Goal: Task Accomplishment & Management: Manage account settings

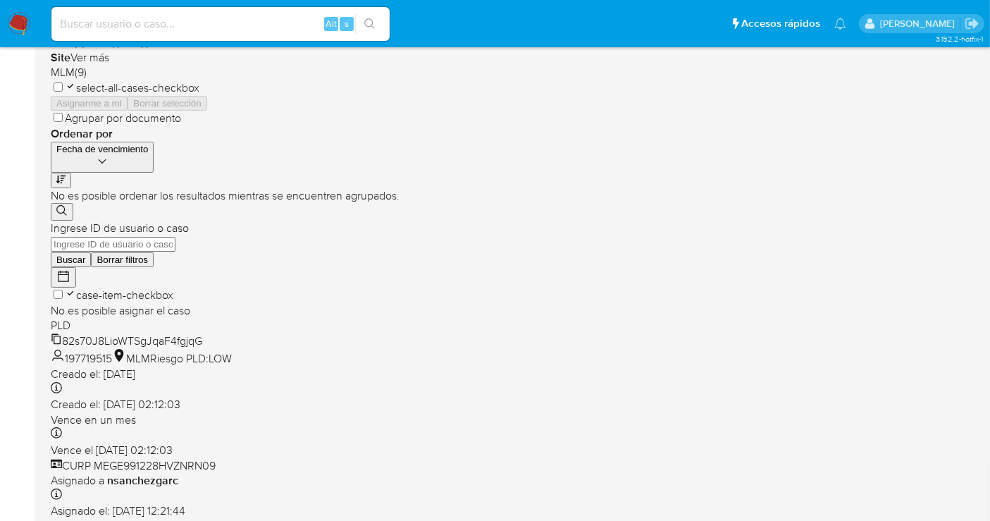
scroll to position [313, 0]
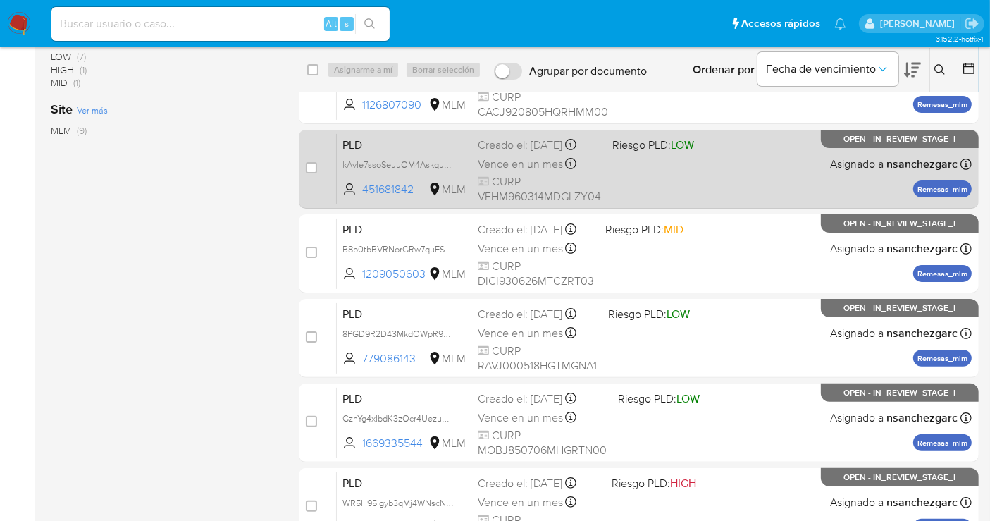
click at [483, 168] on span "Vence en un mes" at bounding box center [520, 163] width 85 height 15
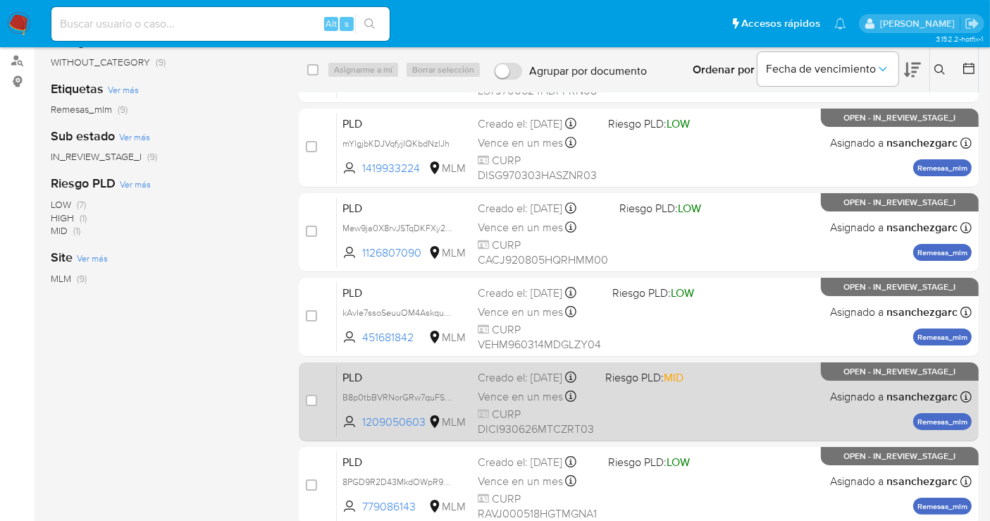
scroll to position [241, 0]
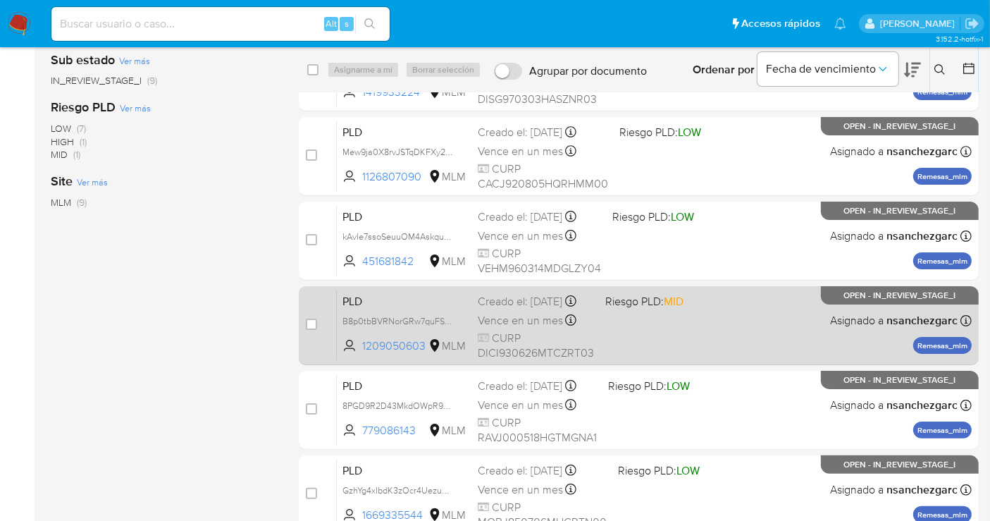
click at [511, 309] on div "Creado el: 12/07/2025 Creado el: 12/07/2025 02:06:57" at bounding box center [536, 301] width 116 height 15
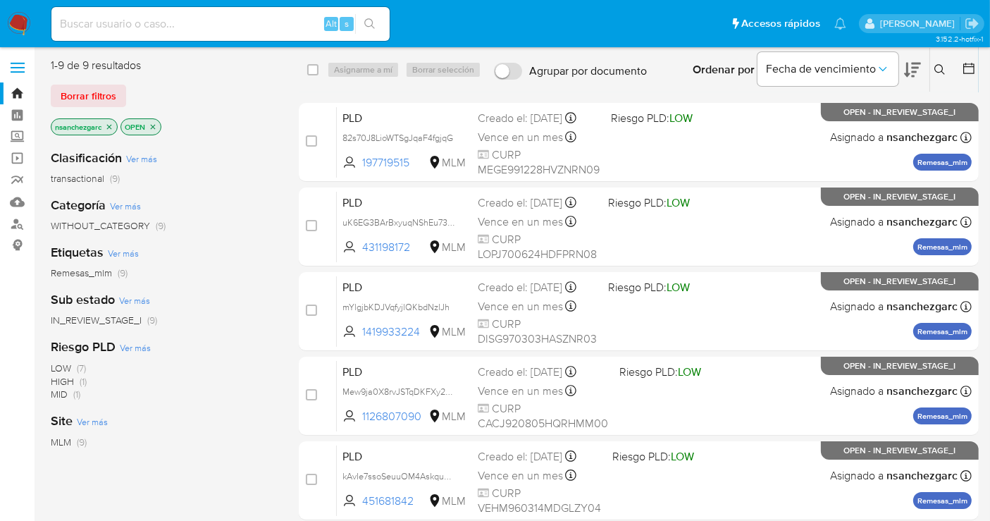
scroll to position [0, 0]
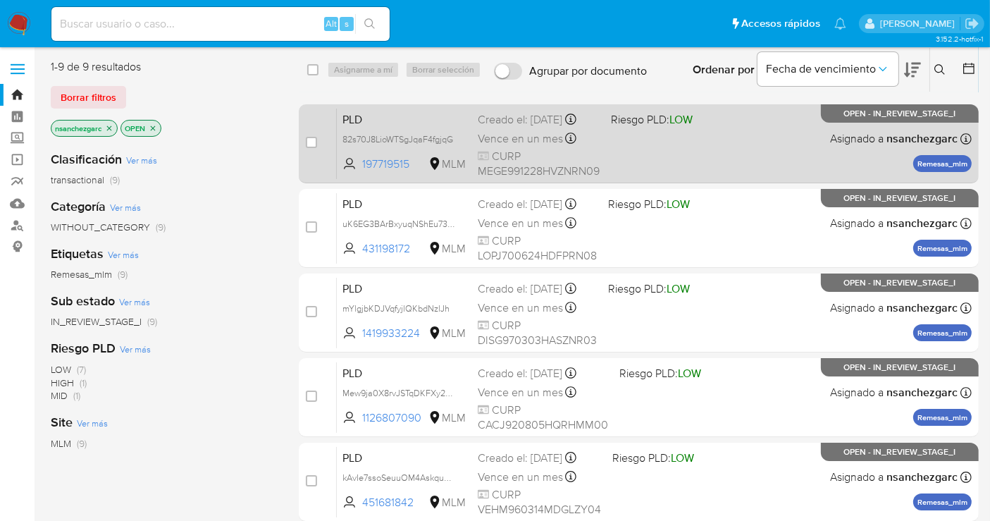
click at [499, 143] on span "Vence en un mes" at bounding box center [520, 138] width 85 height 15
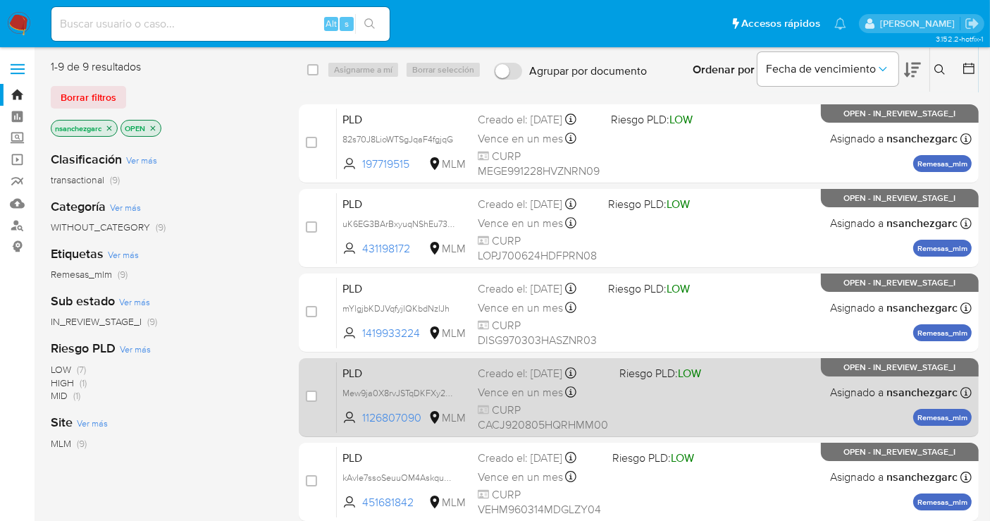
click at [537, 385] on span "Vence en un mes" at bounding box center [520, 392] width 85 height 15
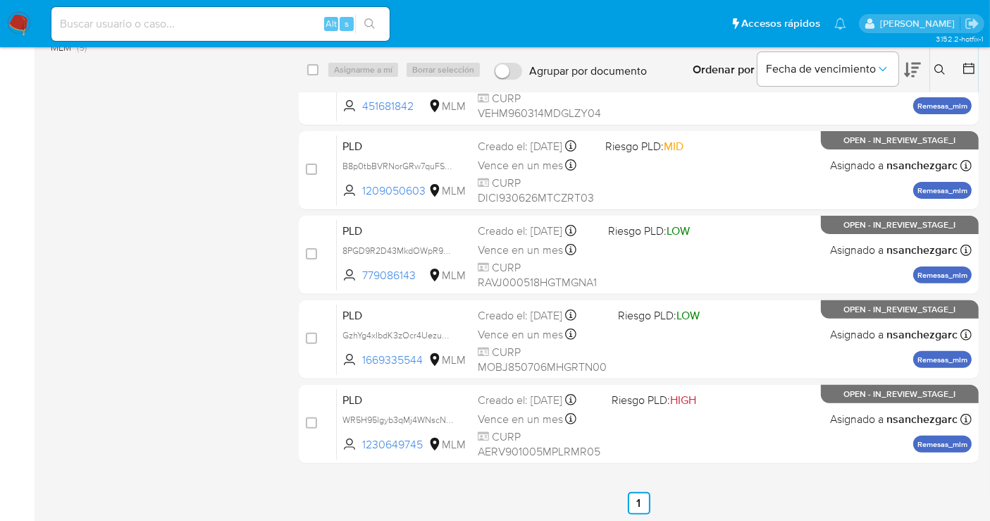
scroll to position [398, 0]
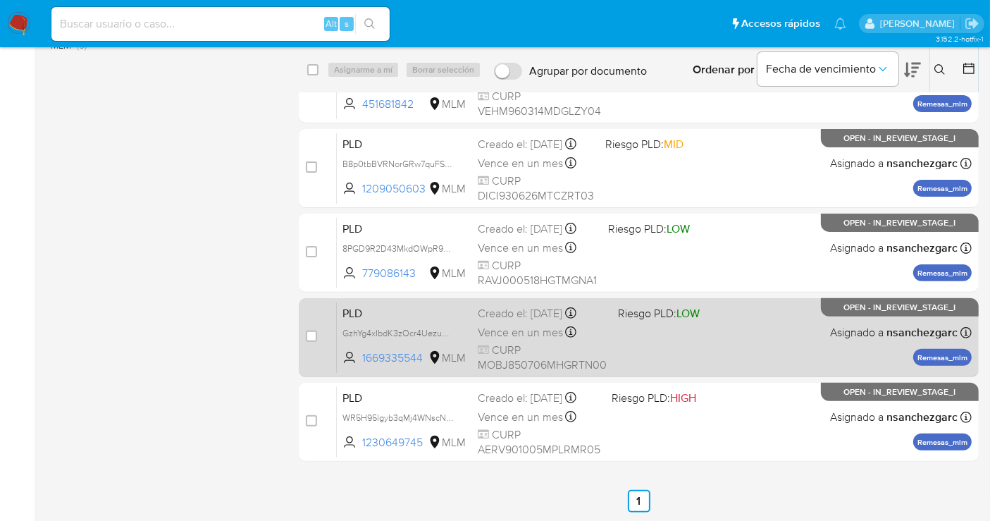
click at [502, 323] on div "Vence en un mes Vence el 10/09/2025 02:06:28" at bounding box center [542, 332] width 129 height 19
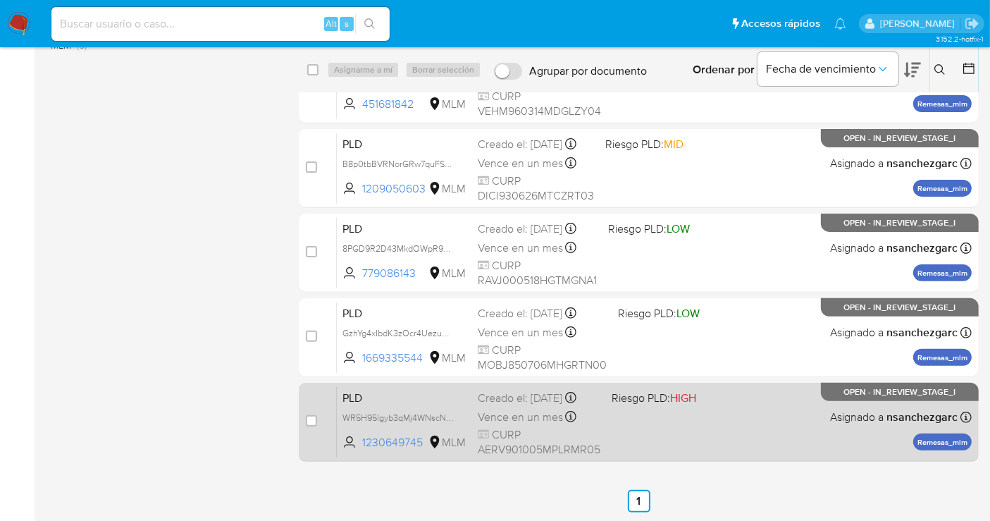
click at [511, 406] on div "Creado el: 12/07/2025 Creado el: 12/07/2025 02:06:22" at bounding box center [539, 397] width 123 height 15
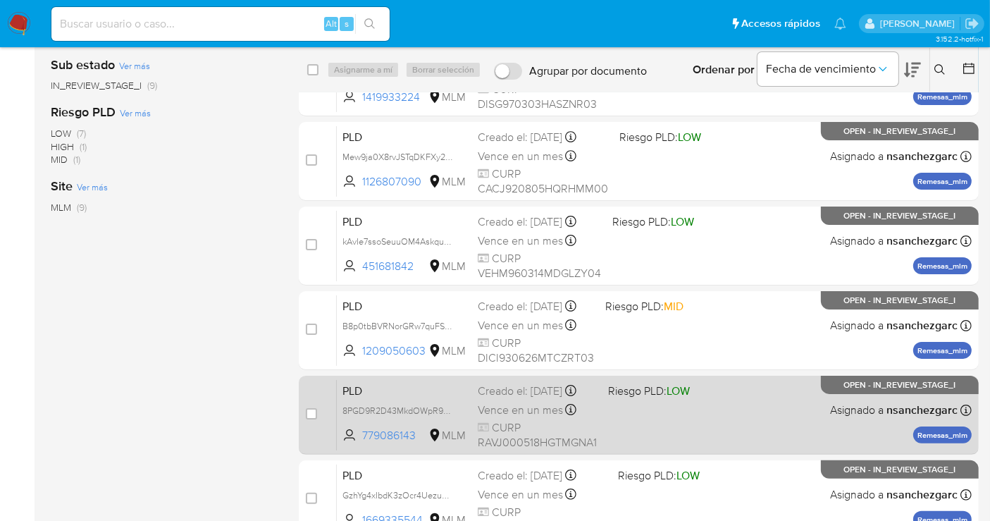
scroll to position [163, 0]
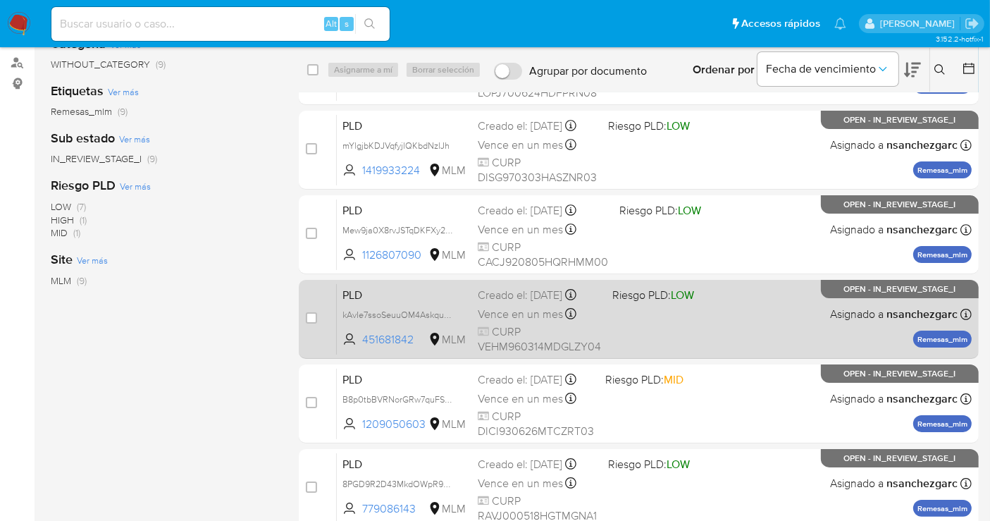
click at [489, 304] on div "Vence en un mes Vence el 10/09/2025 02:07:26" at bounding box center [539, 313] width 123 height 19
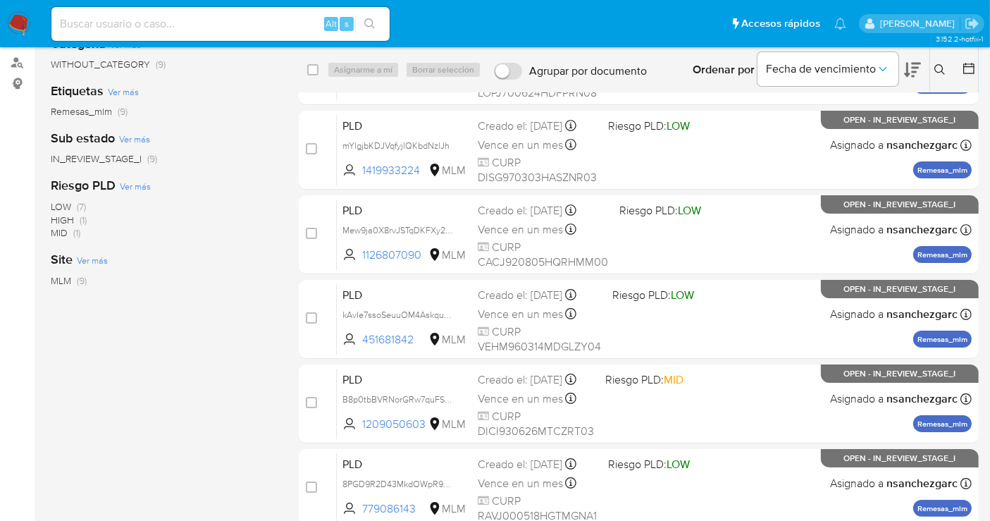
click at [25, 22] on img at bounding box center [19, 24] width 24 height 24
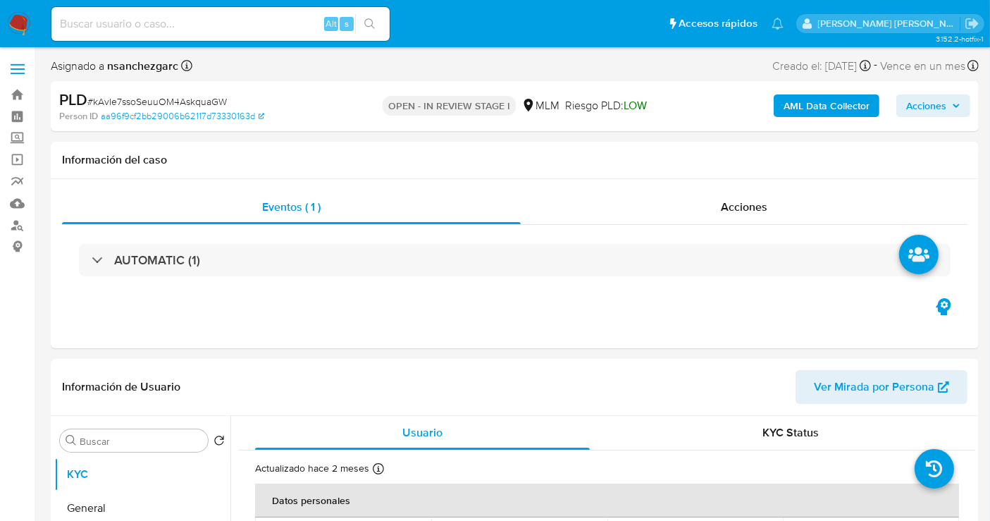
select select "10"
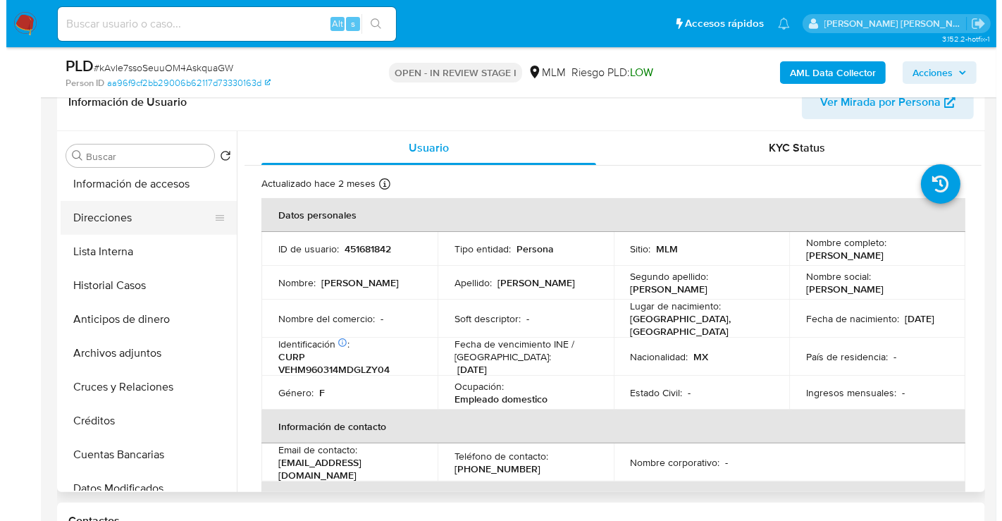
scroll to position [156, 0]
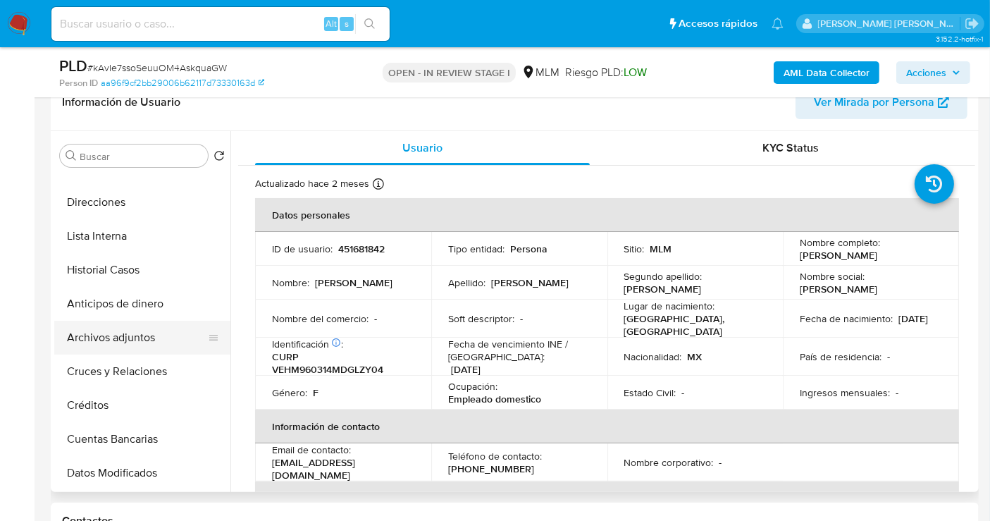
click at [118, 343] on button "Archivos adjuntos" at bounding box center [136, 338] width 165 height 34
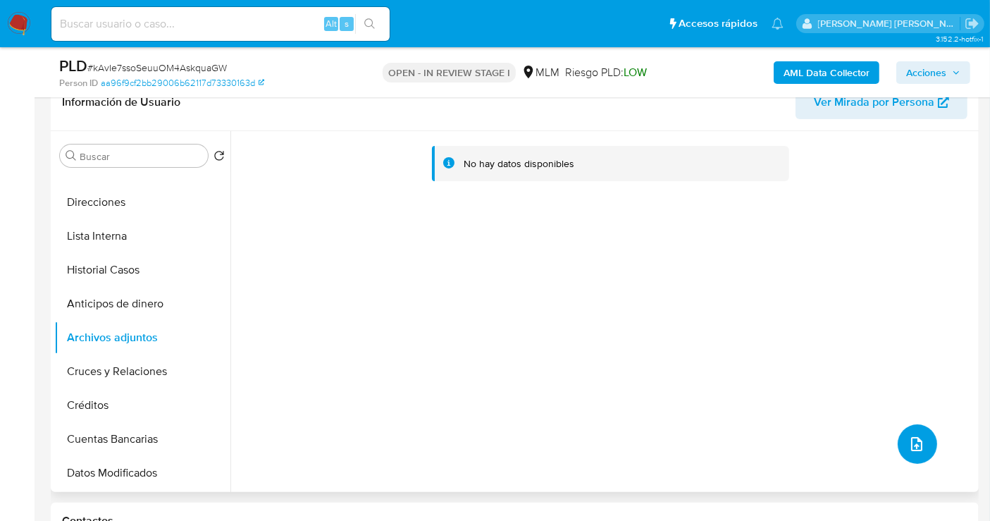
click at [912, 445] on icon "upload-file" at bounding box center [916, 444] width 11 height 14
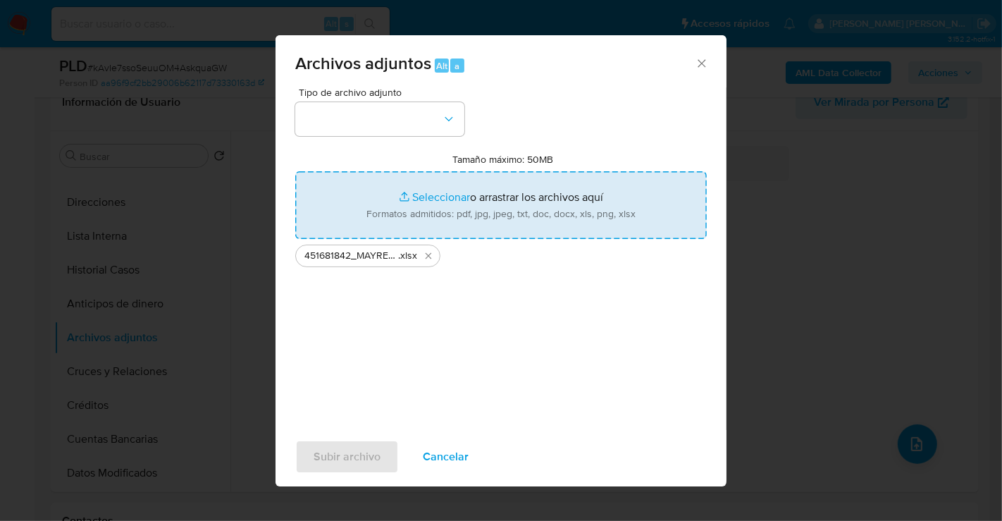
type input "C:\fakepath\451681842_MAYRELI EMIRETH VELAZQUEZ HUIZAR_JUL25.pdf"
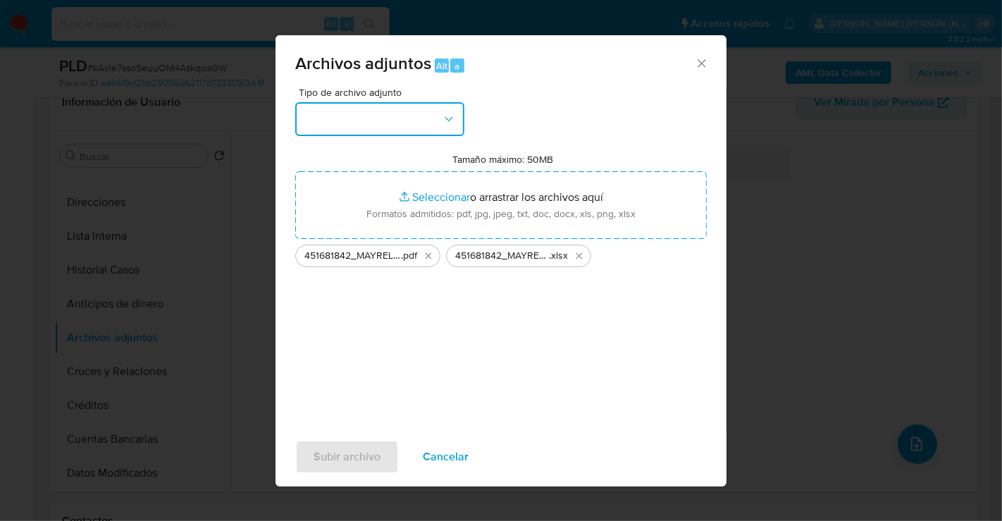
click at [332, 129] on button "button" at bounding box center [379, 119] width 169 height 34
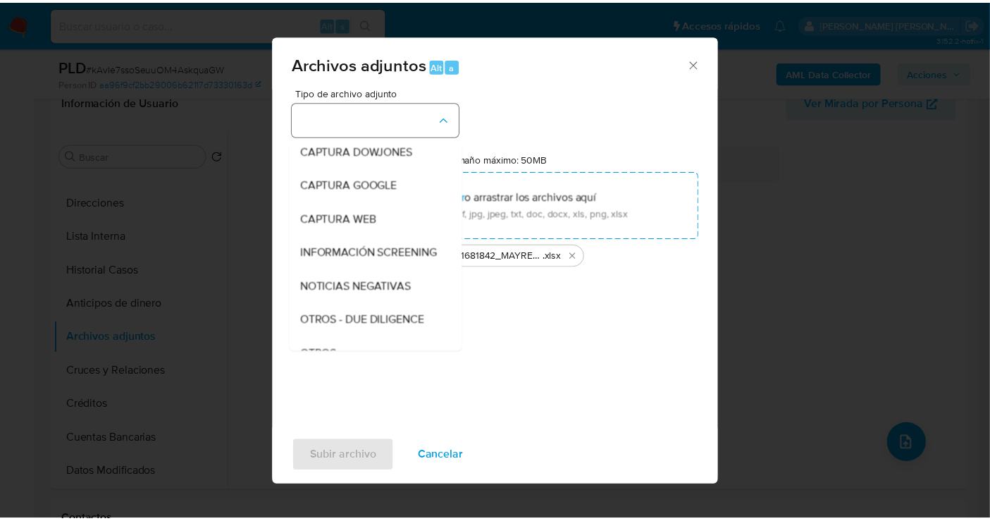
scroll to position [73, 0]
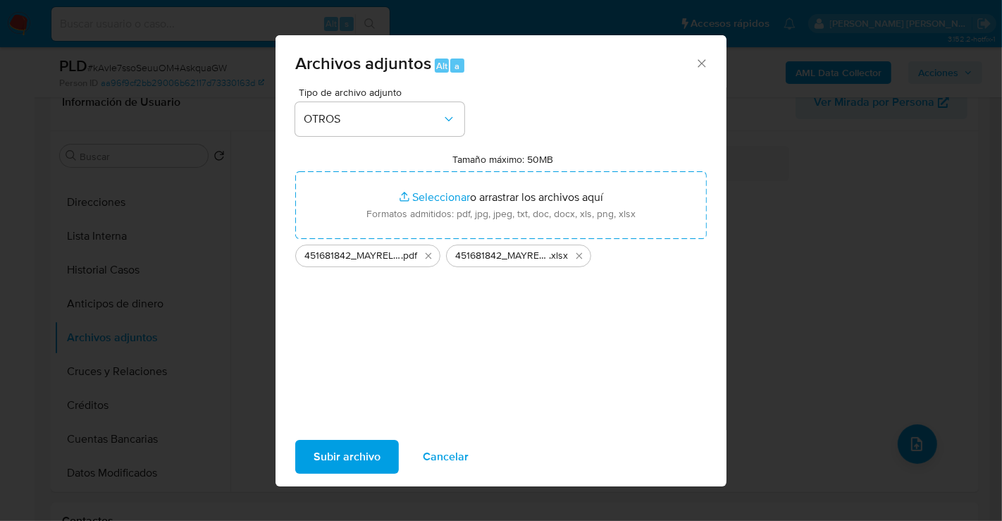
click at [356, 459] on span "Subir archivo" at bounding box center [347, 456] width 67 height 31
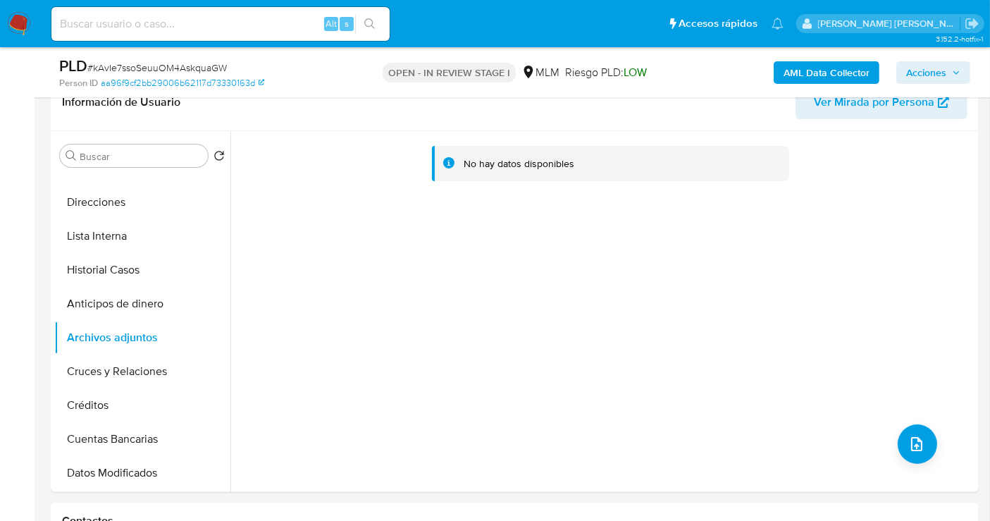
click at [937, 67] on span "Acciones" at bounding box center [926, 72] width 40 height 23
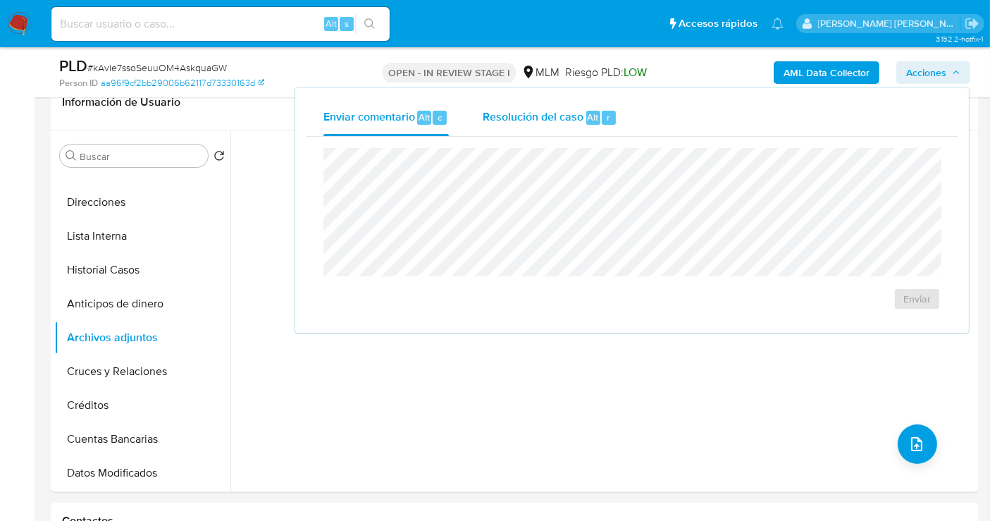
click at [531, 118] on span "Resolución del caso" at bounding box center [533, 116] width 101 height 16
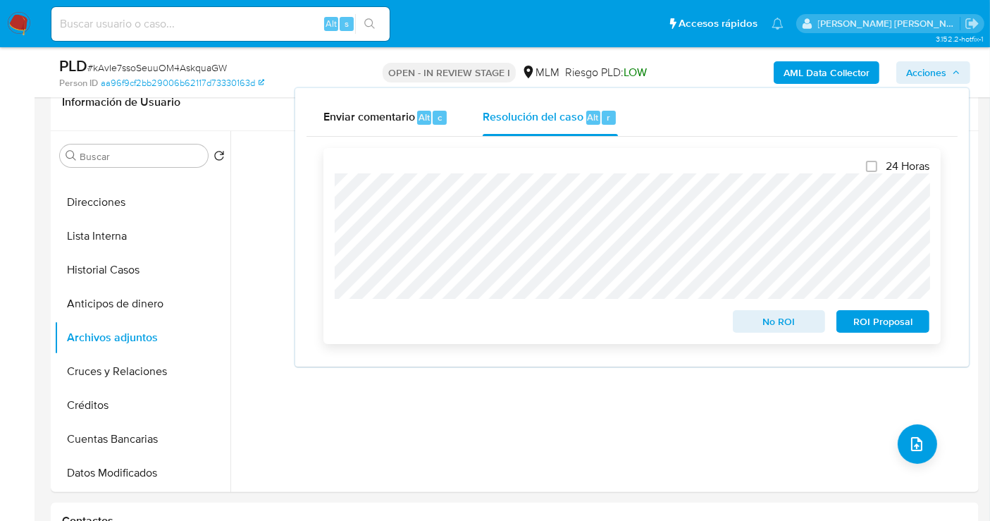
click at [772, 314] on span "No ROI" at bounding box center [779, 321] width 73 height 20
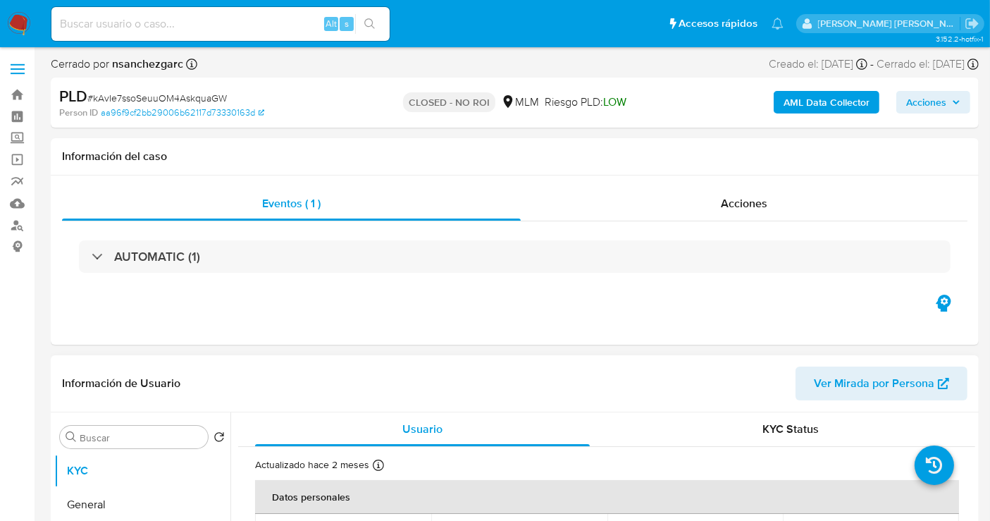
select select "10"
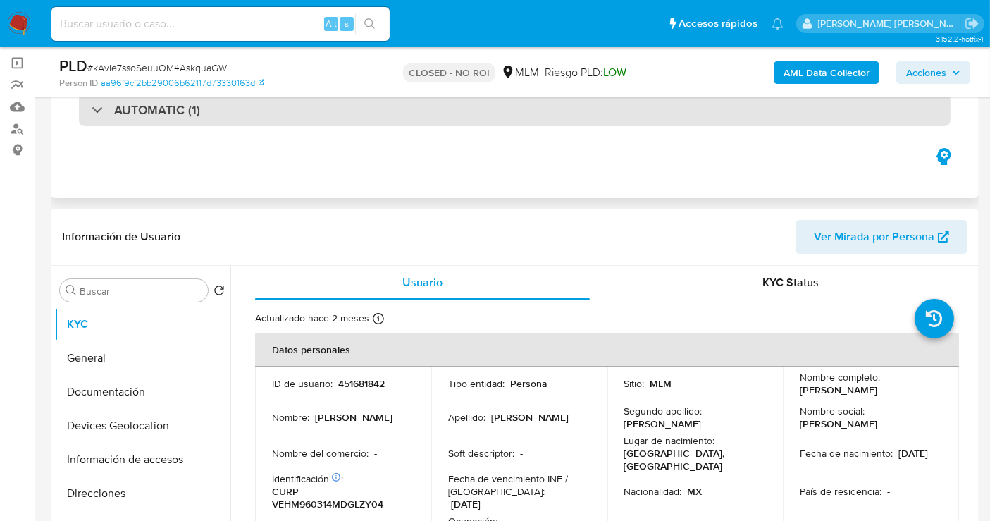
scroll to position [235, 0]
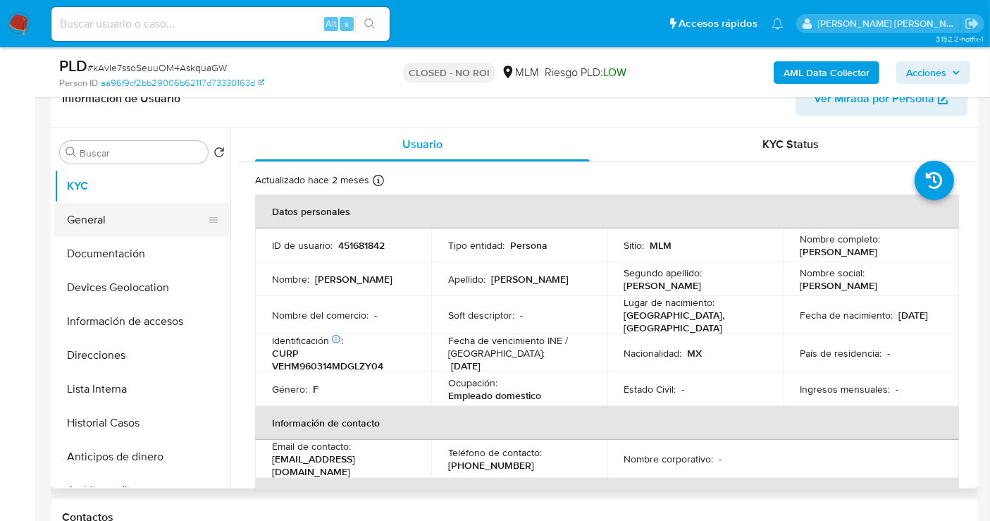
click at [116, 222] on button "General" at bounding box center [136, 220] width 165 height 34
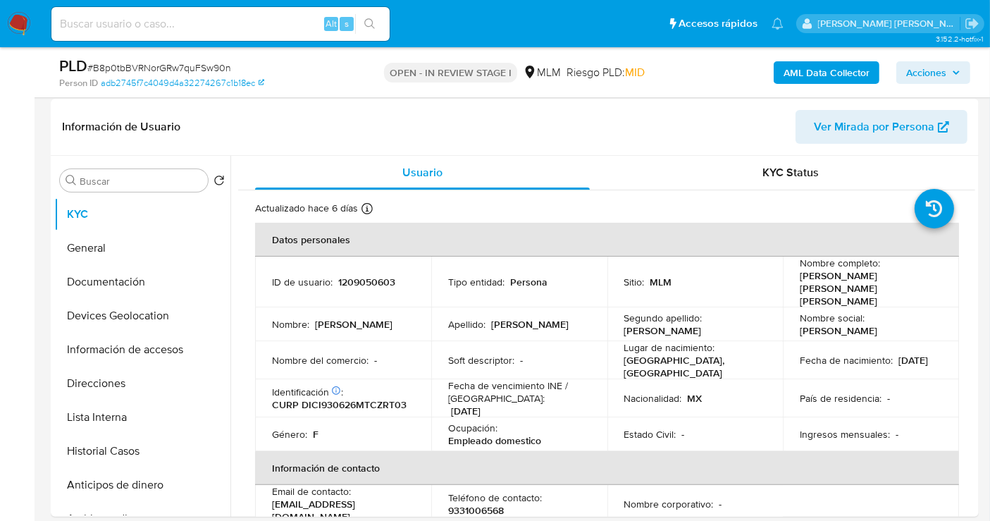
scroll to position [235, 0]
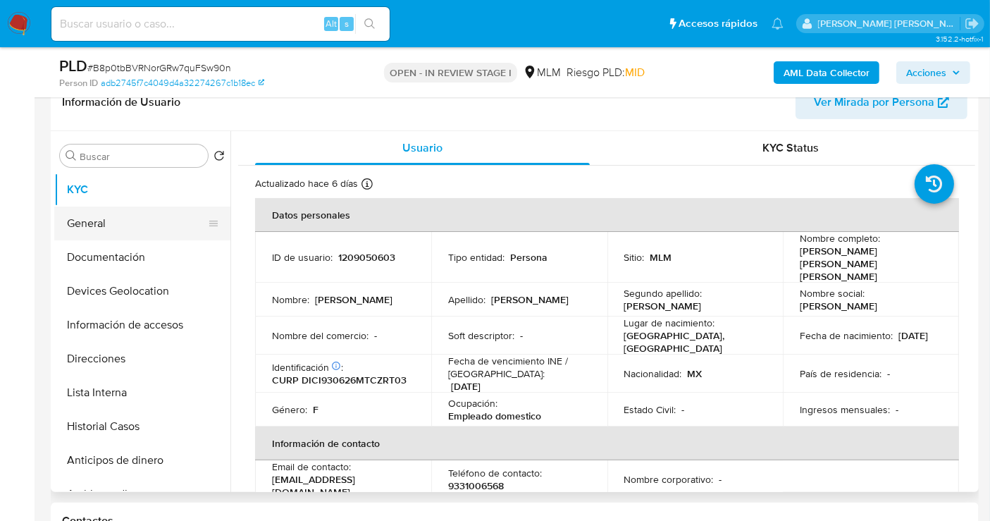
click at [114, 218] on button "General" at bounding box center [136, 223] width 165 height 34
select select "10"
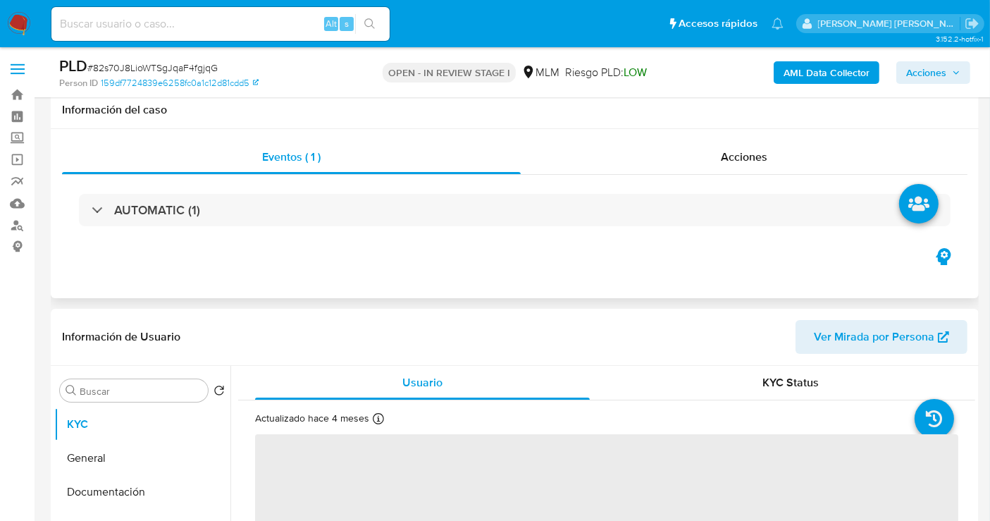
scroll to position [235, 0]
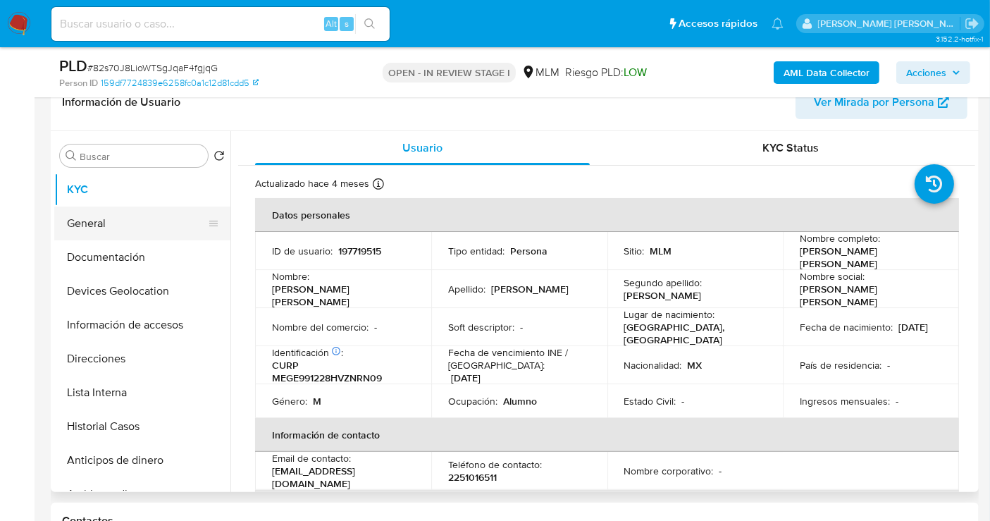
click at [109, 224] on button "General" at bounding box center [136, 223] width 165 height 34
select select "10"
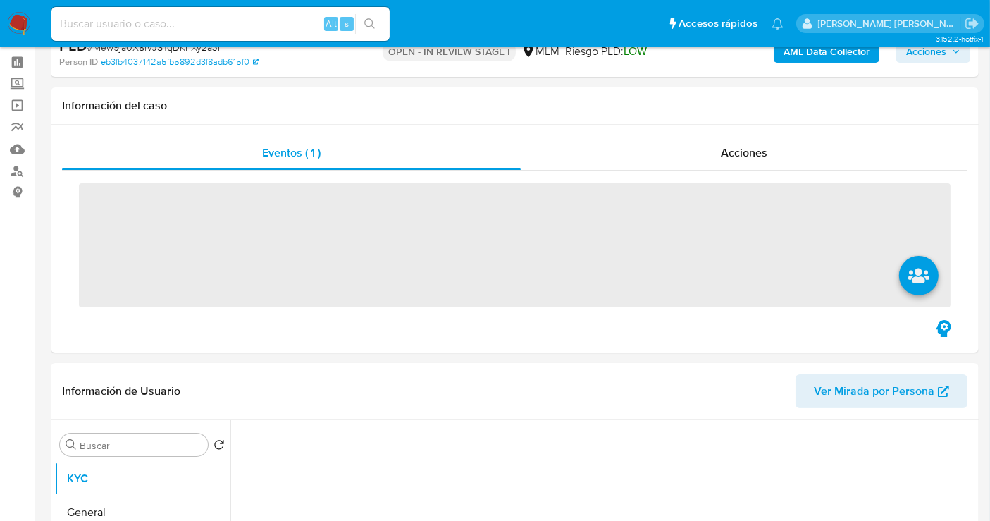
scroll to position [78, 0]
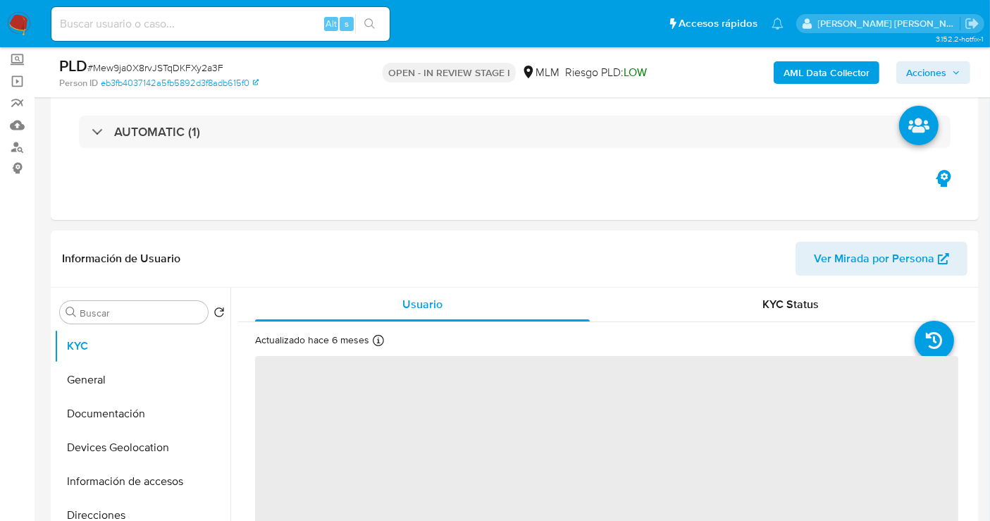
select select "10"
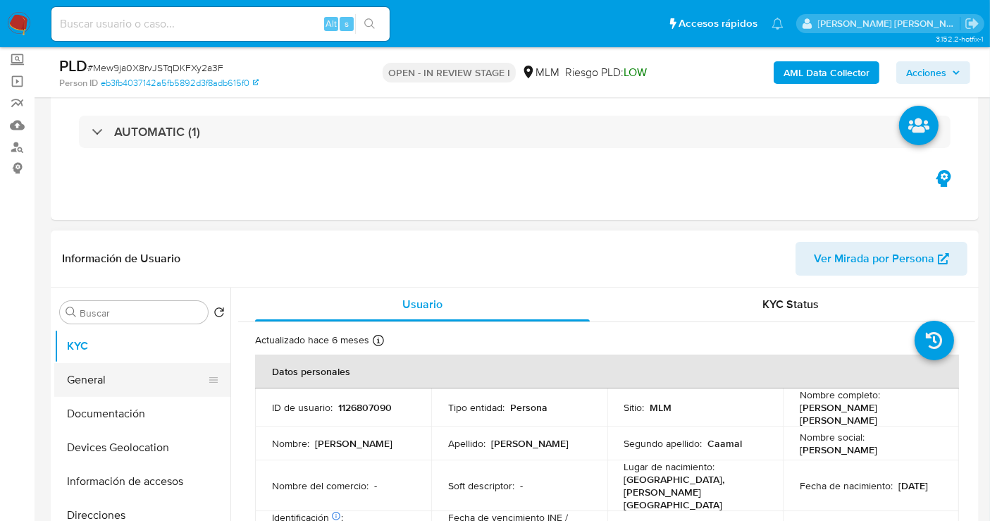
click at [123, 375] on button "General" at bounding box center [136, 380] width 165 height 34
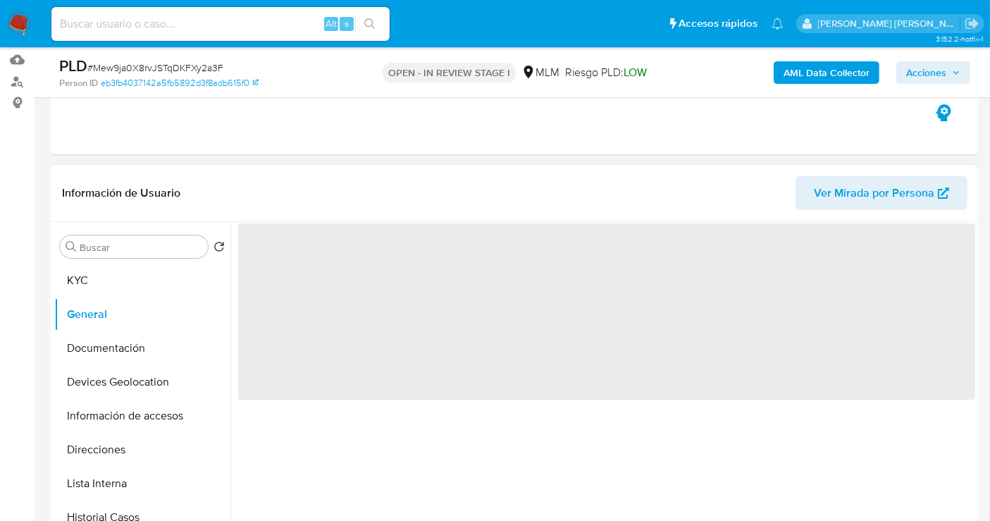
scroll to position [235, 0]
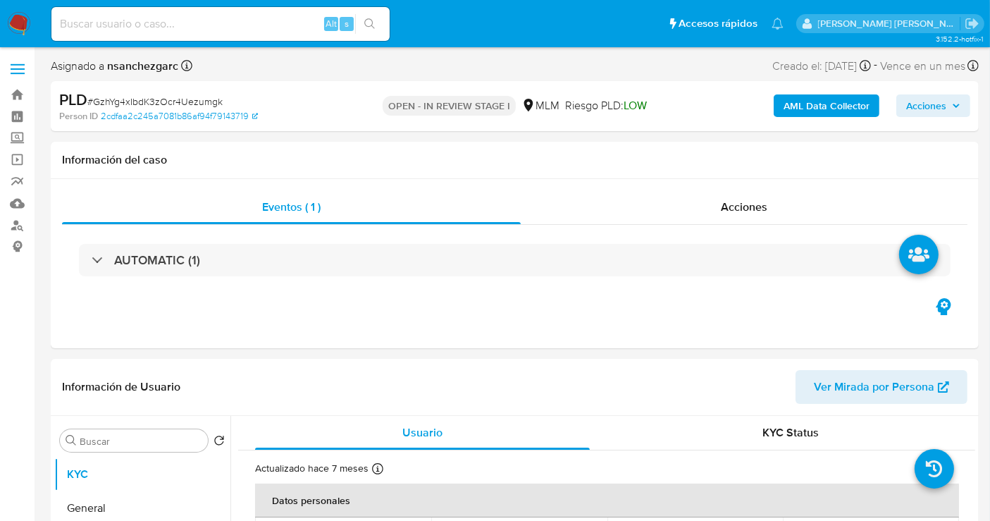
select select "10"
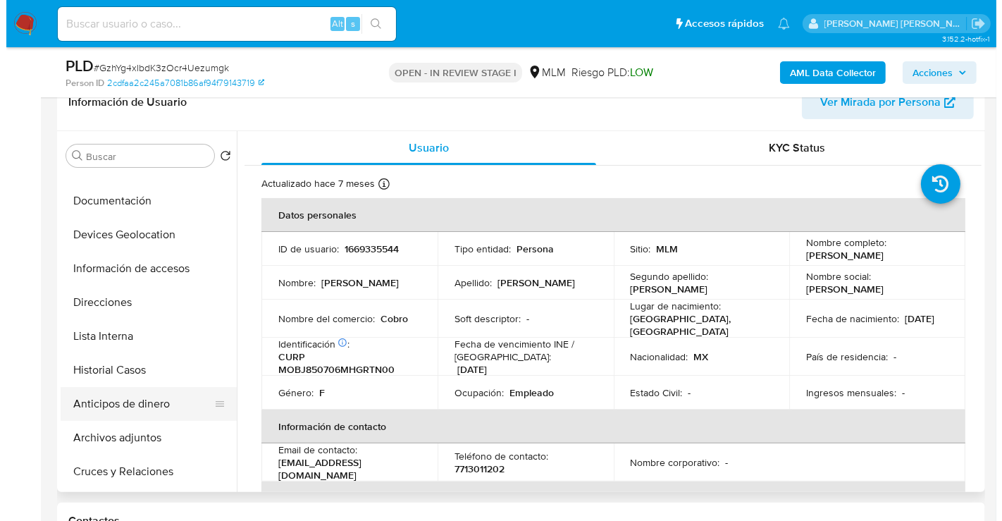
scroll to position [78, 0]
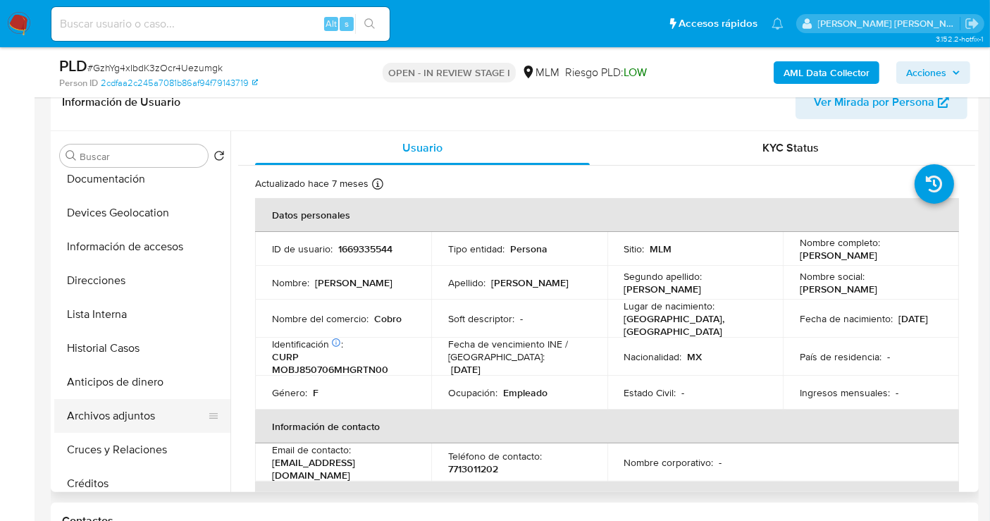
click at [121, 418] on button "Archivos adjuntos" at bounding box center [136, 416] width 165 height 34
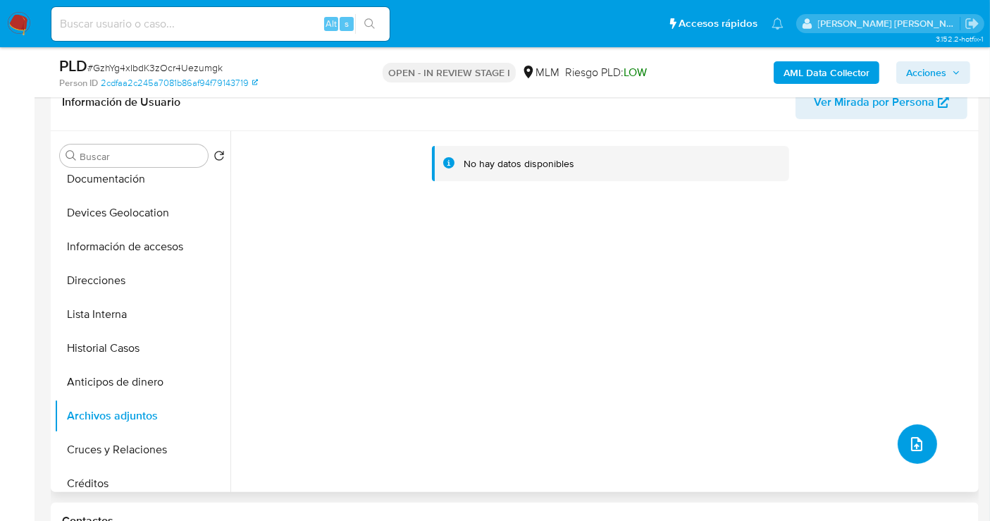
click at [908, 445] on span "upload-file" at bounding box center [916, 443] width 17 height 17
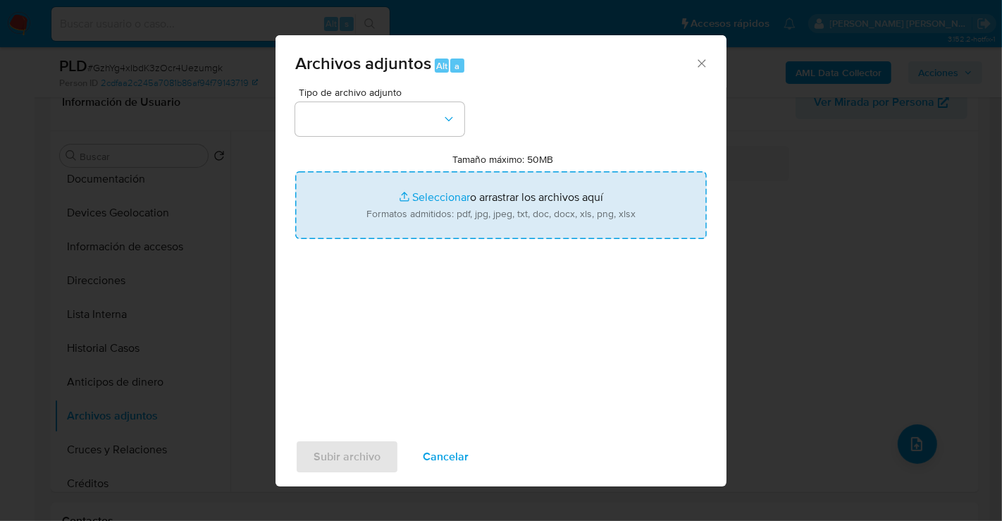
type input "C:\fakepath\1669335544_JUANA [PERSON_NAME] BAUTISTA_JUL25.pdf"
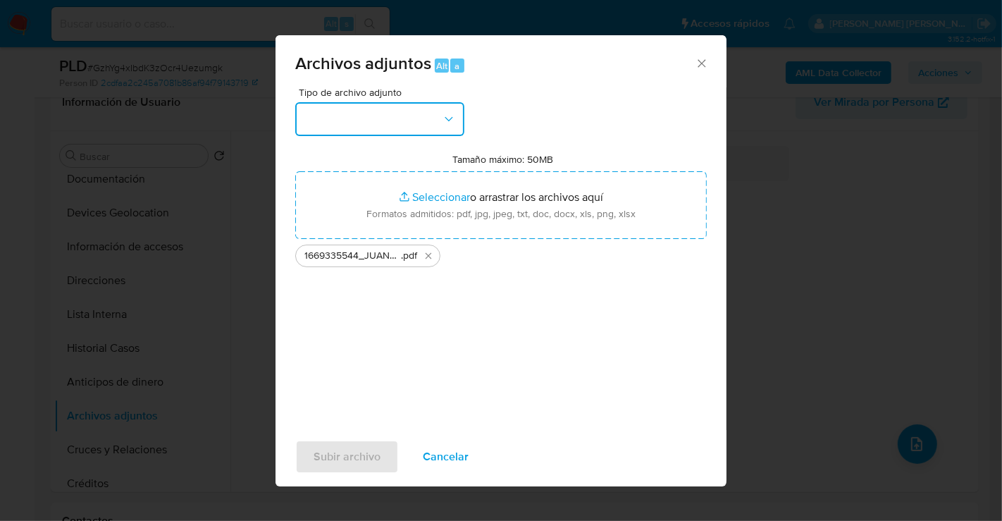
click at [376, 112] on button "button" at bounding box center [379, 119] width 169 height 34
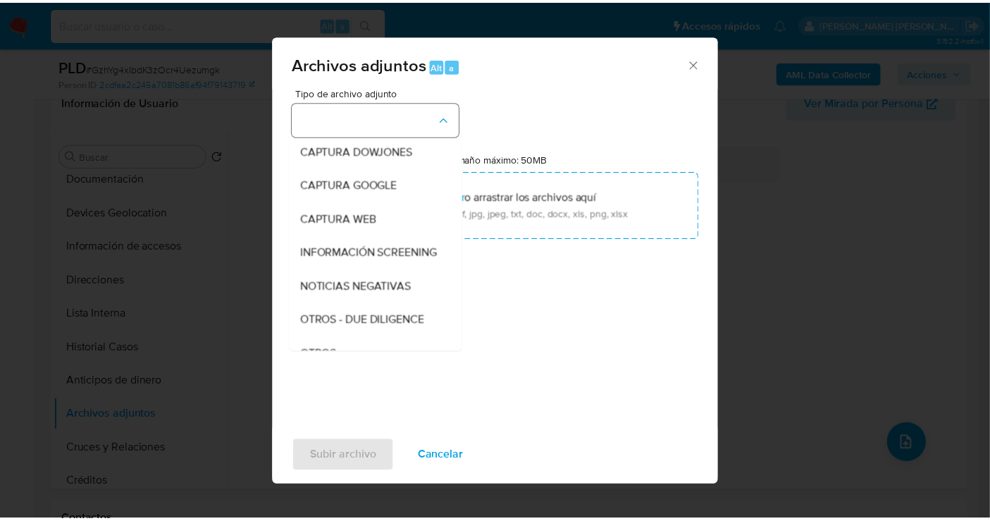
scroll to position [73, 0]
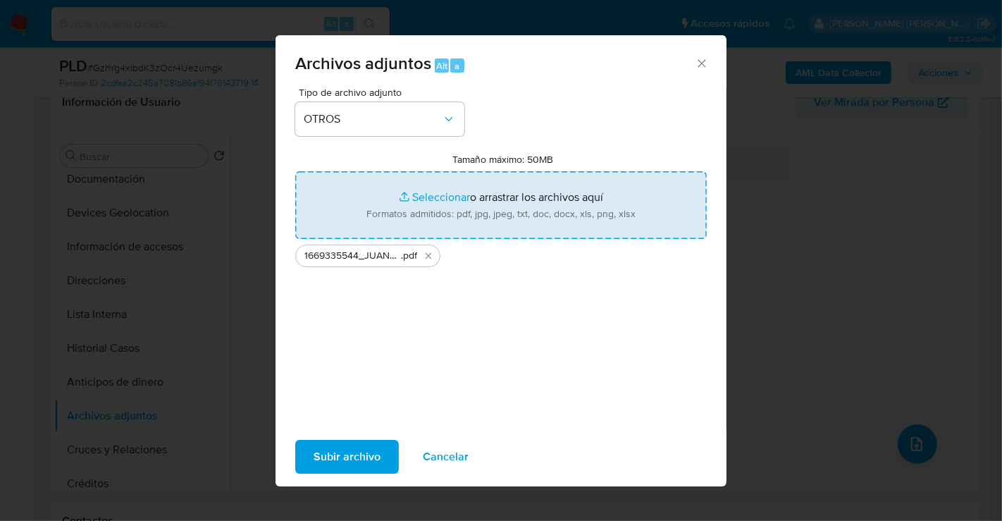
type input "C:\fakepath\1669335544_JUANA [PERSON_NAME] BAUTISTA_JUL25.xlsx"
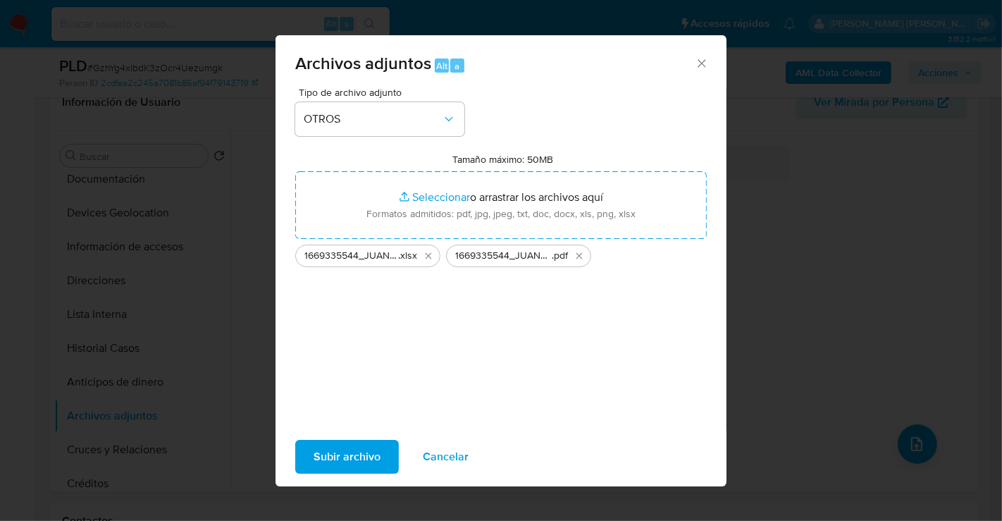
click at [350, 464] on span "Subir archivo" at bounding box center [347, 456] width 67 height 31
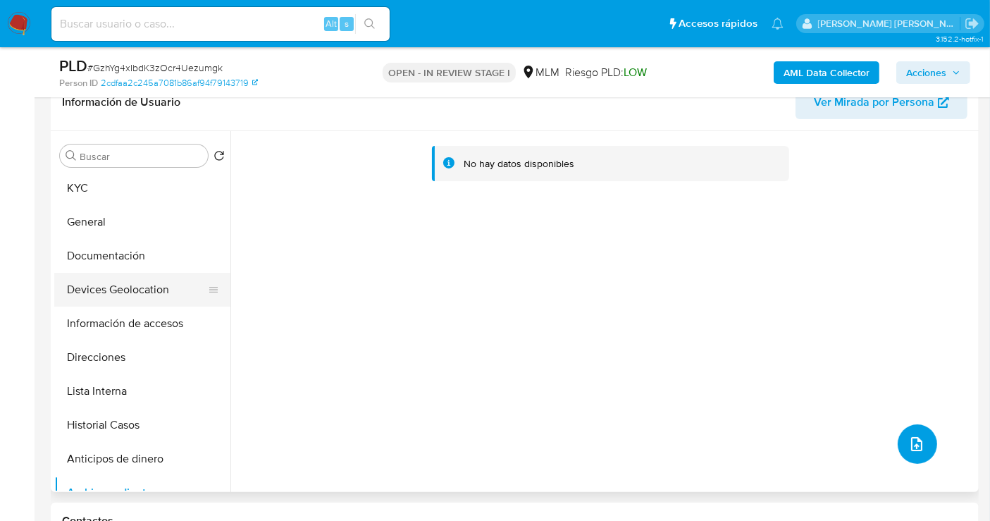
scroll to position [0, 0]
click at [85, 190] on button "KYC" at bounding box center [136, 190] width 165 height 34
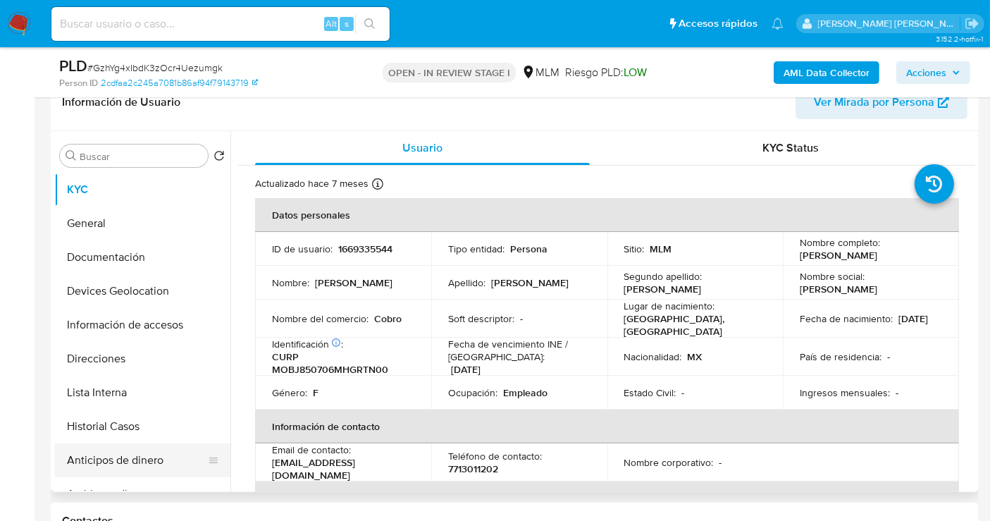
scroll to position [78, 0]
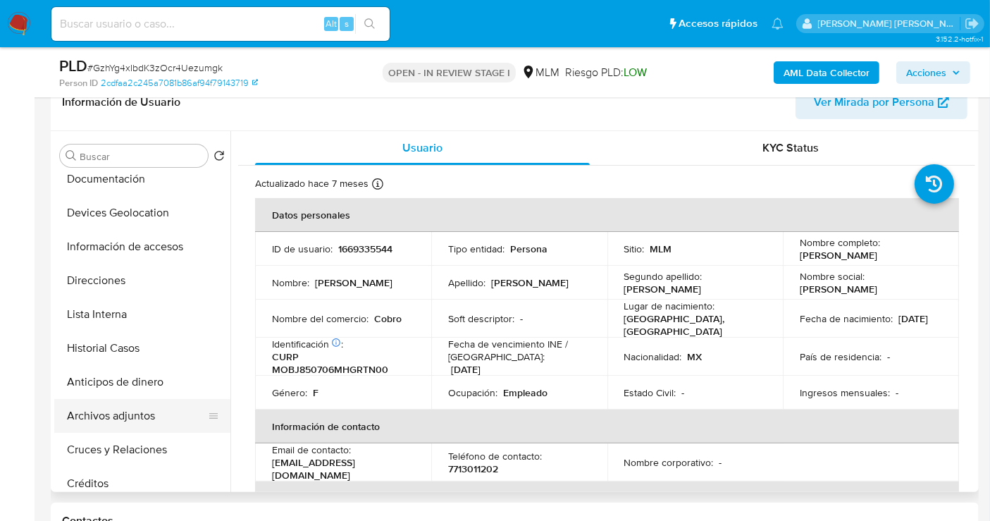
click at [127, 422] on button "Archivos adjuntos" at bounding box center [136, 416] width 165 height 34
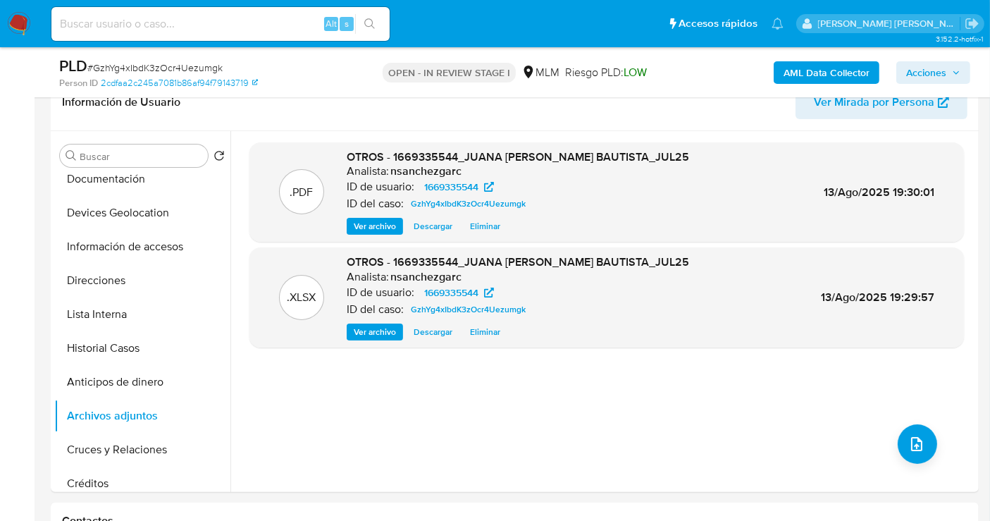
click at [939, 59] on div "AML Data Collector Acciones" at bounding box center [820, 72] width 300 height 33
click at [948, 73] on span "Acciones" at bounding box center [933, 73] width 54 height 20
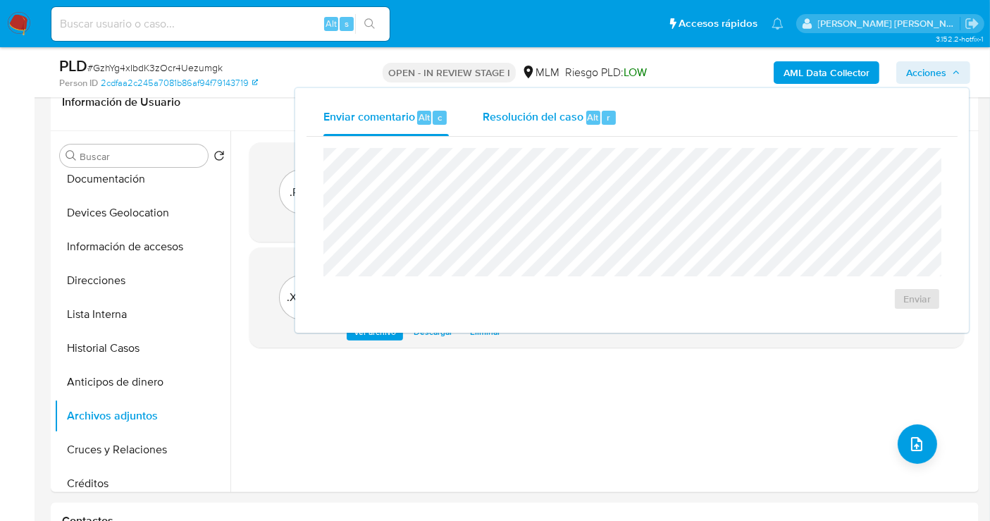
click at [524, 120] on span "Resolución del caso" at bounding box center [533, 116] width 101 height 16
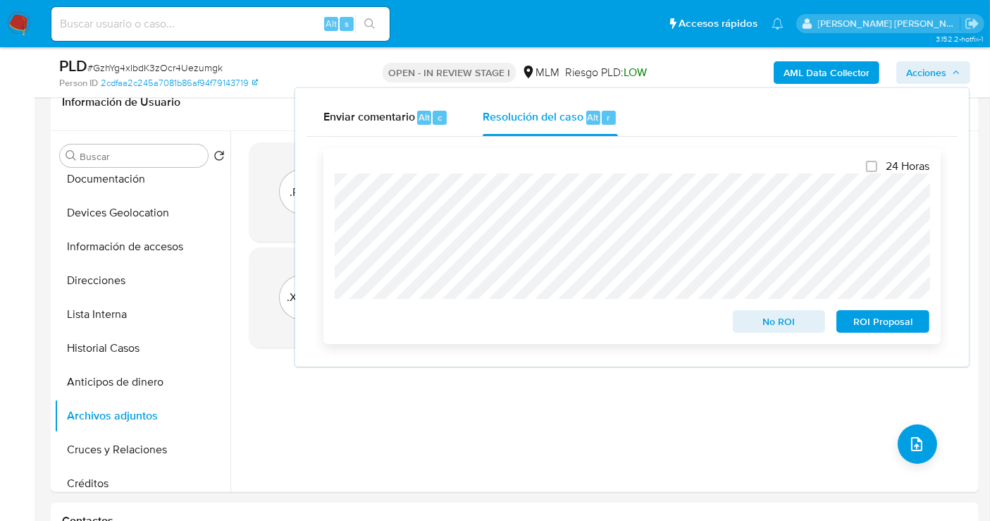
click at [755, 325] on span "No ROI" at bounding box center [779, 321] width 73 height 20
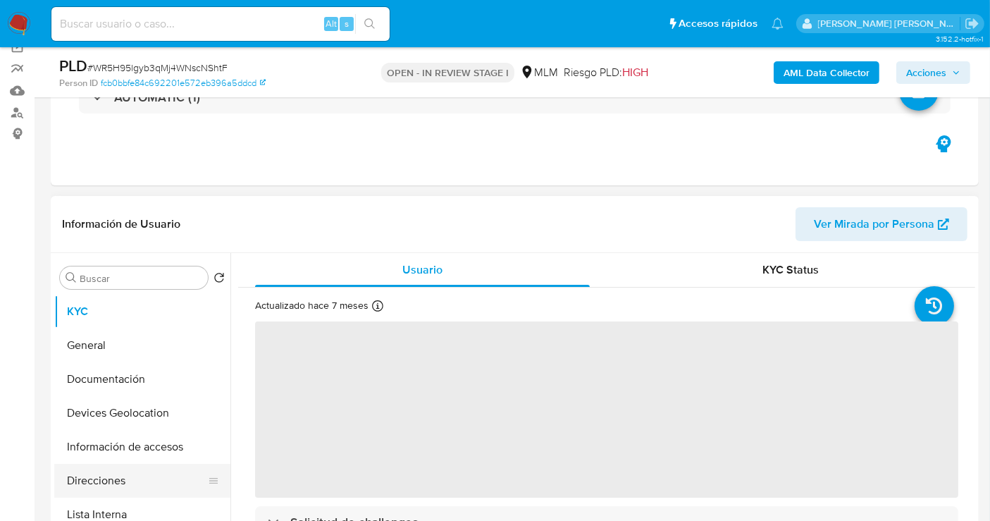
scroll to position [235, 0]
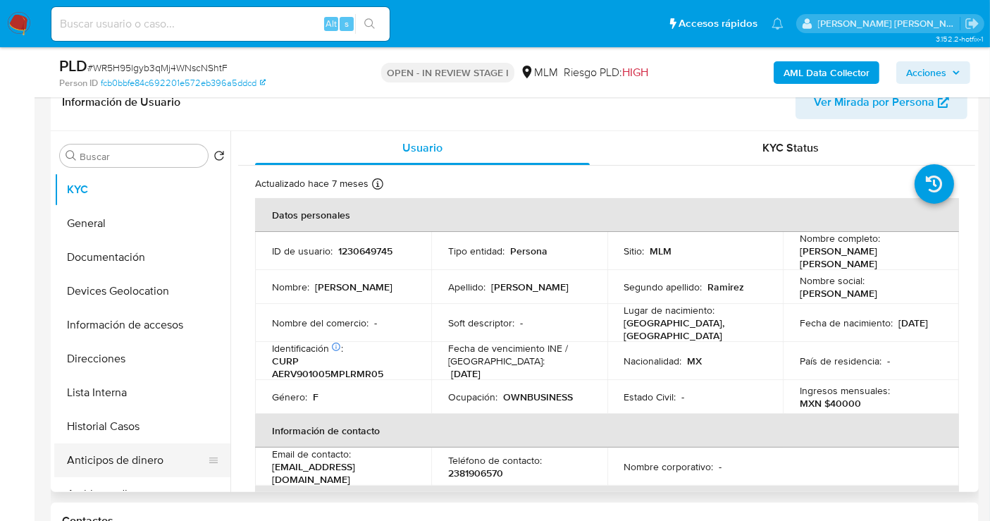
click at [124, 458] on button "Anticipos de dinero" at bounding box center [136, 460] width 165 height 34
select select "10"
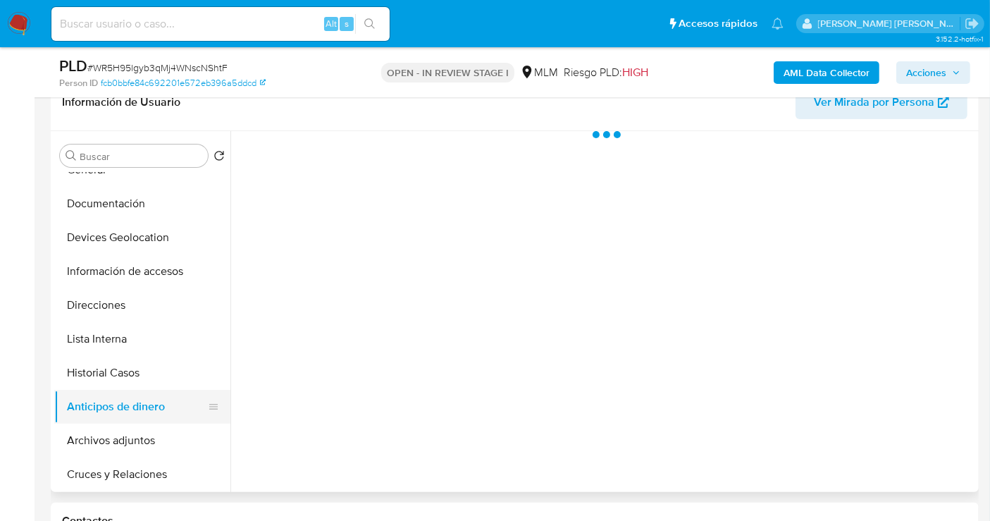
scroll to position [78, 0]
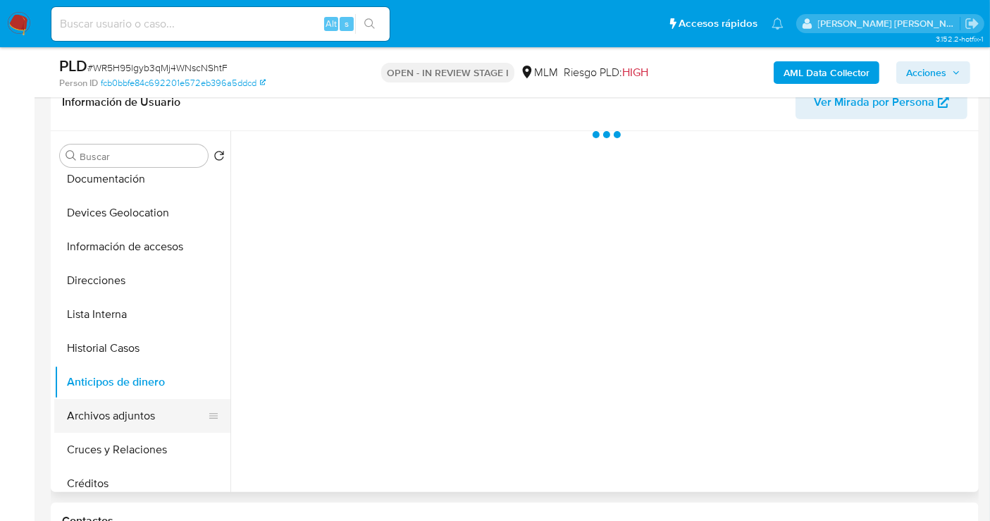
click at [122, 416] on button "Archivos adjuntos" at bounding box center [136, 416] width 165 height 34
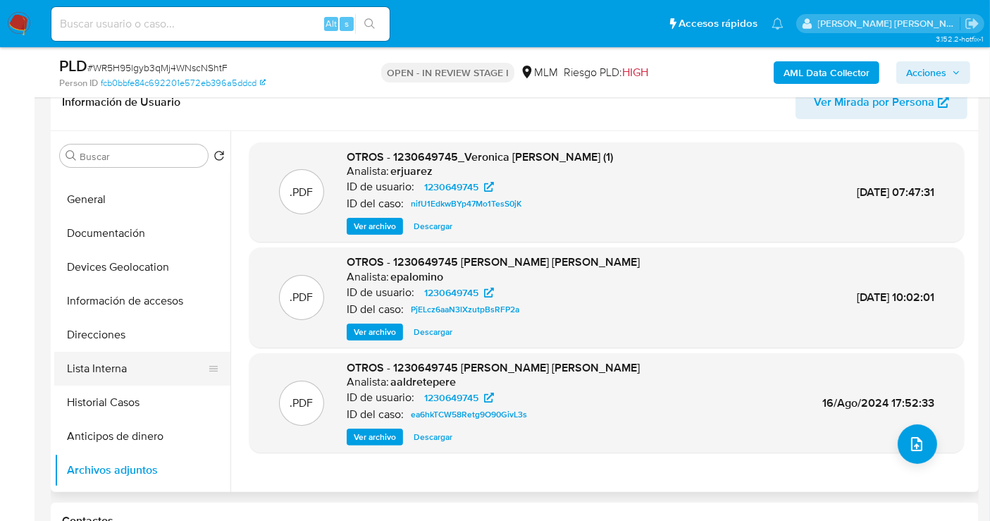
scroll to position [0, 0]
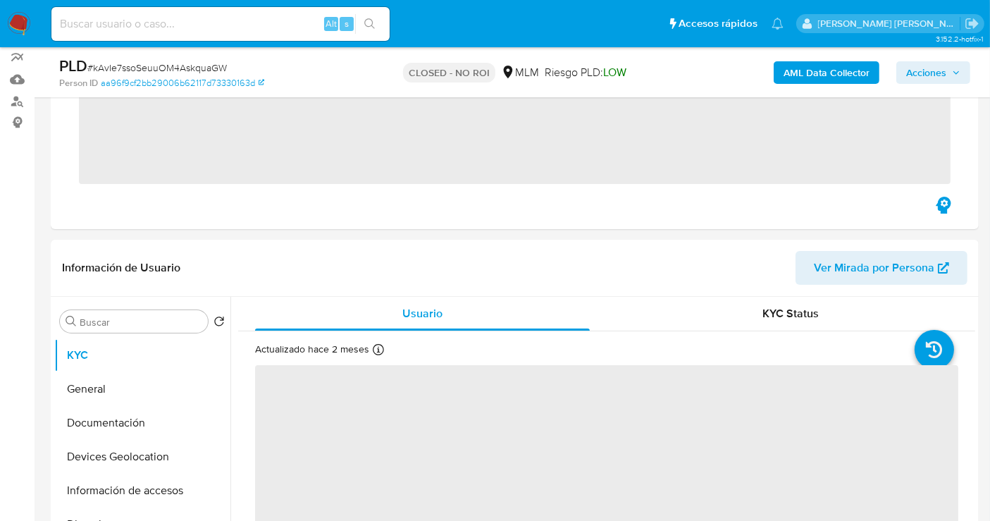
scroll to position [156, 0]
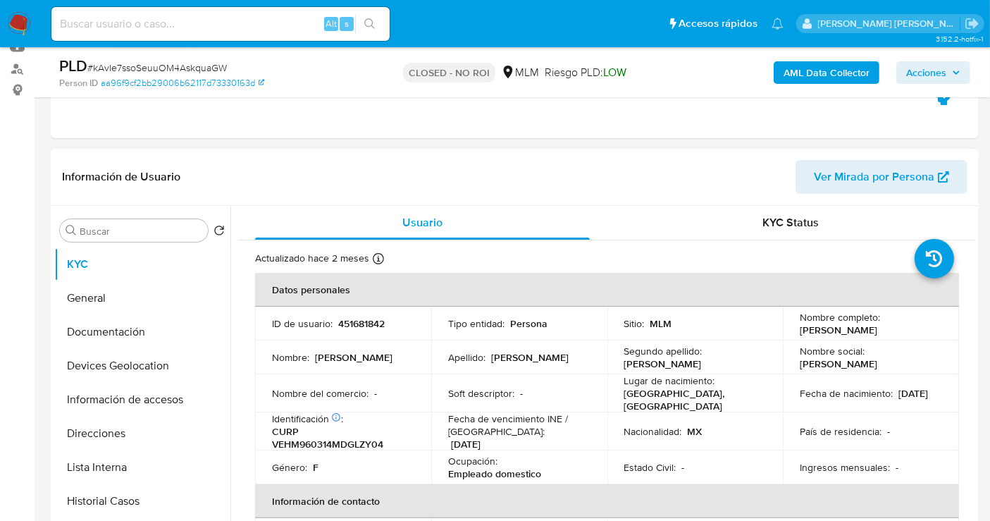
select select "10"
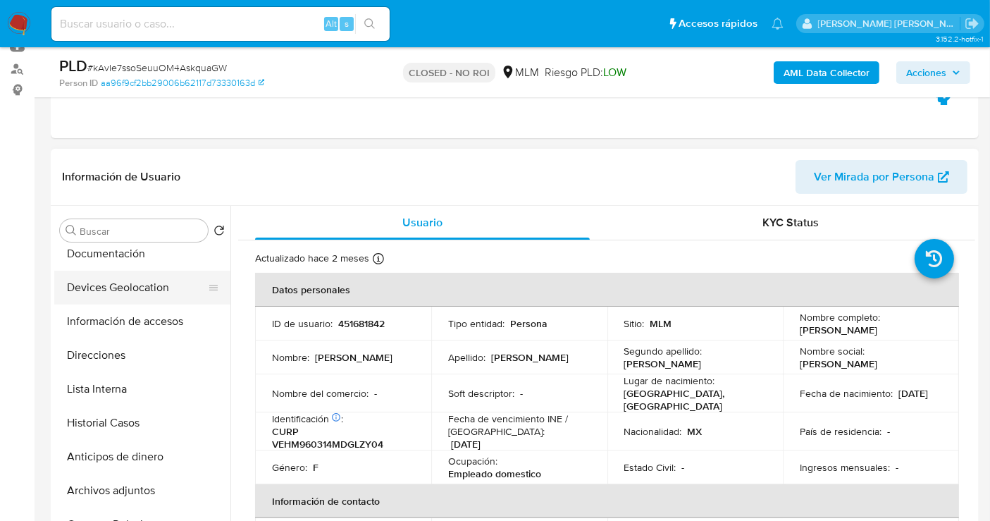
scroll to position [235, 0]
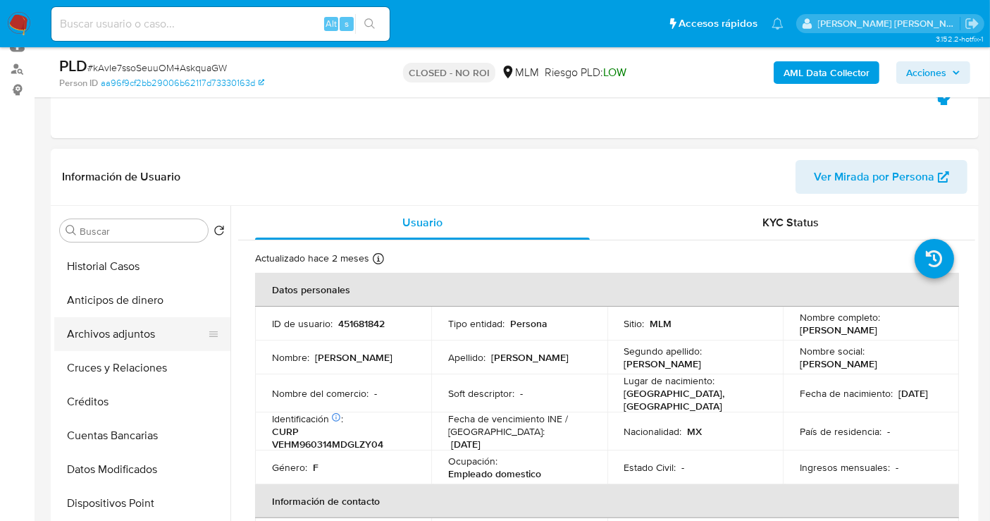
click at [113, 329] on button "Archivos adjuntos" at bounding box center [136, 334] width 165 height 34
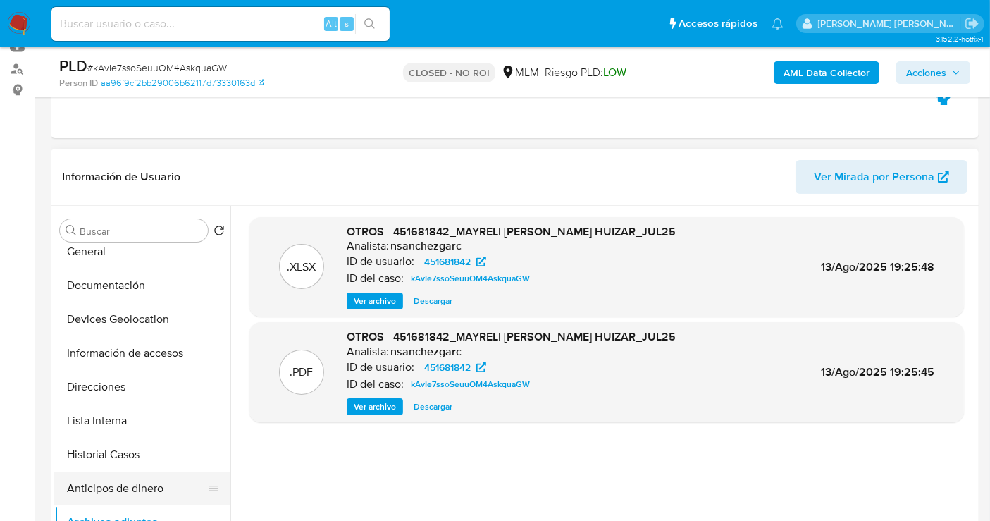
scroll to position [0, 0]
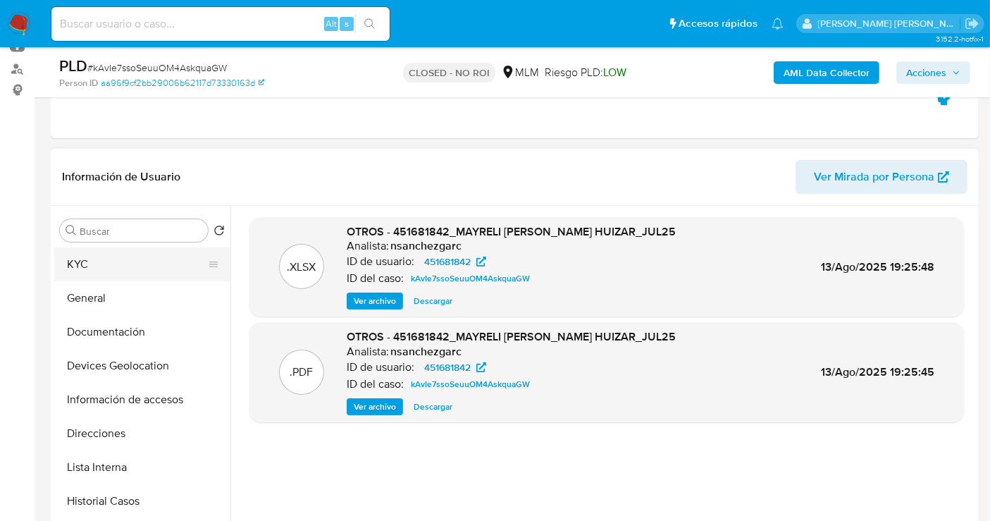
click at [88, 266] on button "KYC" at bounding box center [136, 264] width 165 height 34
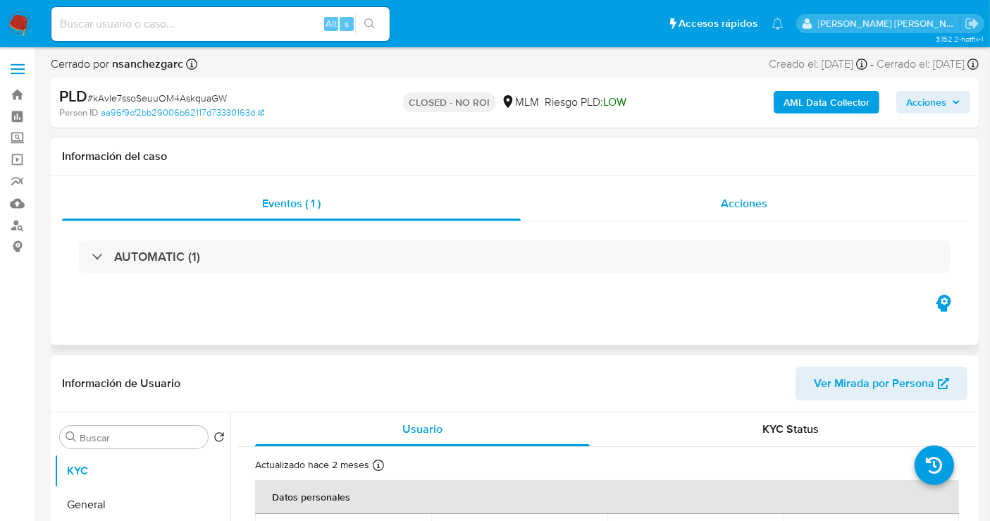
click at [736, 212] on div "Acciones" at bounding box center [744, 204] width 447 height 34
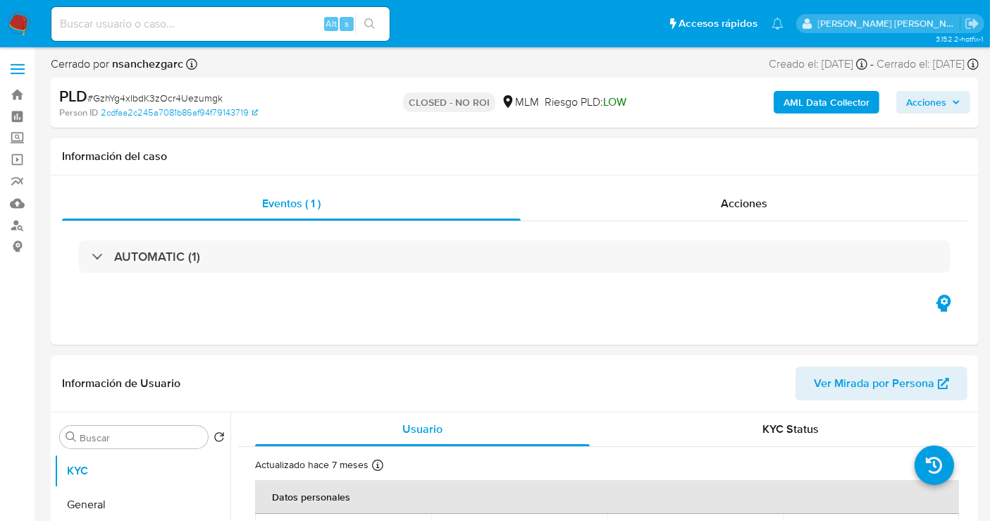
select select "10"
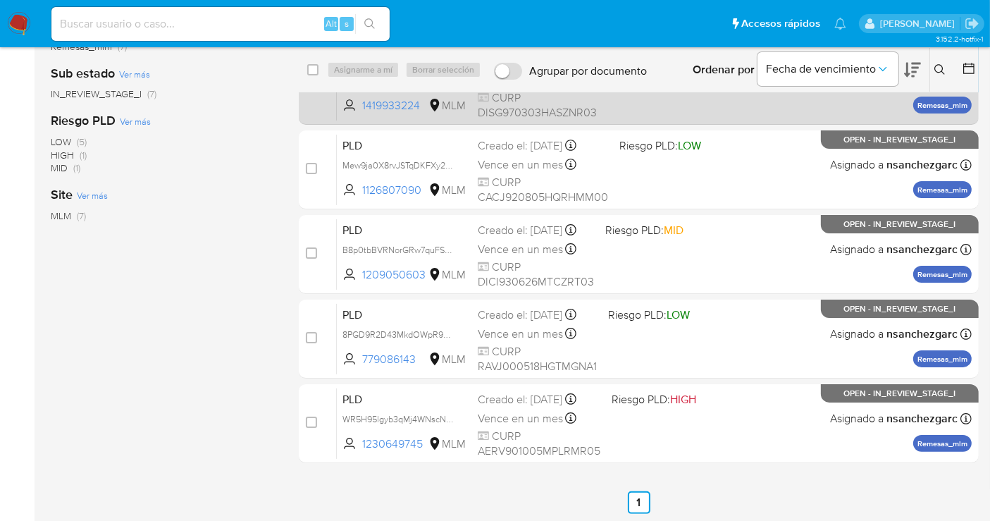
scroll to position [229, 0]
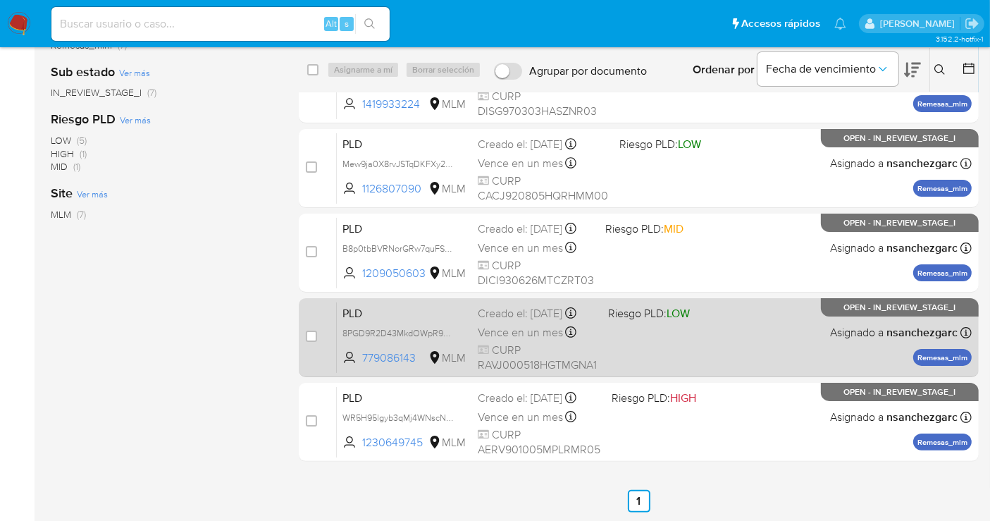
click at [521, 321] on div "Creado el: 12/07/2025 Creado el: 12/07/2025 02:06:29" at bounding box center [537, 313] width 119 height 15
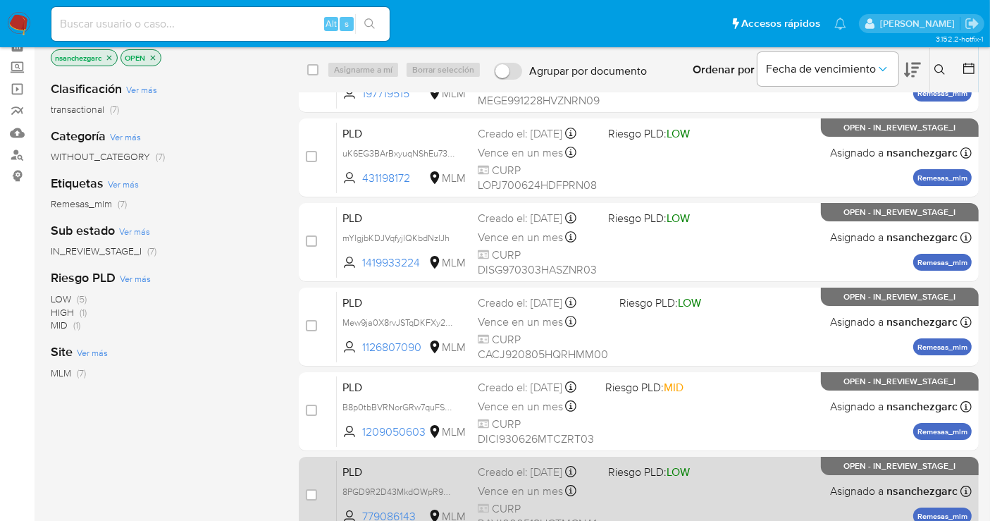
scroll to position [0, 0]
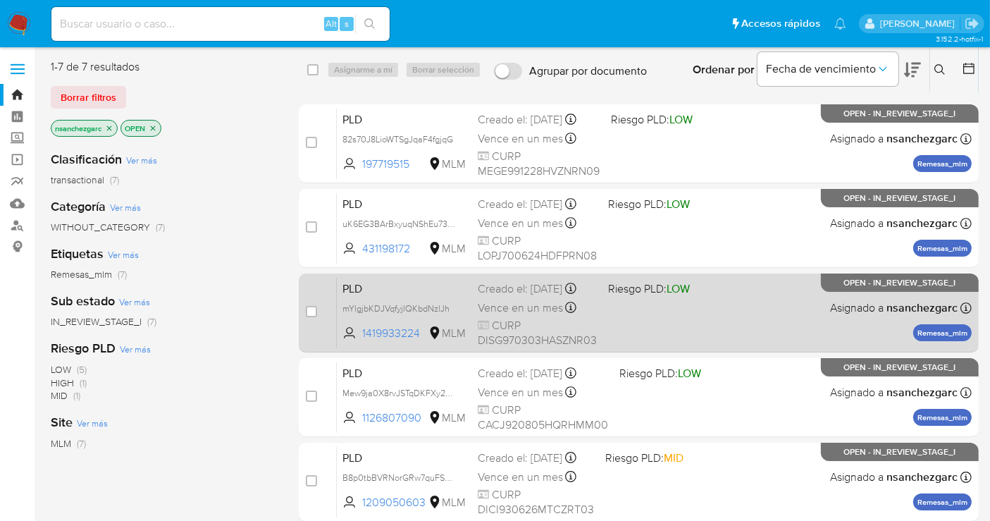
click at [480, 297] on div "Creado el: 12/07/2025 Creado el: 12/07/2025 02:11:30" at bounding box center [537, 288] width 119 height 15
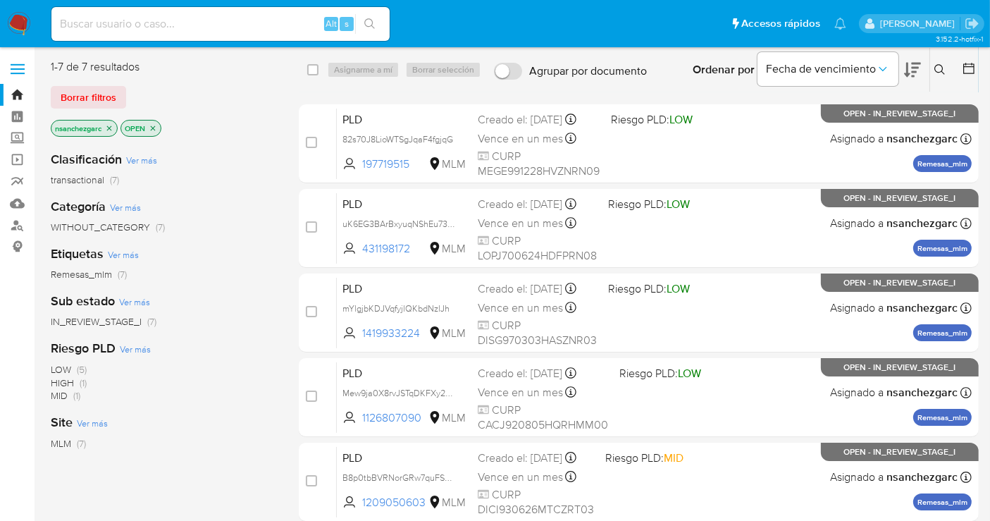
click at [18, 17] on img at bounding box center [19, 24] width 24 height 24
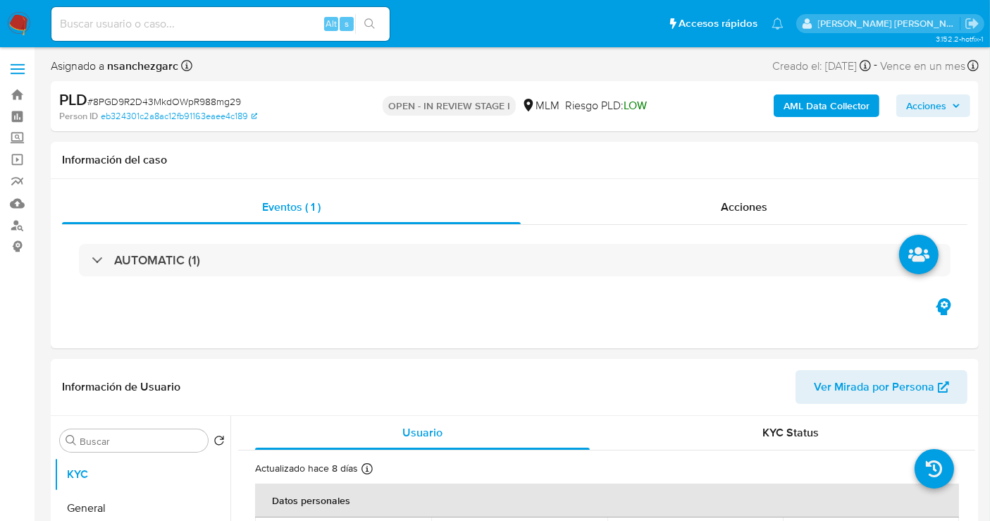
select select "10"
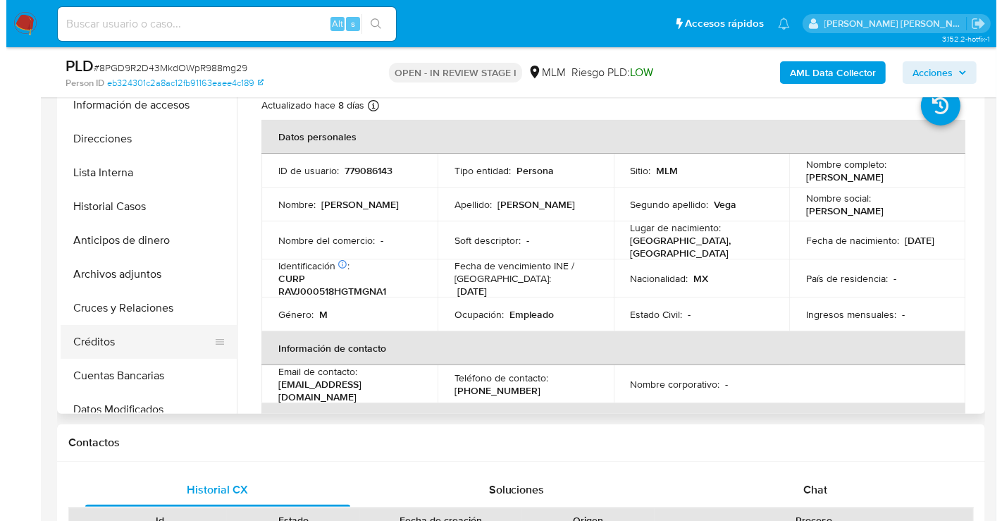
scroll to position [156, 0]
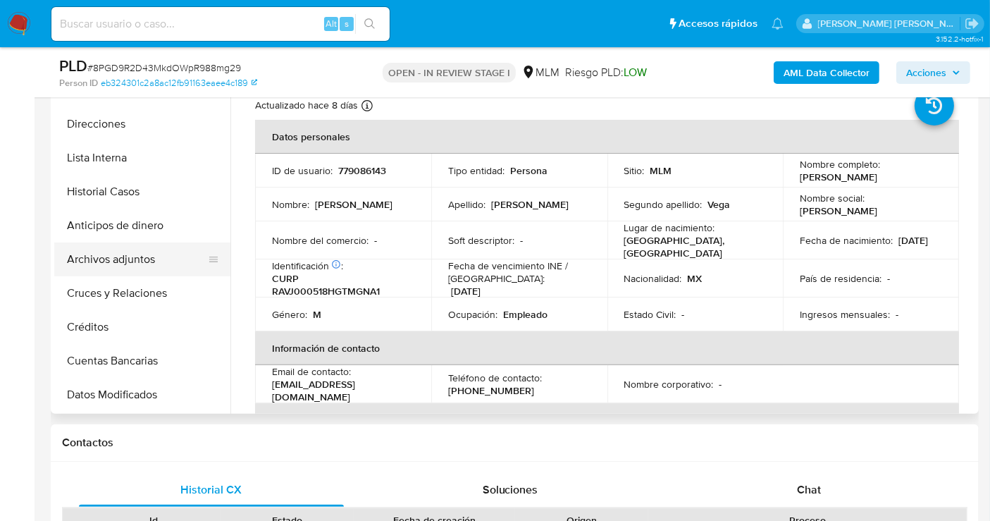
click at [102, 262] on button "Archivos adjuntos" at bounding box center [136, 259] width 165 height 34
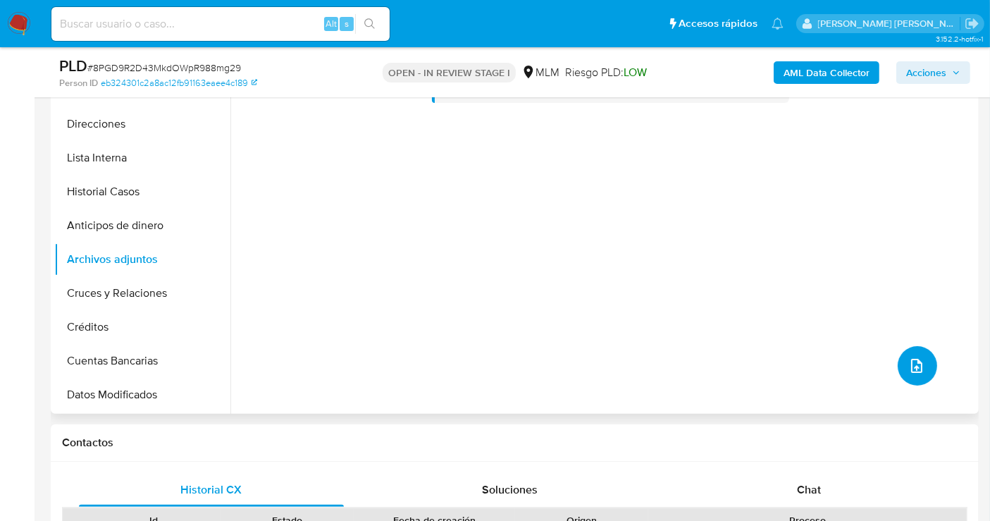
click at [908, 369] on icon "upload-file" at bounding box center [916, 365] width 17 height 17
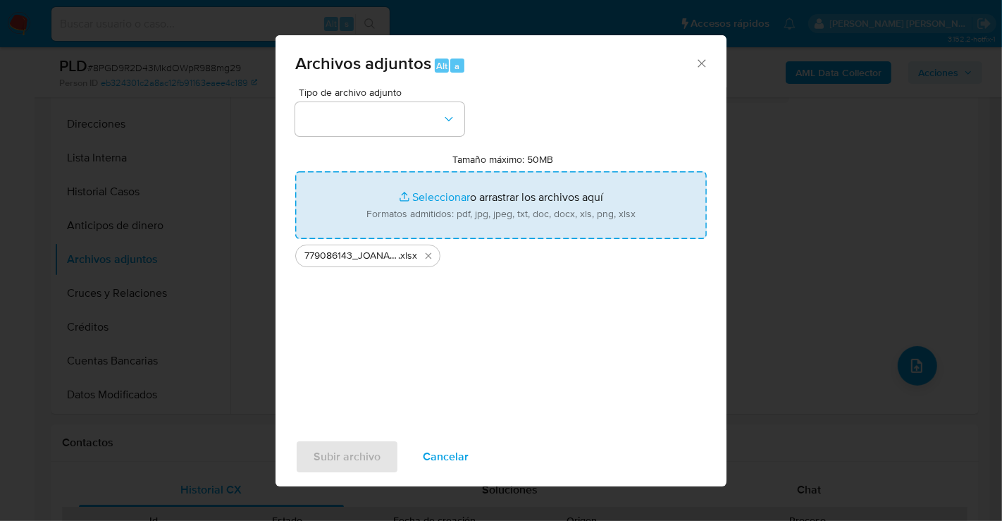
type input "C:\fakepath\779086143_JOANAN ANTONIO RAMOS VEGA_JUL25.pdf"
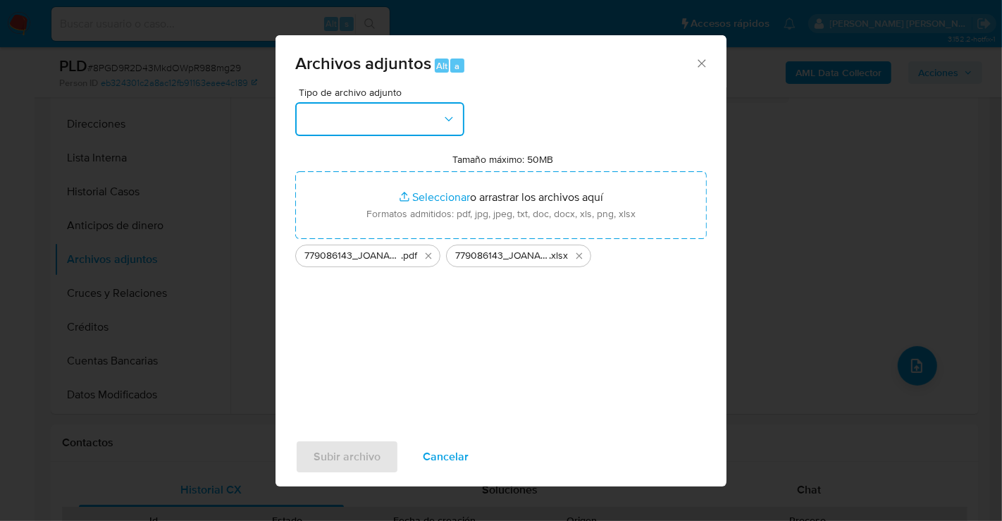
click at [387, 115] on button "button" at bounding box center [379, 119] width 169 height 34
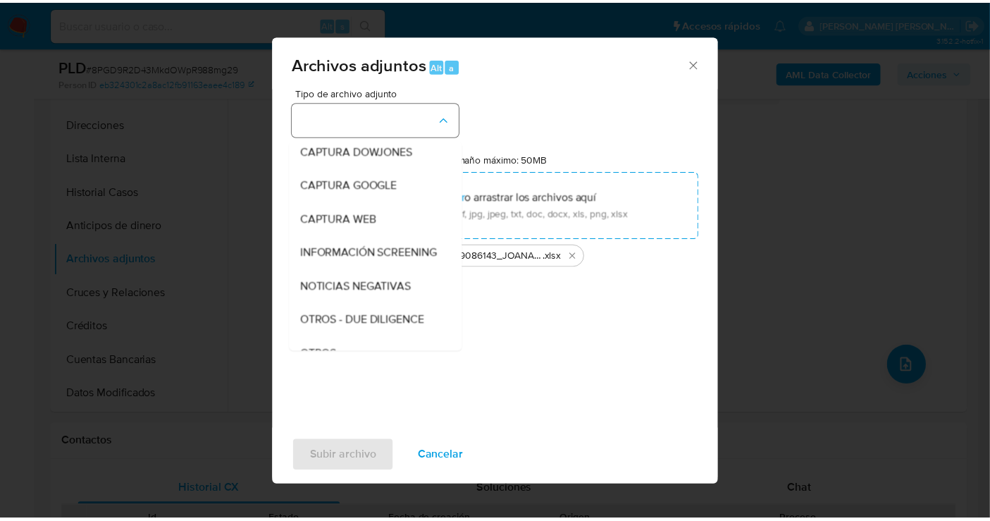
scroll to position [73, 0]
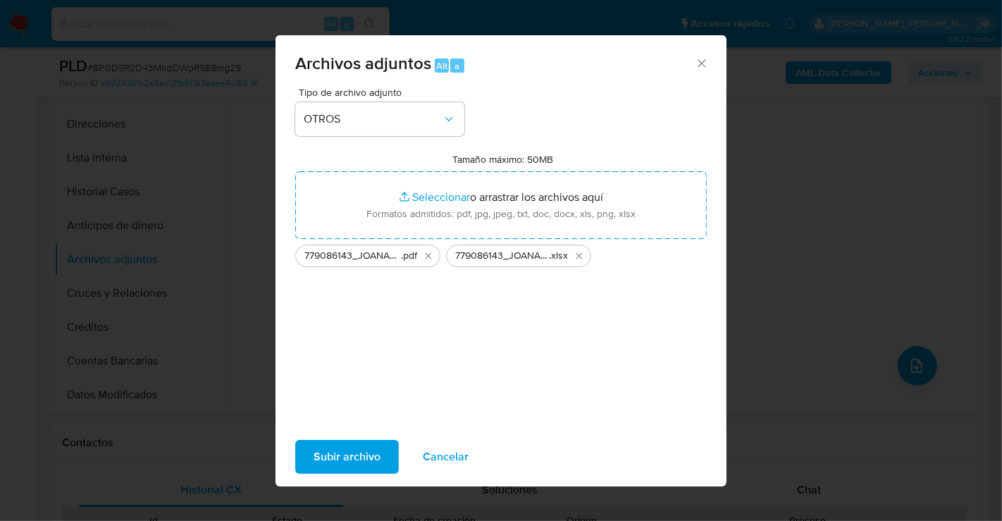
click at [330, 451] on span "Subir archivo" at bounding box center [347, 456] width 67 height 31
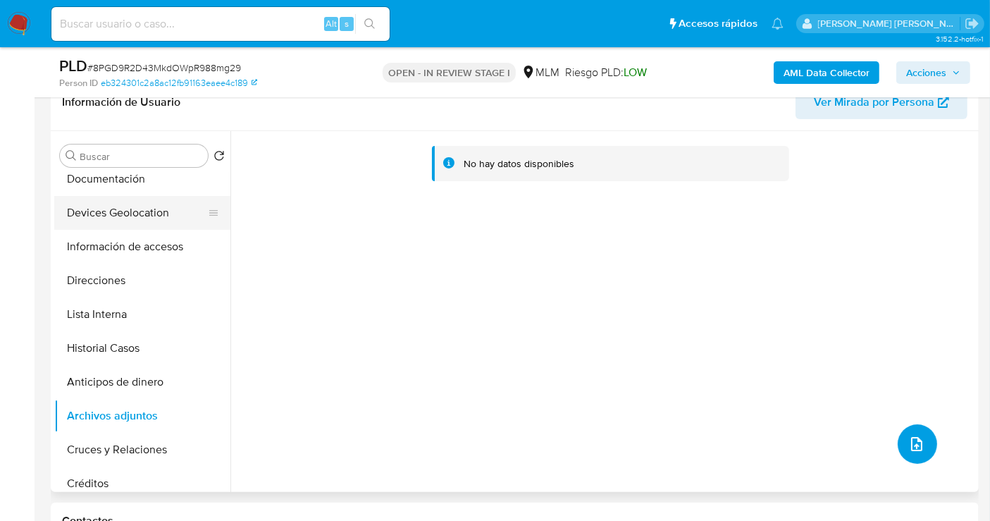
scroll to position [0, 0]
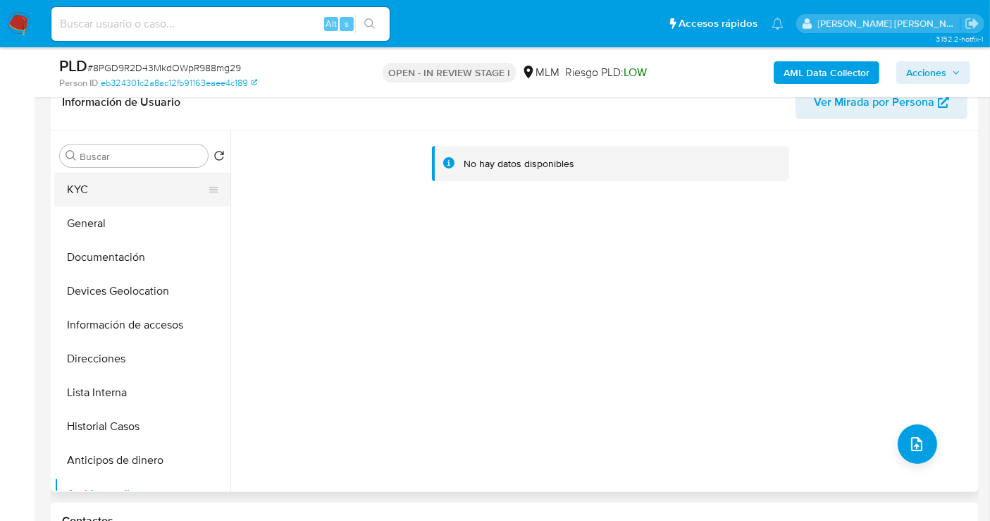
click at [78, 187] on button "KYC" at bounding box center [136, 190] width 165 height 34
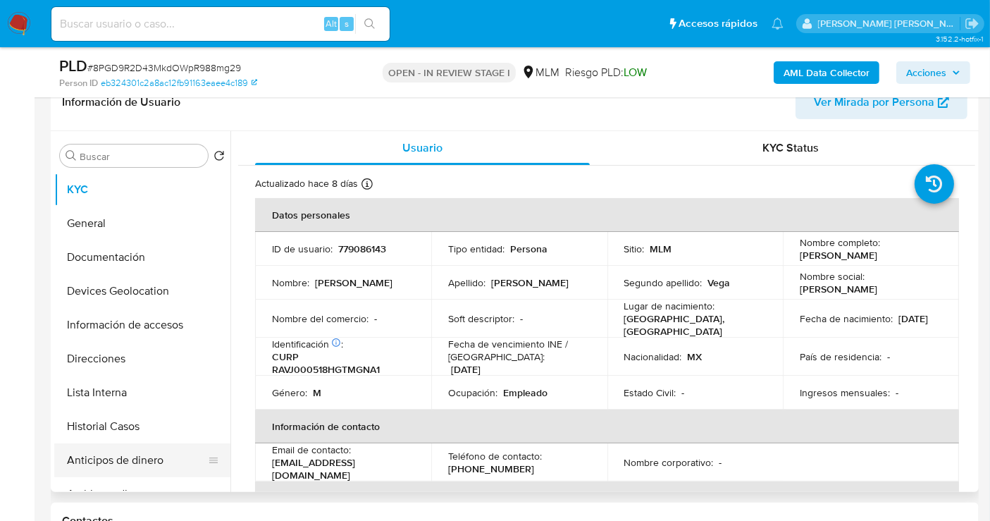
scroll to position [78, 0]
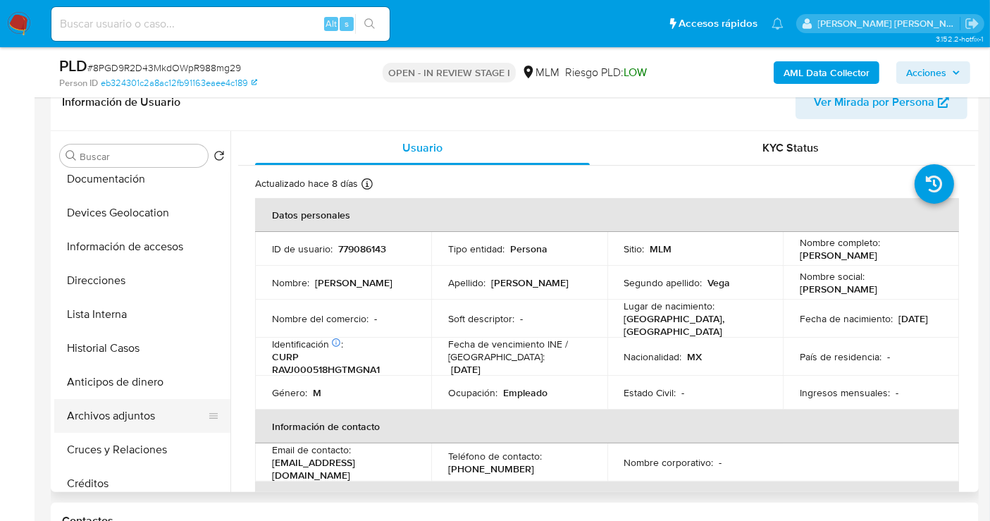
click at [106, 421] on button "Archivos adjuntos" at bounding box center [136, 416] width 165 height 34
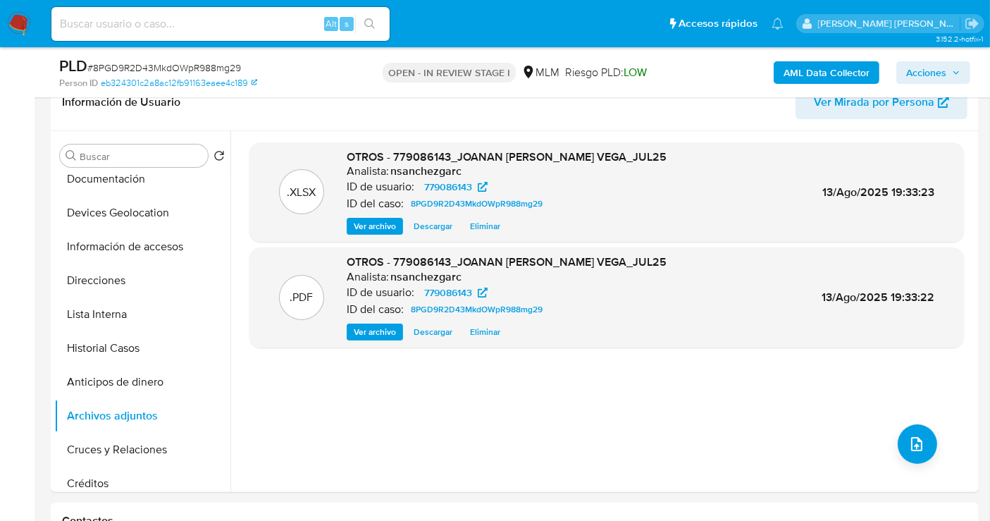
click at [930, 73] on span "Acciones" at bounding box center [926, 72] width 40 height 23
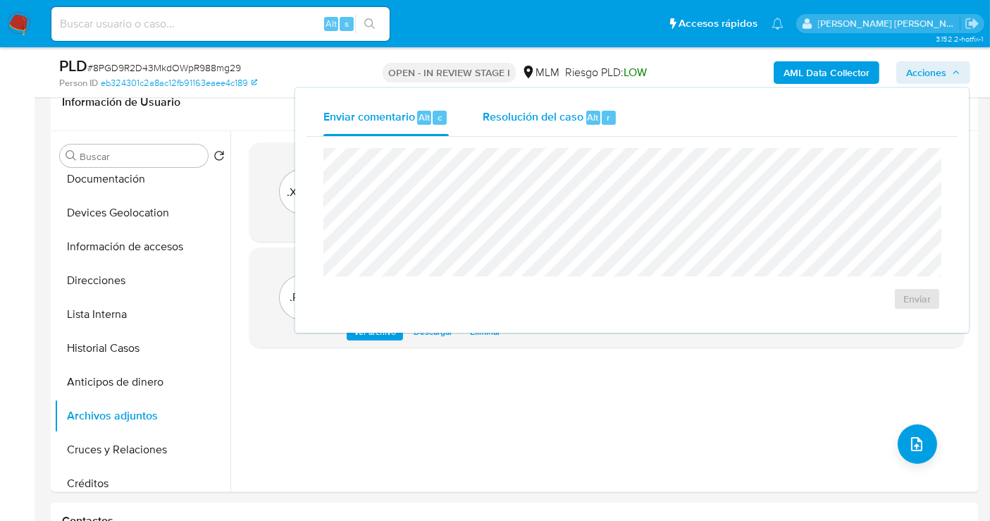
click at [573, 118] on span "Resolución del caso" at bounding box center [533, 116] width 101 height 16
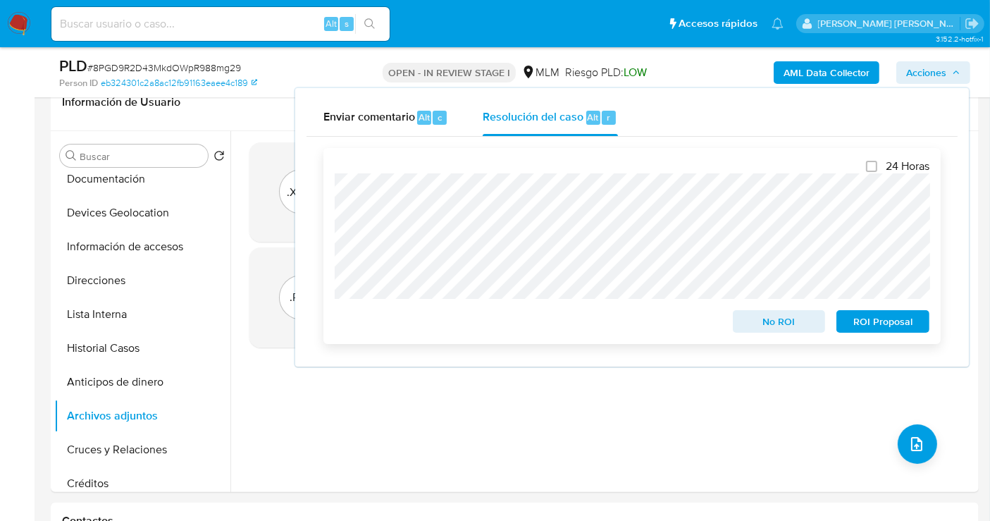
click at [779, 323] on span "No ROI" at bounding box center [779, 321] width 73 height 20
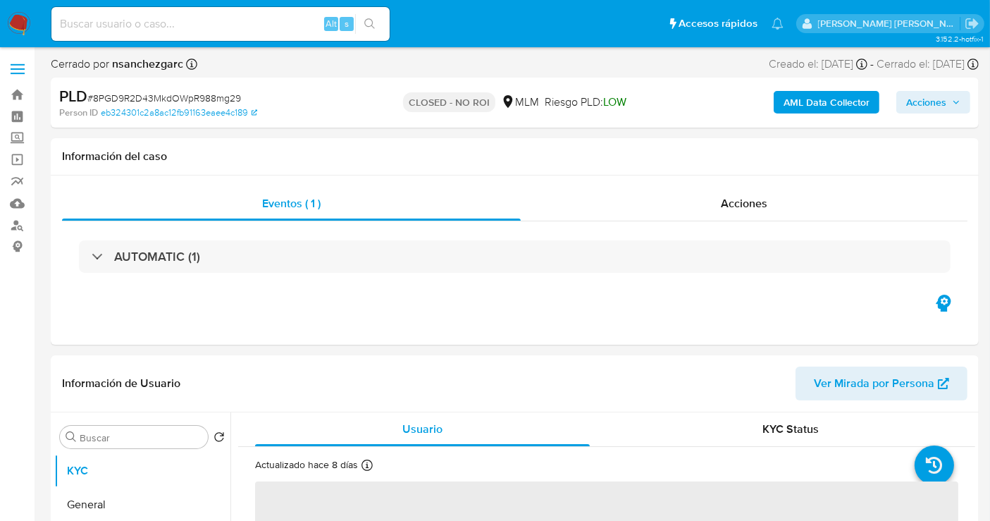
select select "10"
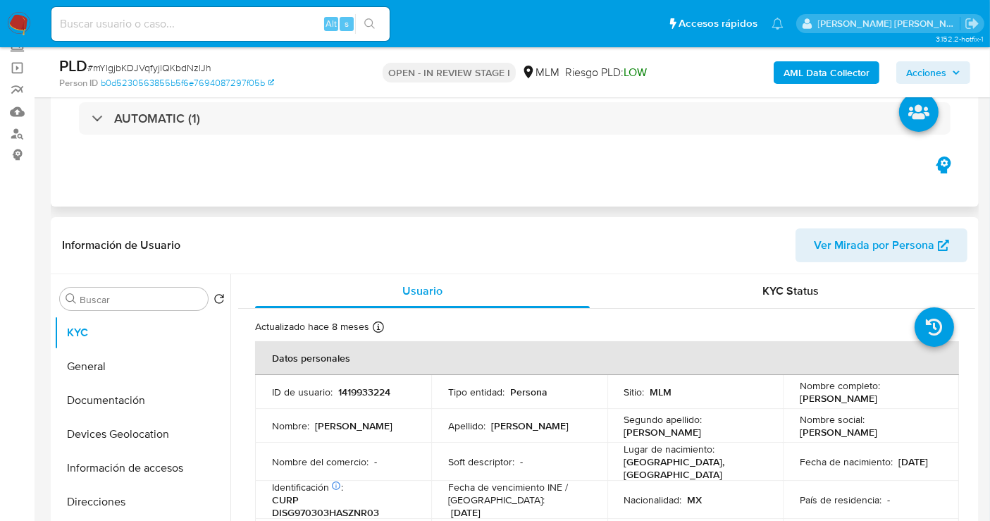
scroll to position [156, 0]
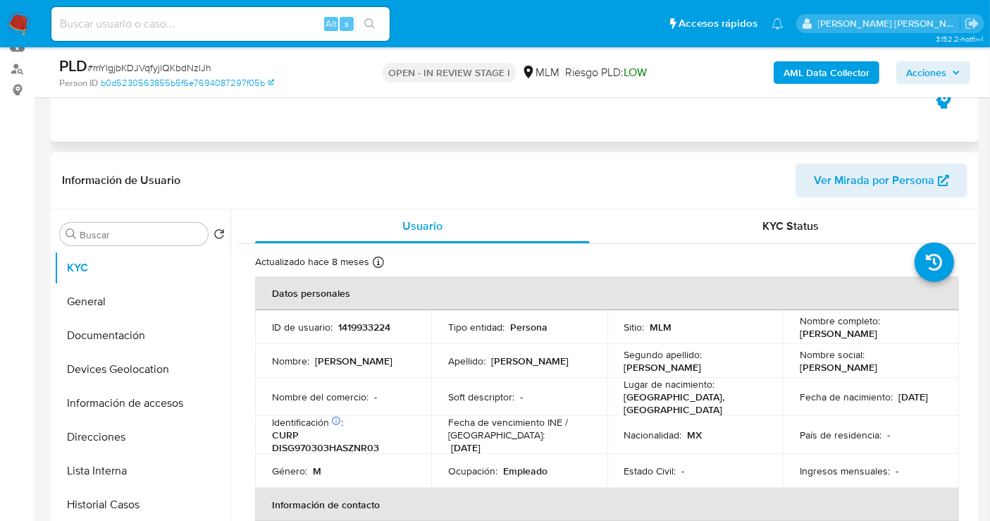
select select "10"
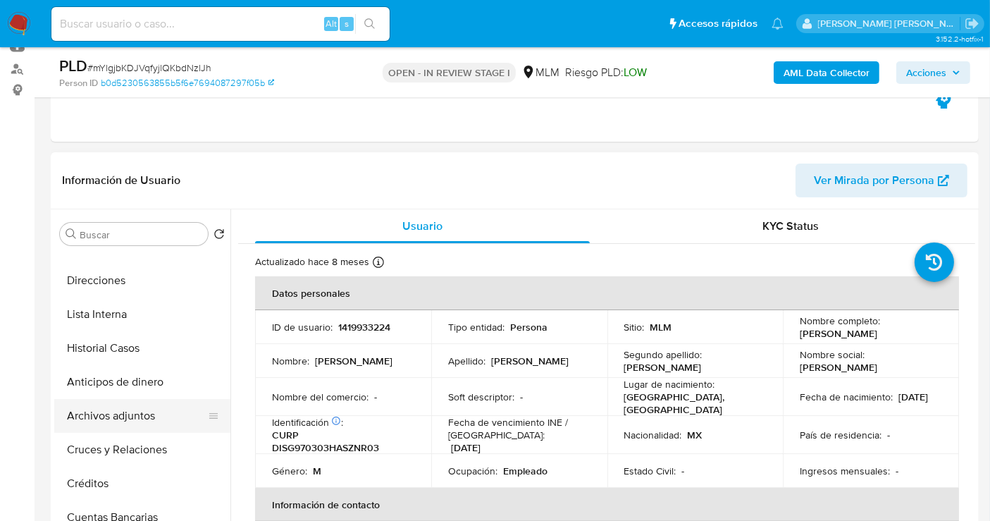
click at [123, 409] on button "Archivos adjuntos" at bounding box center [136, 416] width 165 height 34
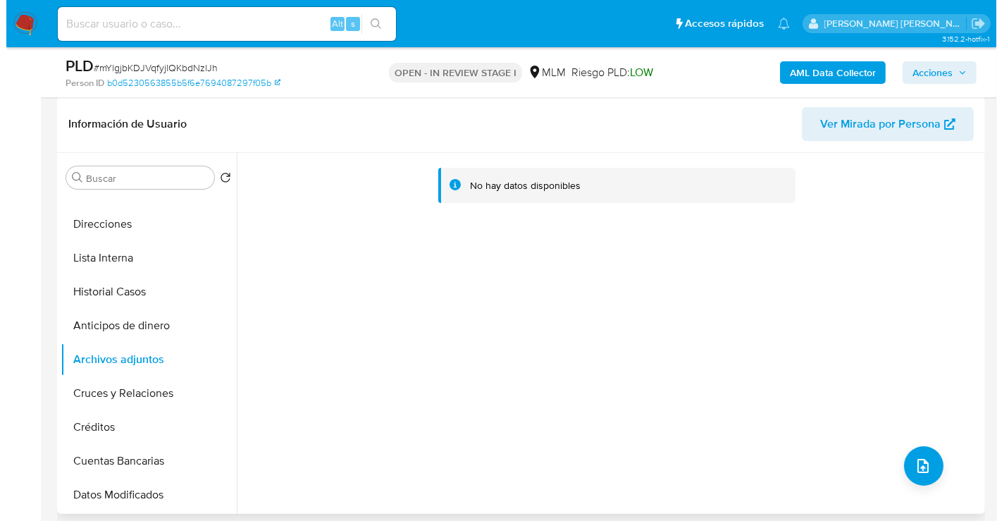
scroll to position [235, 0]
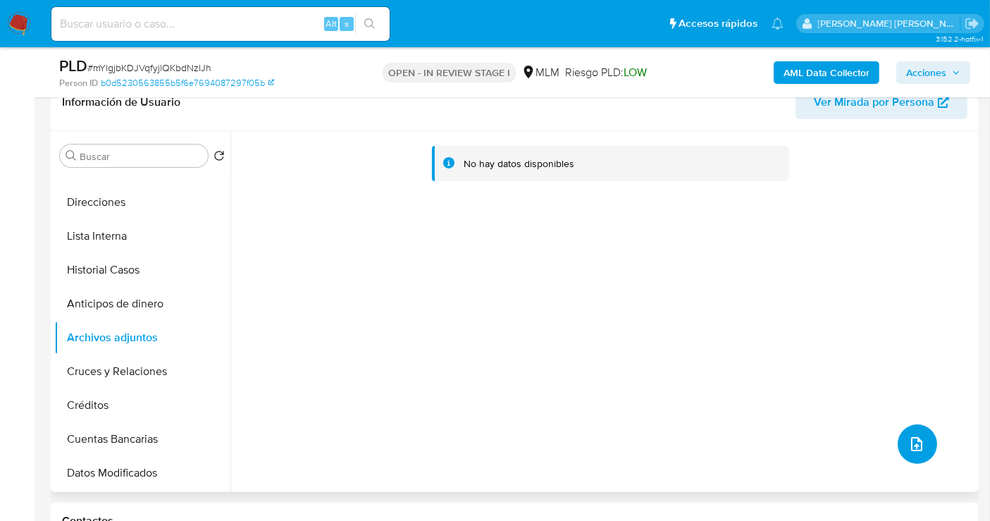
click at [916, 445] on icon "upload-file" at bounding box center [916, 443] width 17 height 17
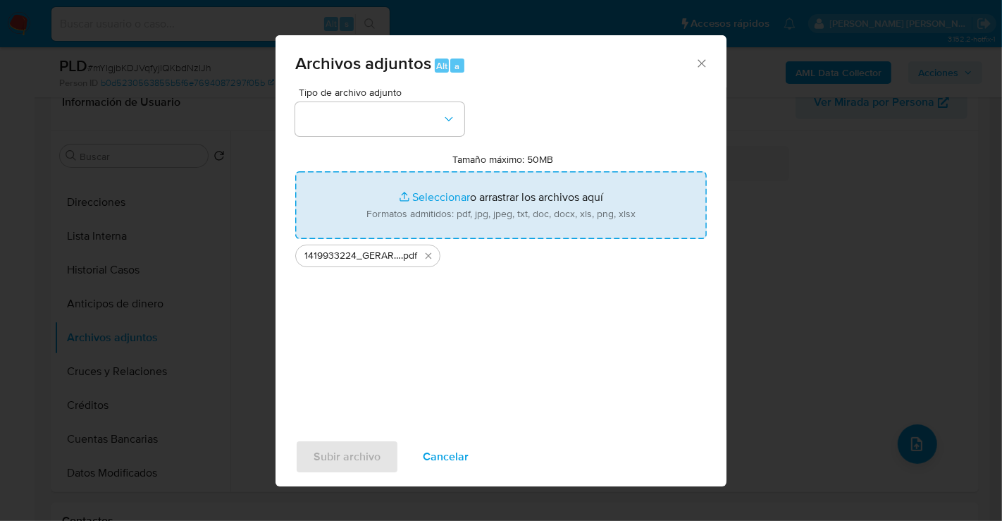
type input "C:\fakepath\1419933224_GERARDO DIAZ SANDOVAL_JUL25.xlsx"
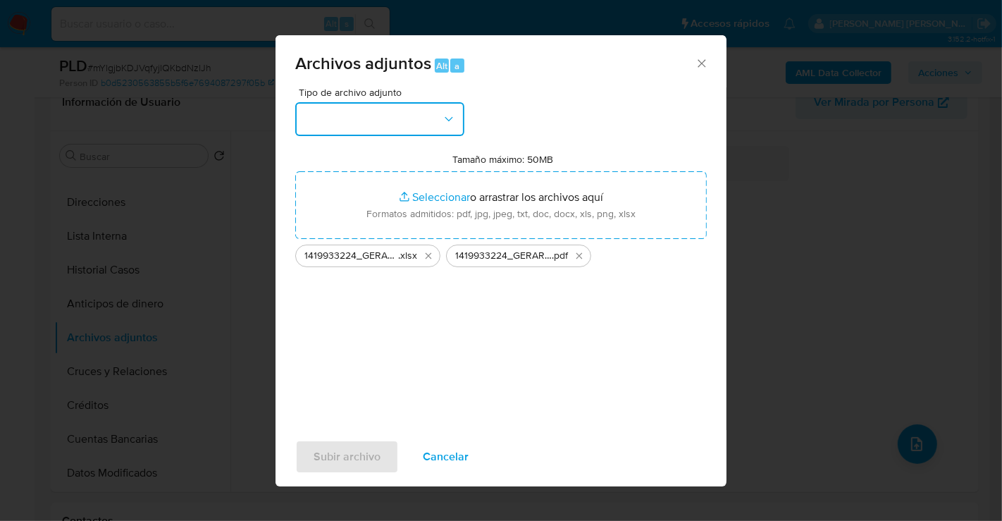
click at [348, 135] on button "button" at bounding box center [379, 119] width 169 height 34
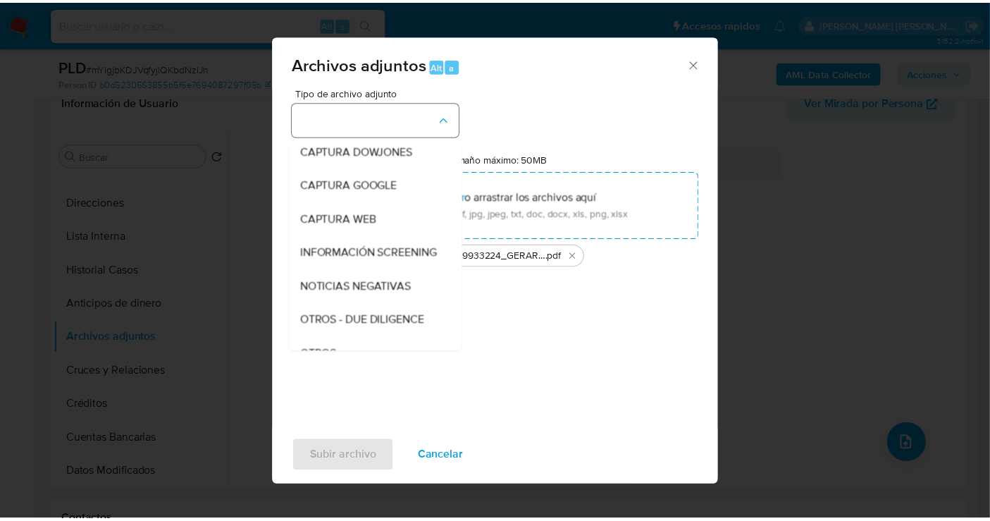
scroll to position [73, 0]
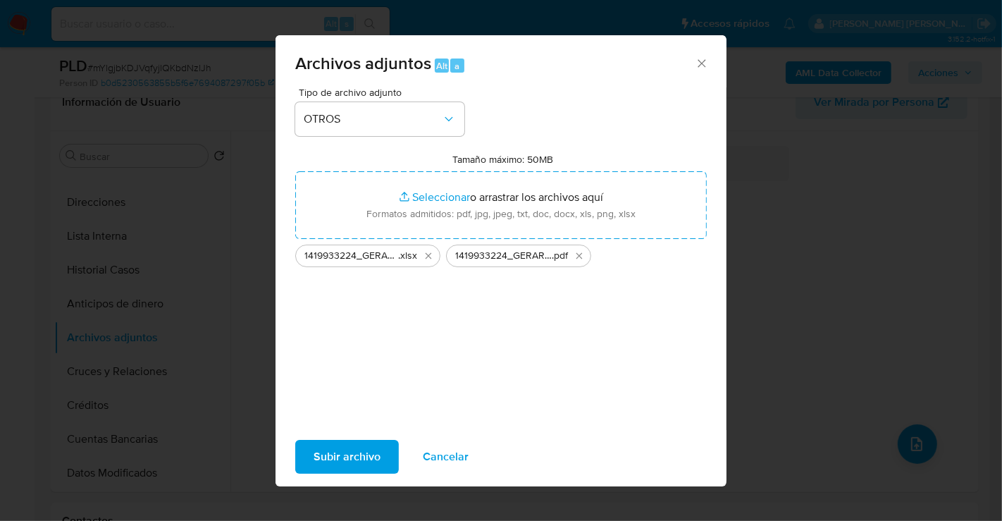
click at [362, 452] on span "Subir archivo" at bounding box center [347, 456] width 67 height 31
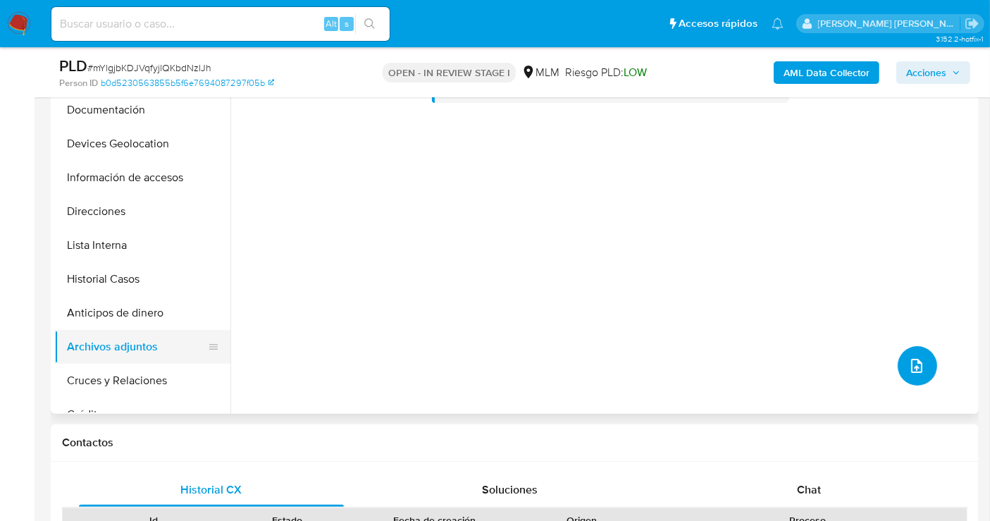
scroll to position [0, 0]
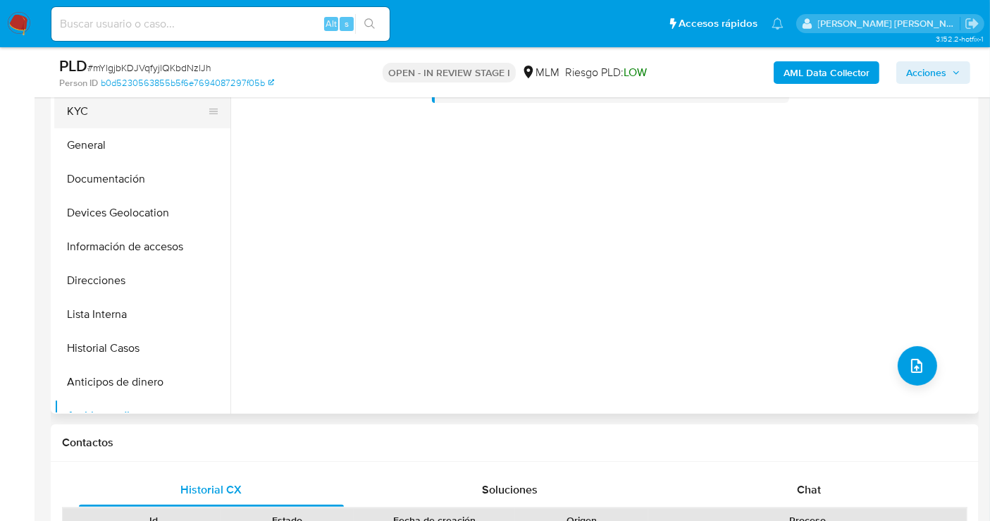
click at [92, 111] on button "KYC" at bounding box center [136, 111] width 165 height 34
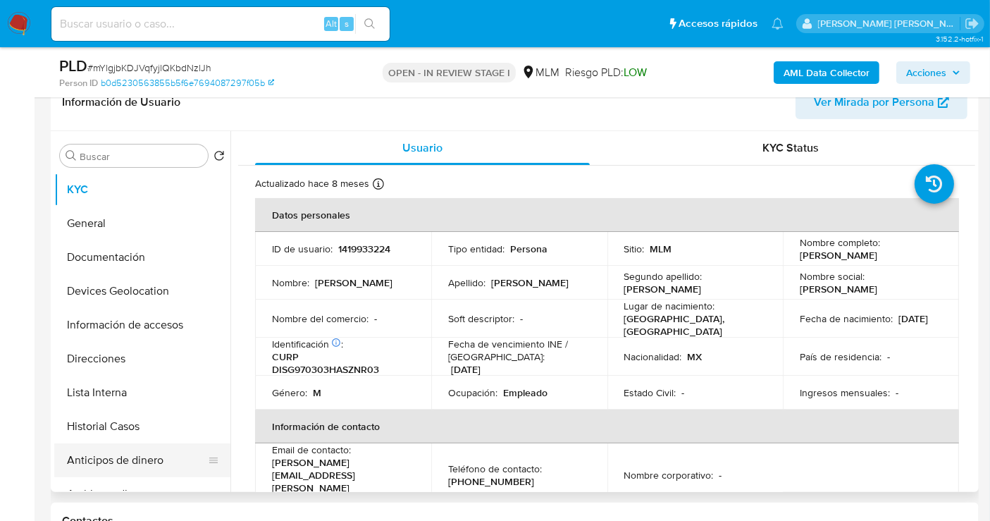
scroll to position [78, 0]
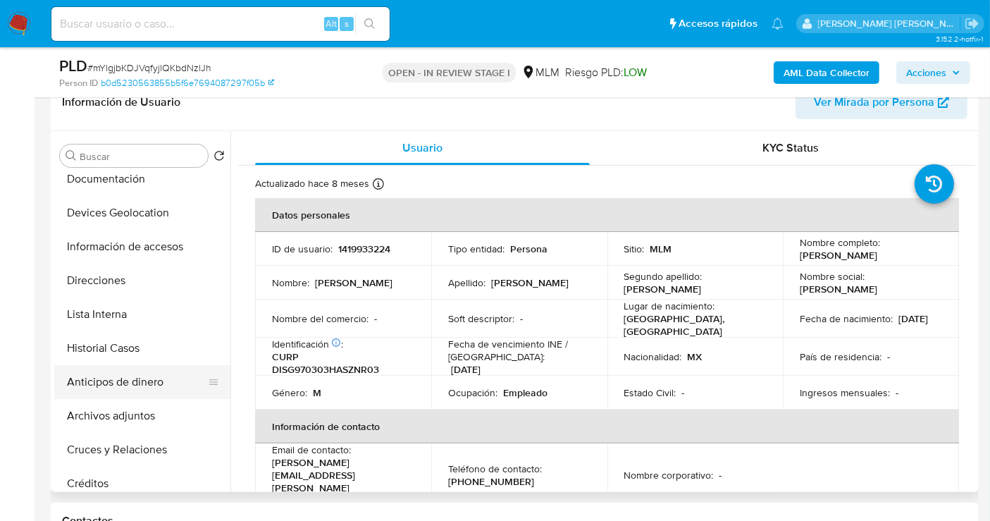
click at [125, 377] on button "Anticipos de dinero" at bounding box center [136, 382] width 165 height 34
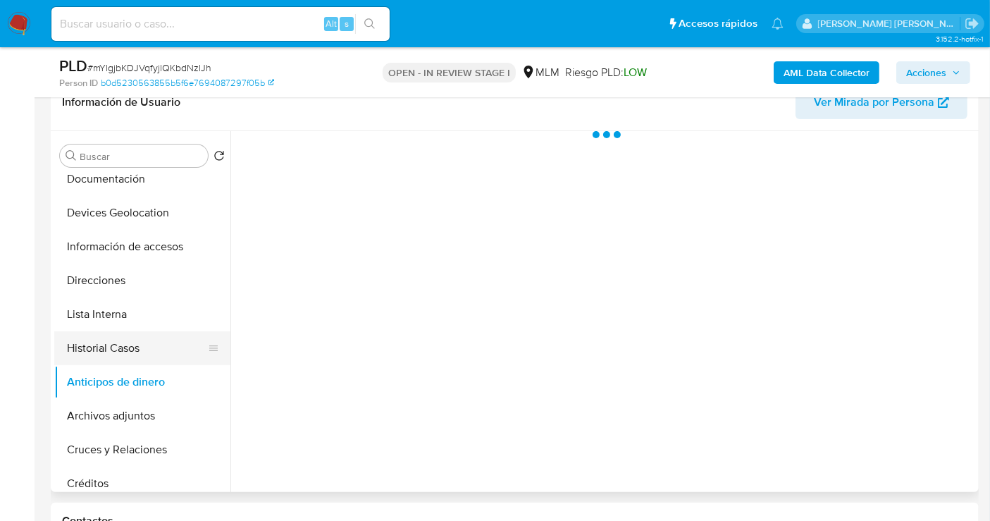
click at [102, 350] on button "Historial Casos" at bounding box center [136, 348] width 165 height 34
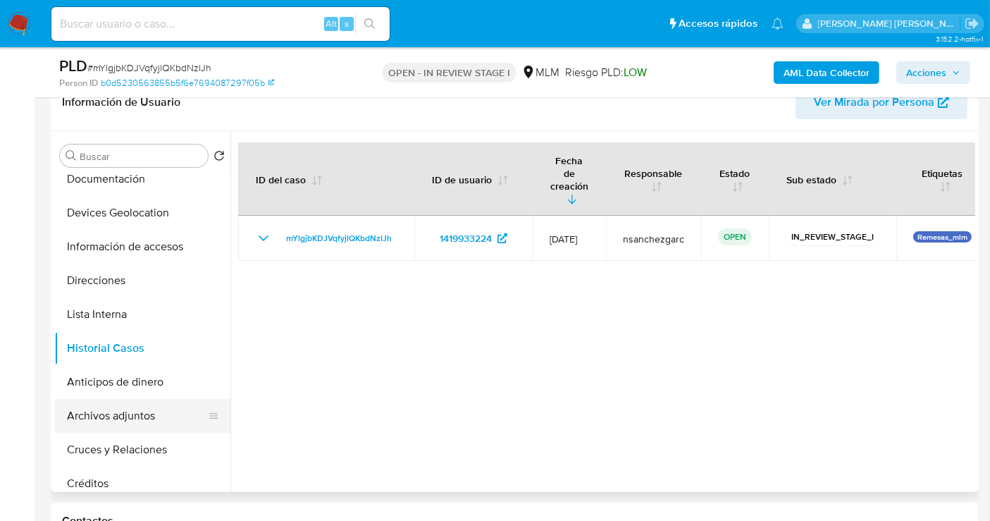
click at [106, 416] on button "Archivos adjuntos" at bounding box center [136, 416] width 165 height 34
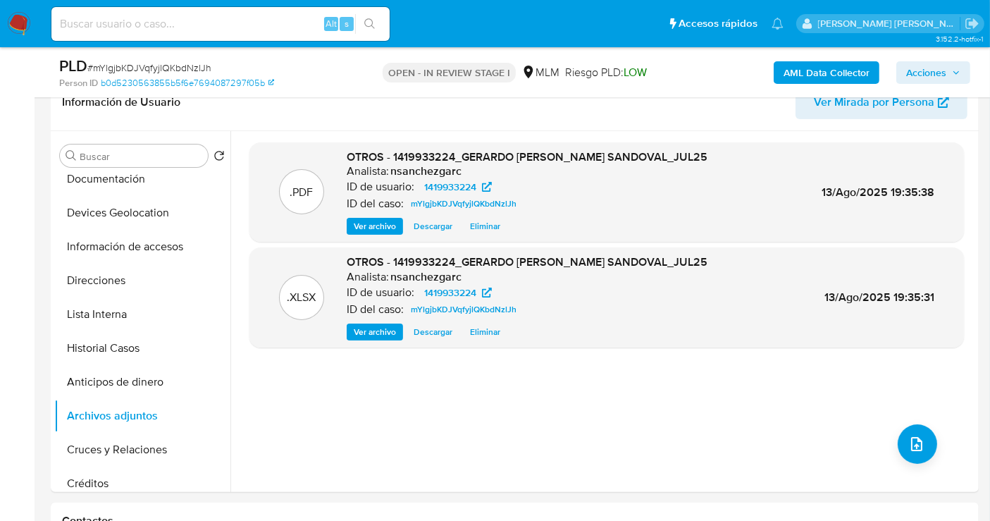
click at [923, 70] on span "Acciones" at bounding box center [926, 72] width 40 height 23
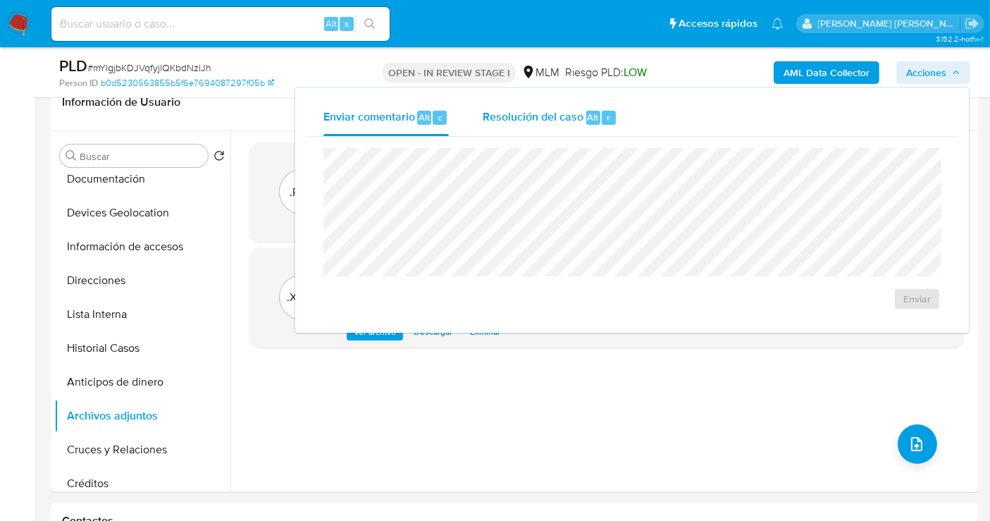
click at [537, 122] on span "Resolución del caso" at bounding box center [533, 116] width 101 height 16
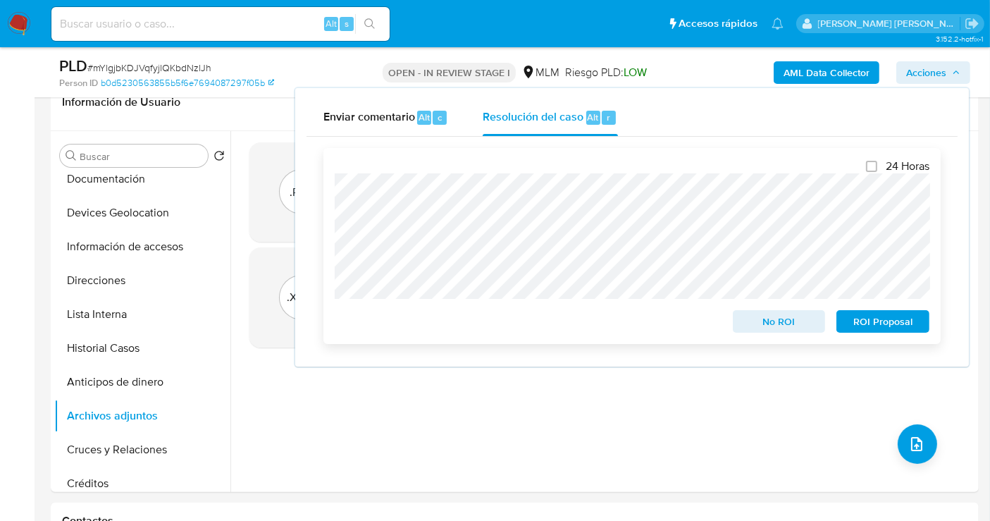
click at [766, 325] on span "No ROI" at bounding box center [779, 321] width 73 height 20
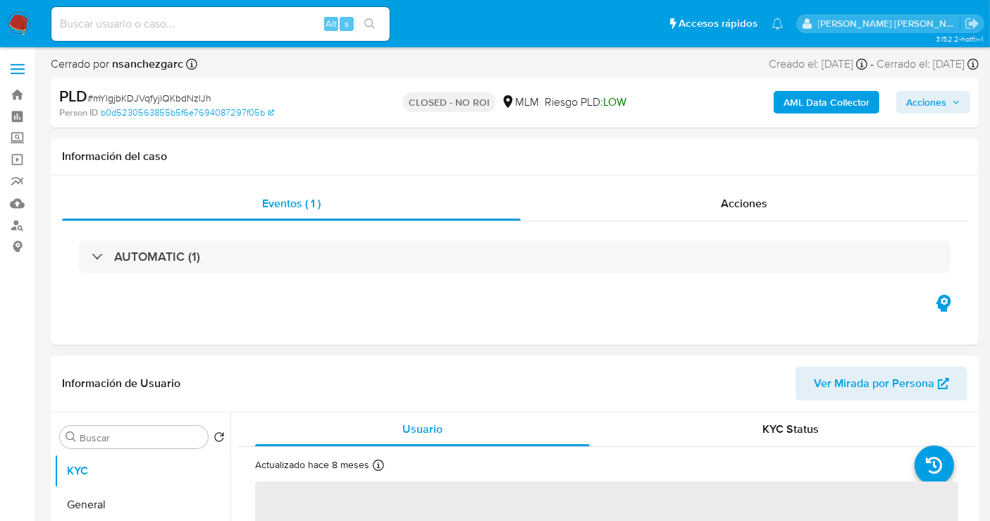
scroll to position [156, 0]
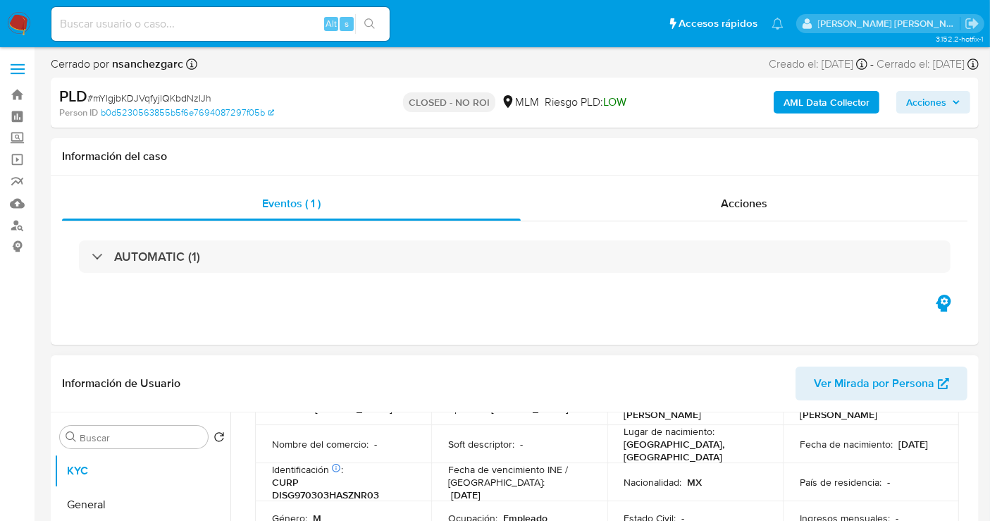
select select "10"
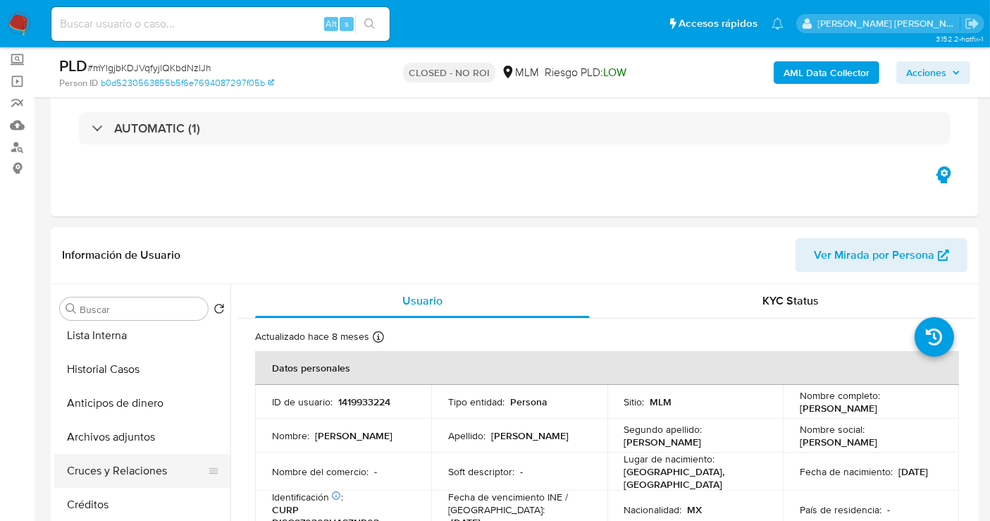
scroll to position [235, 0]
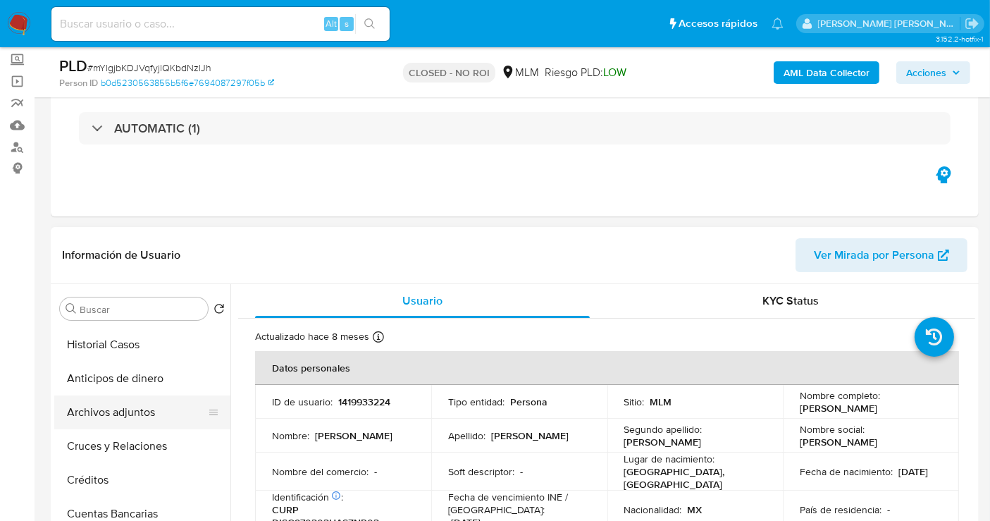
click at [108, 411] on button "Archivos adjuntos" at bounding box center [136, 412] width 165 height 34
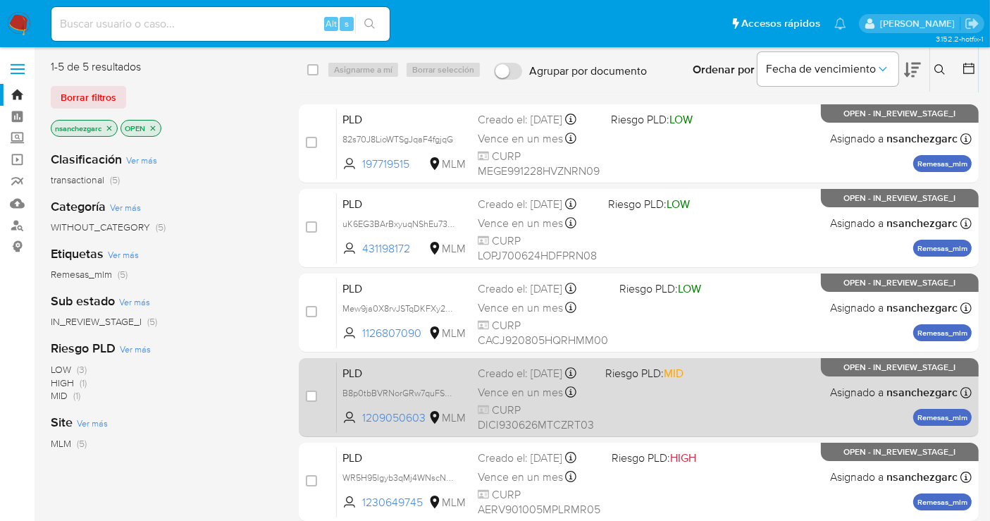
click at [511, 397] on span "Vence en un mes" at bounding box center [520, 392] width 85 height 15
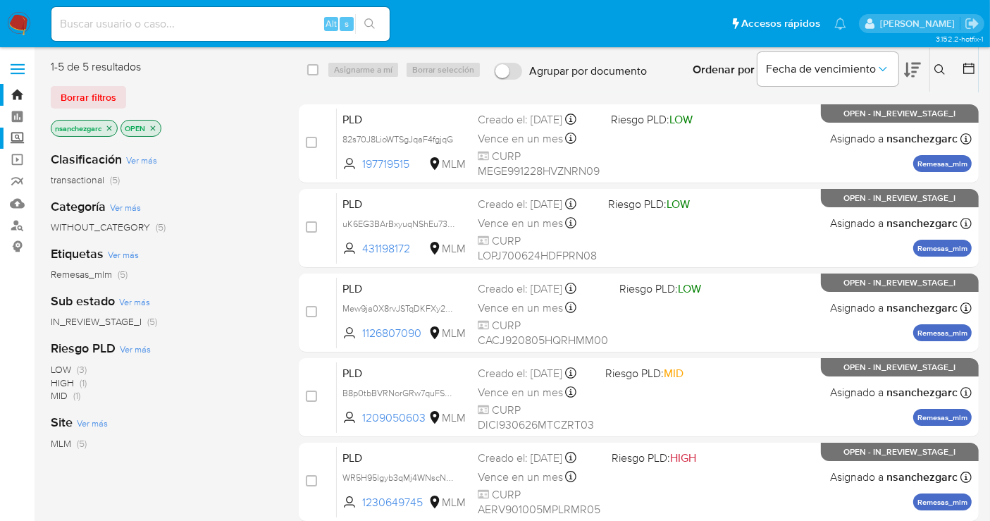
click at [18, 139] on label "Screening" at bounding box center [84, 139] width 168 height 22
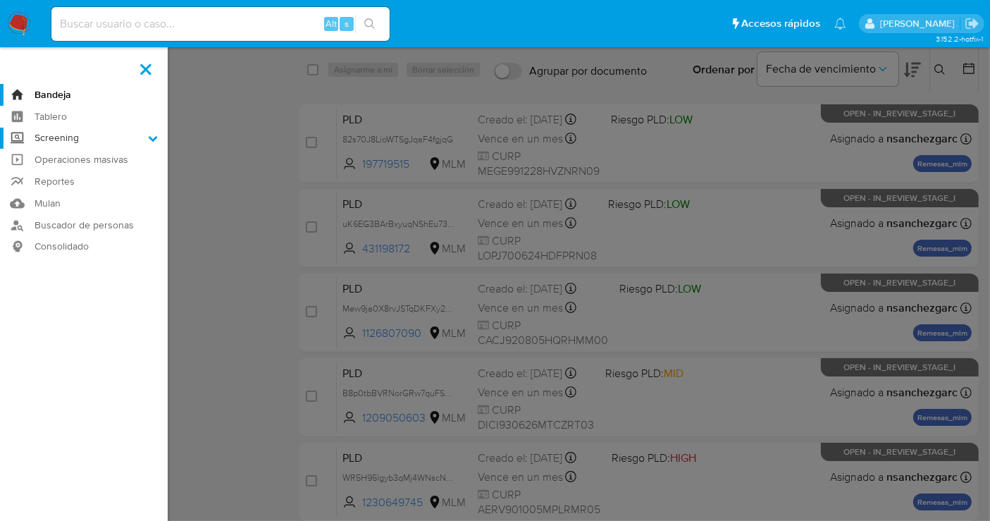
click at [0, 0] on input "Screening" at bounding box center [0, 0] width 0 height 0
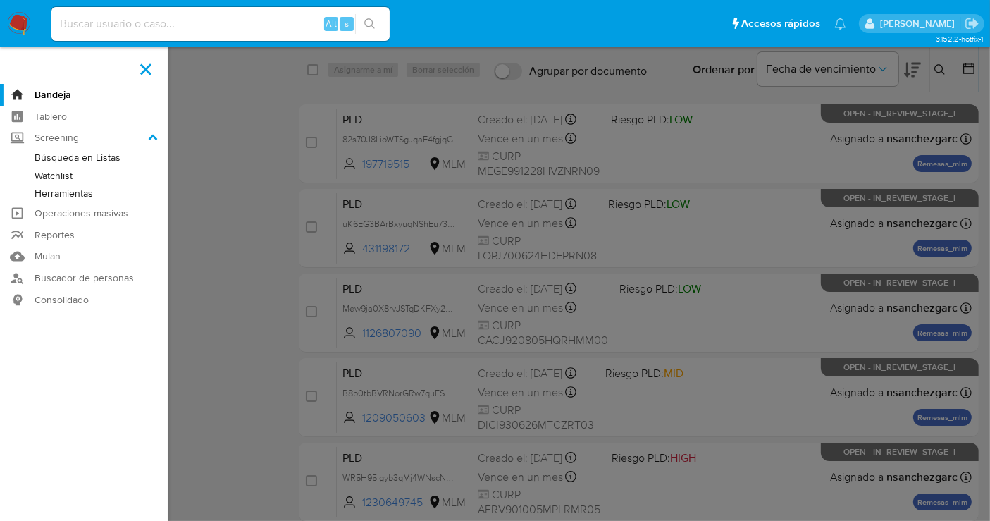
click at [56, 197] on link "Herramientas" at bounding box center [84, 194] width 168 height 18
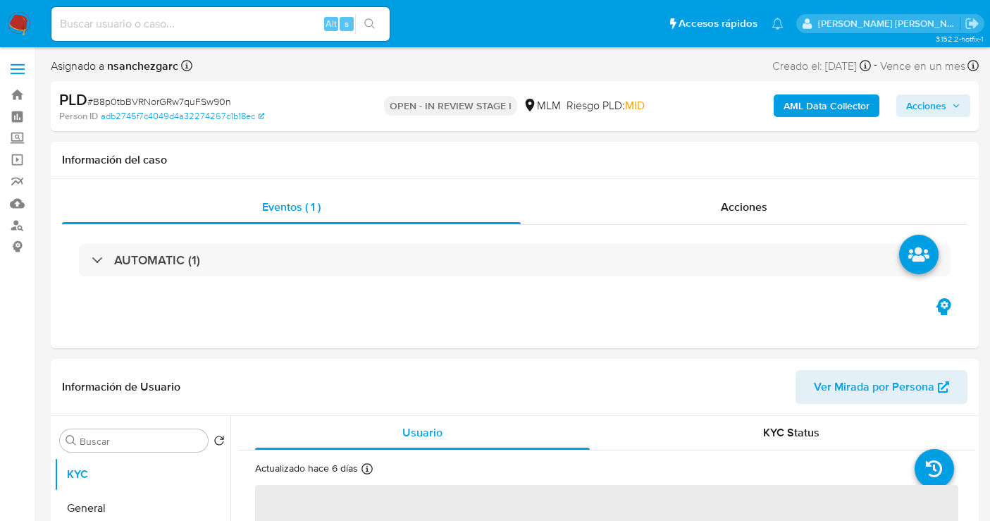
select select "10"
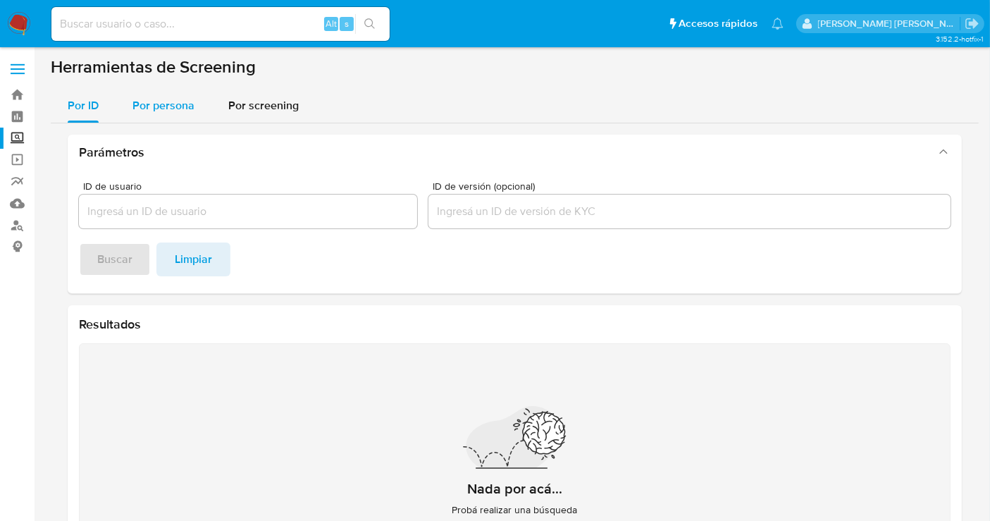
click at [161, 107] on span "Por persona" at bounding box center [163, 105] width 62 height 16
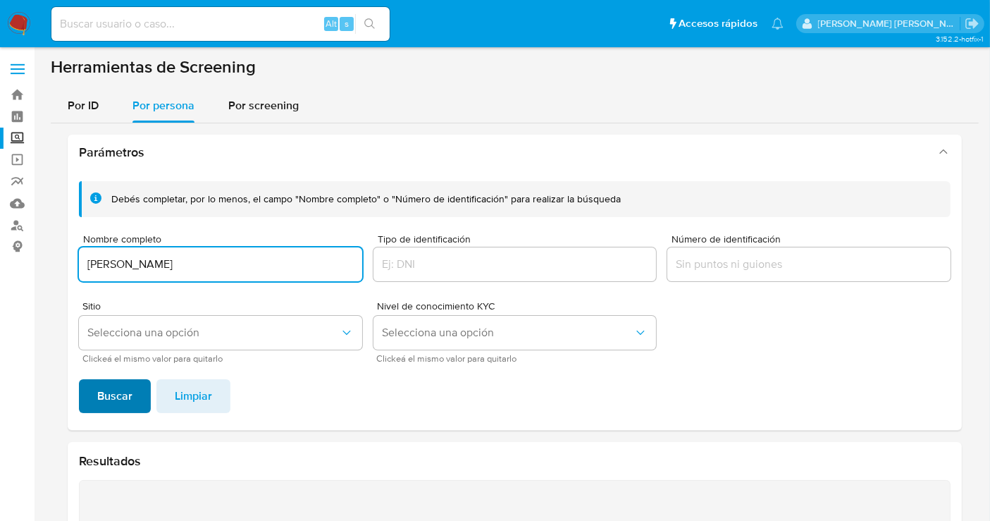
click at [120, 382] on span "Buscar" at bounding box center [114, 395] width 35 height 31
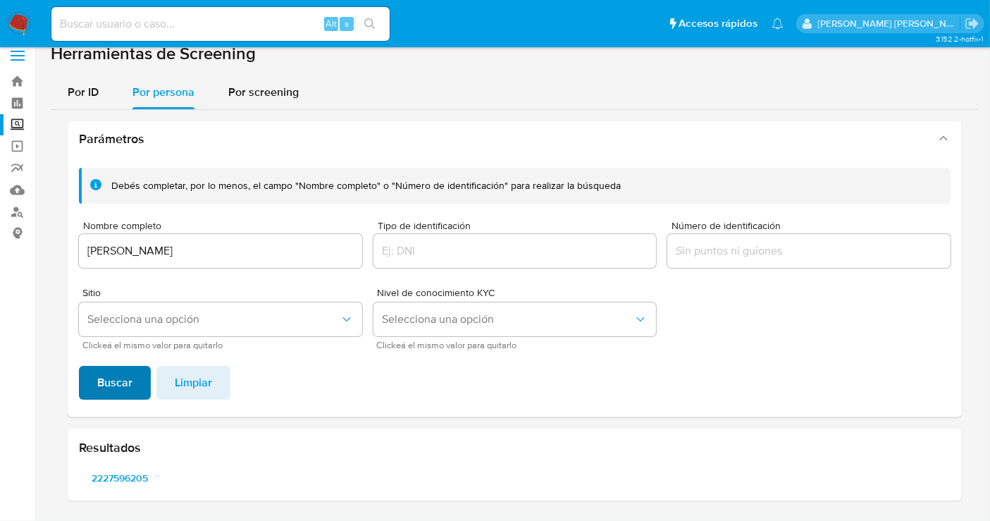
scroll to position [12, 0]
click at [128, 473] on span "2227596205" at bounding box center [120, 479] width 63 height 20
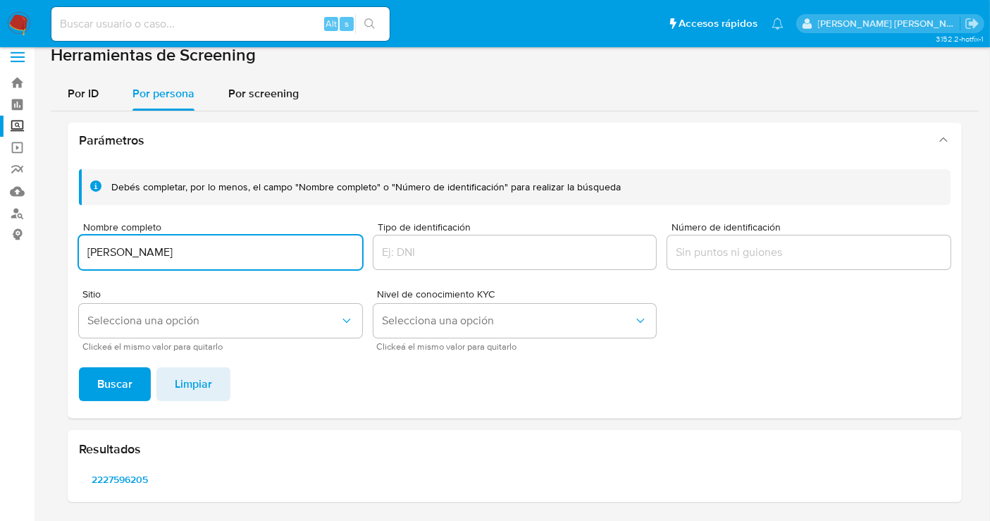
click at [180, 249] on input "DEYANIRA MENDEZ ROMERO" at bounding box center [220, 252] width 283 height 18
type input "CARLOS MARIO ALCUDIA"
click at [113, 383] on span "Buscar" at bounding box center [114, 383] width 35 height 31
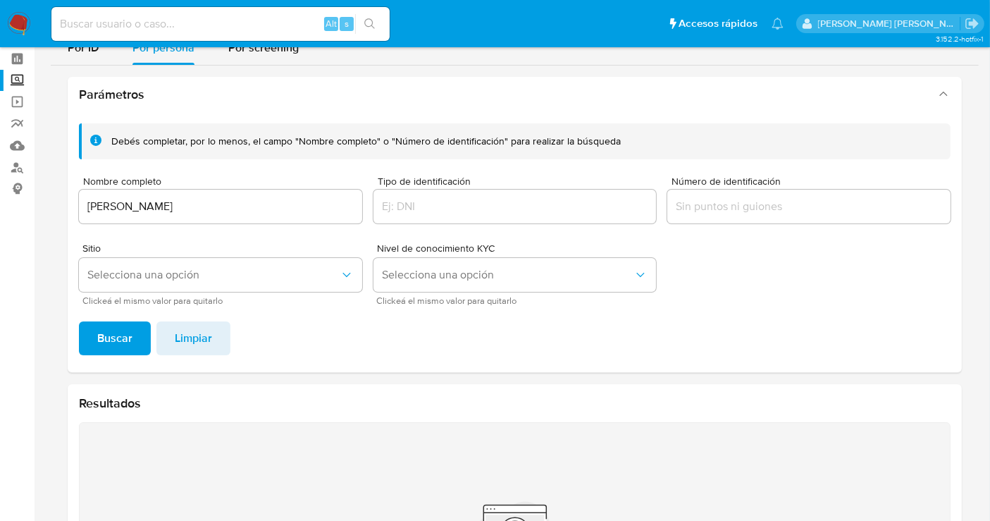
scroll to position [90, 0]
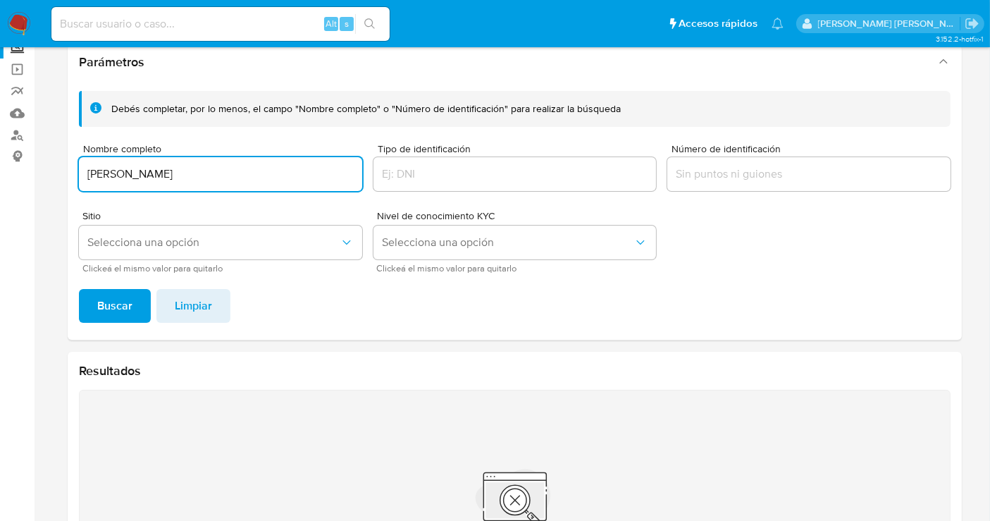
click at [228, 174] on input "CARLOS MARIO ALCUDIA" at bounding box center [220, 174] width 283 height 18
type input "CARLOS MARIO ALCUDIA ALCUDIA"
click at [111, 304] on span "Buscar" at bounding box center [114, 305] width 35 height 31
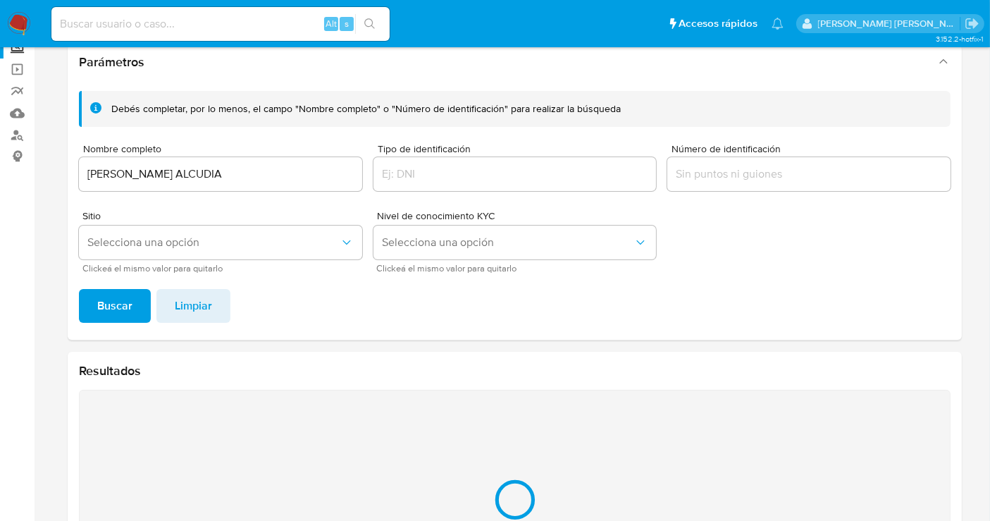
scroll to position [237, 0]
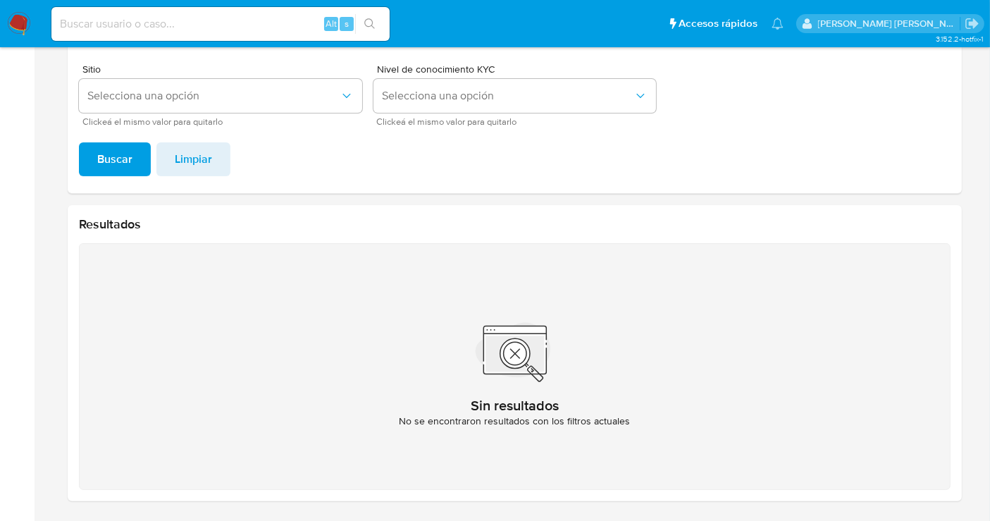
click at [23, 18] on img at bounding box center [19, 24] width 24 height 24
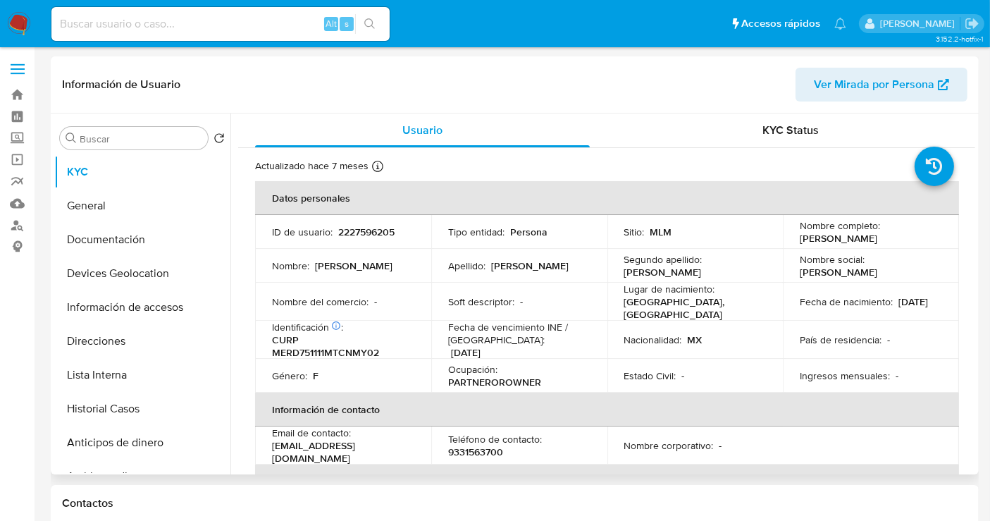
select select "10"
click at [376, 230] on p "2227596205" at bounding box center [366, 231] width 56 height 13
copy p "2227596205"
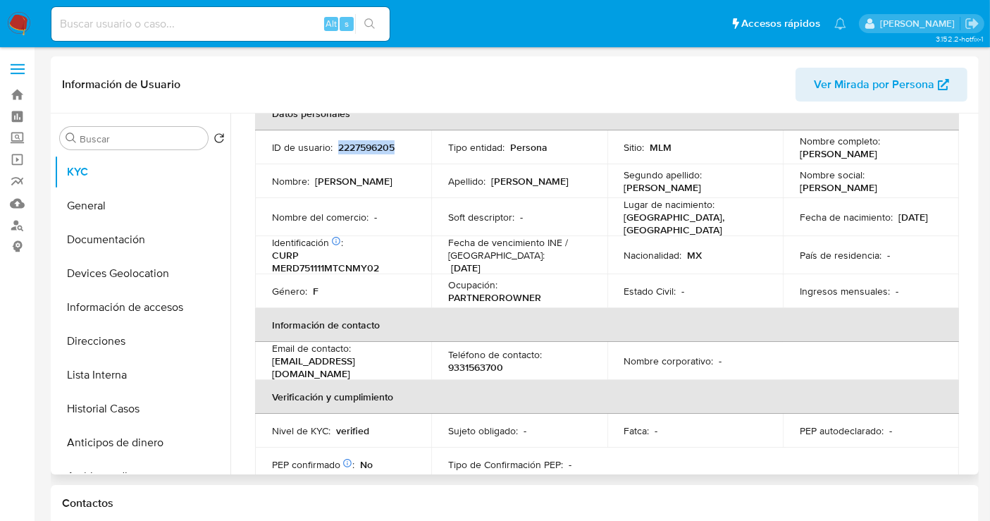
scroll to position [28, 0]
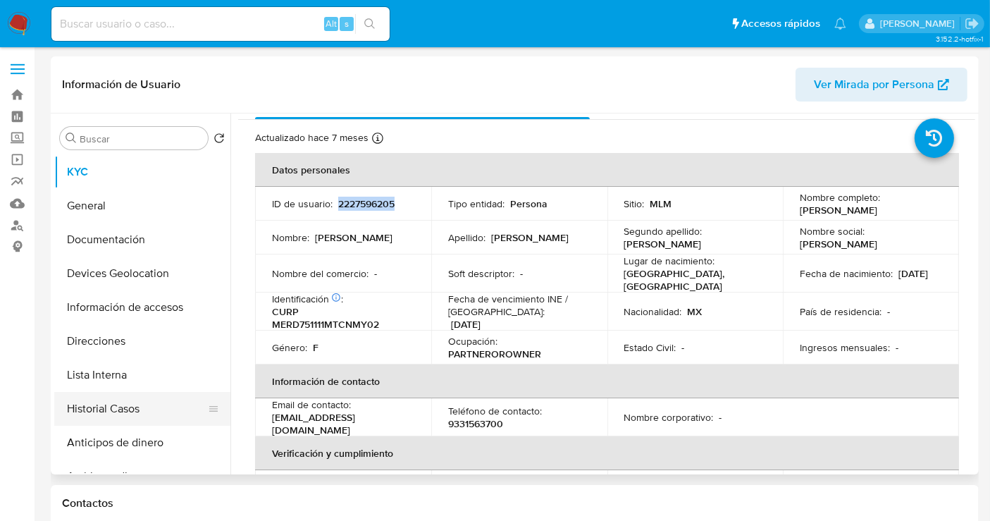
click at [119, 410] on button "Historial Casos" at bounding box center [136, 409] width 165 height 34
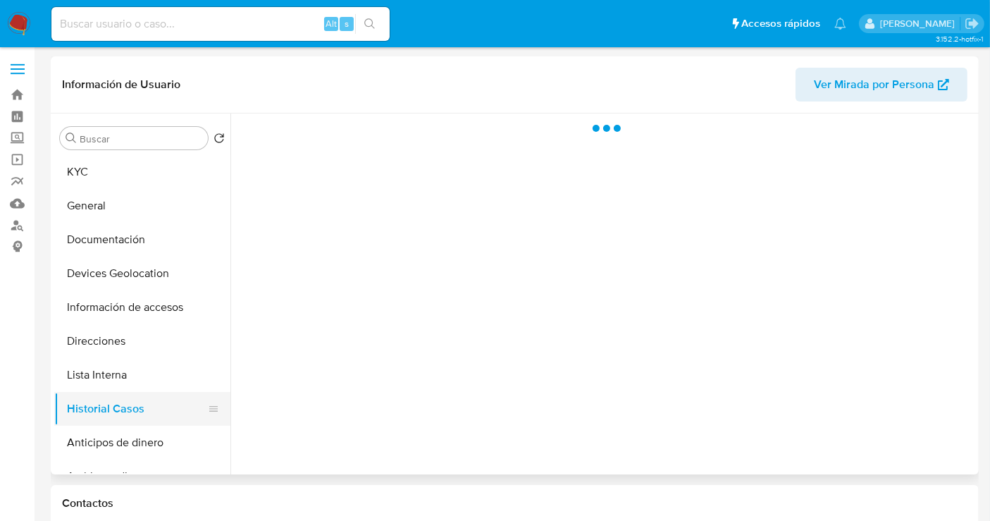
scroll to position [0, 0]
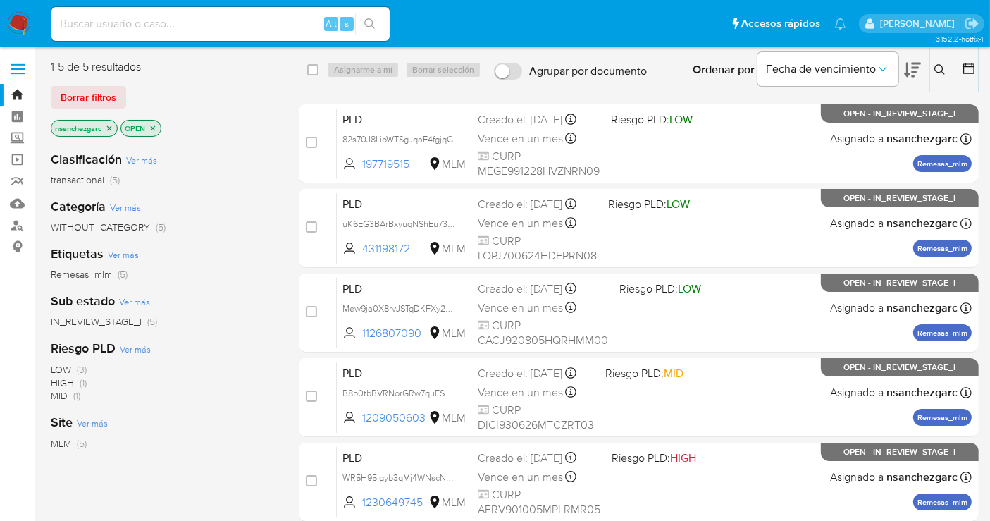
click at [935, 66] on icon at bounding box center [939, 69] width 11 height 11
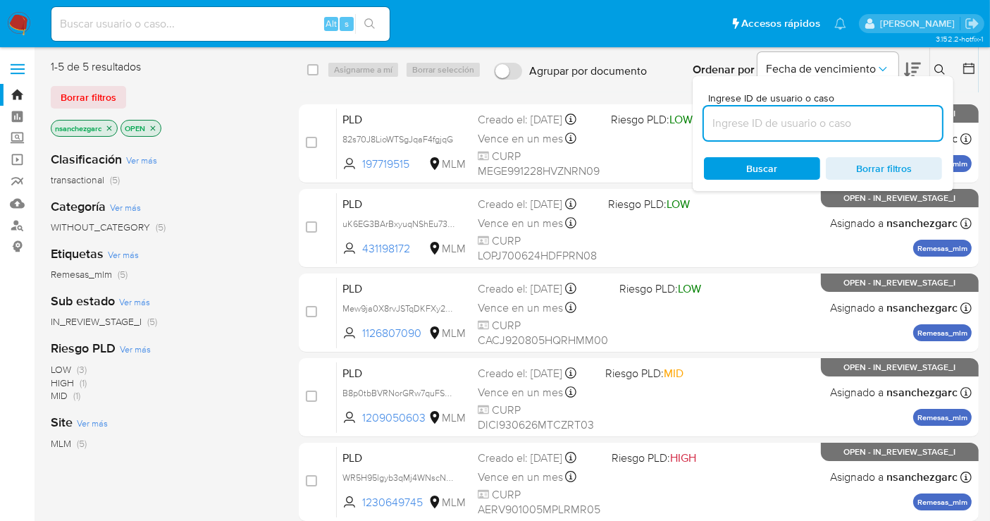
click at [728, 127] on input at bounding box center [823, 123] width 238 height 18
type input "1694436624"
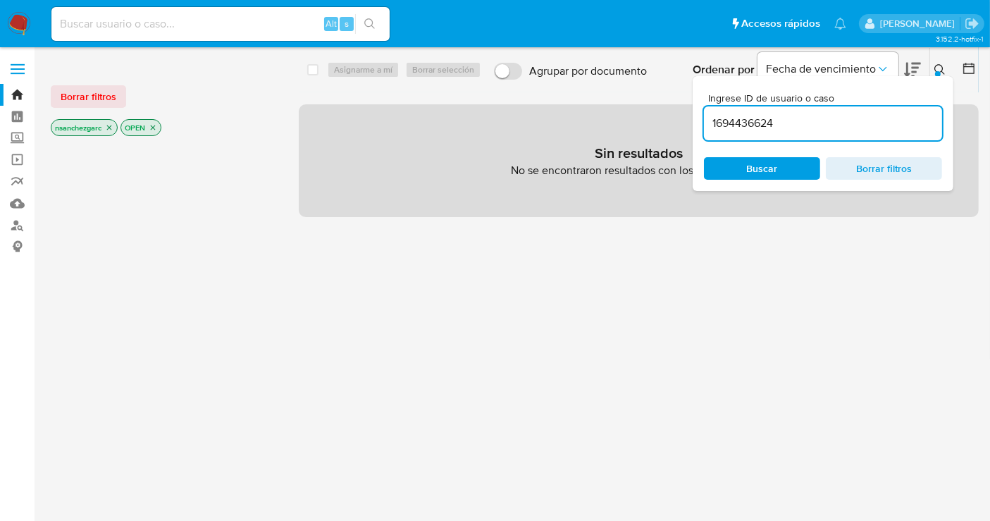
click at [108, 127] on icon "close-filter" at bounding box center [109, 127] width 8 height 8
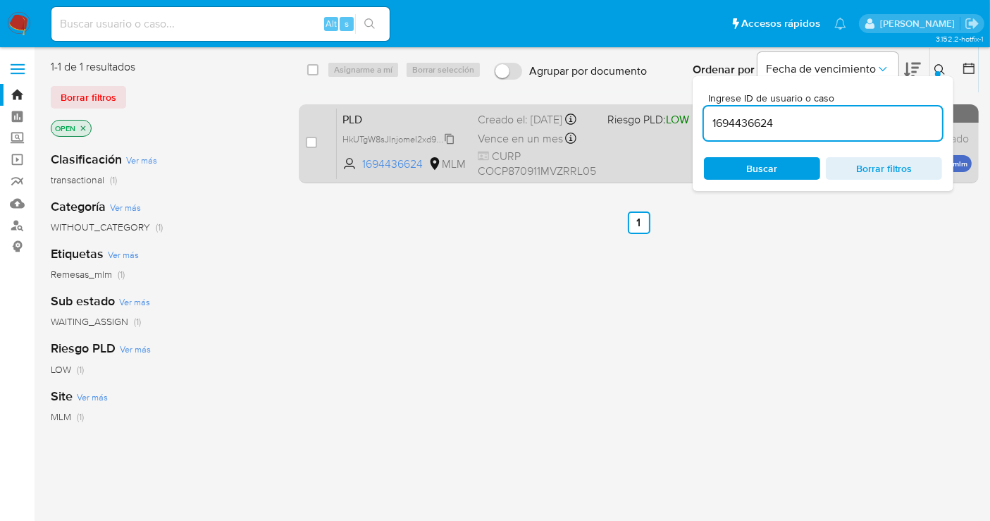
click at [449, 146] on span "HkUTgW8sJInjomeI2xd9iYQS" at bounding box center [398, 137] width 113 height 15
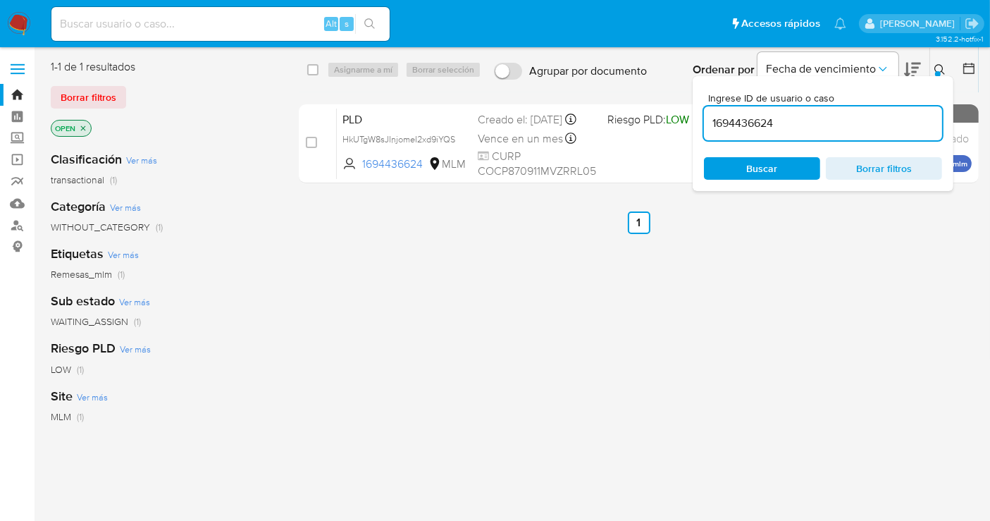
click at [934, 66] on icon at bounding box center [939, 69] width 11 height 11
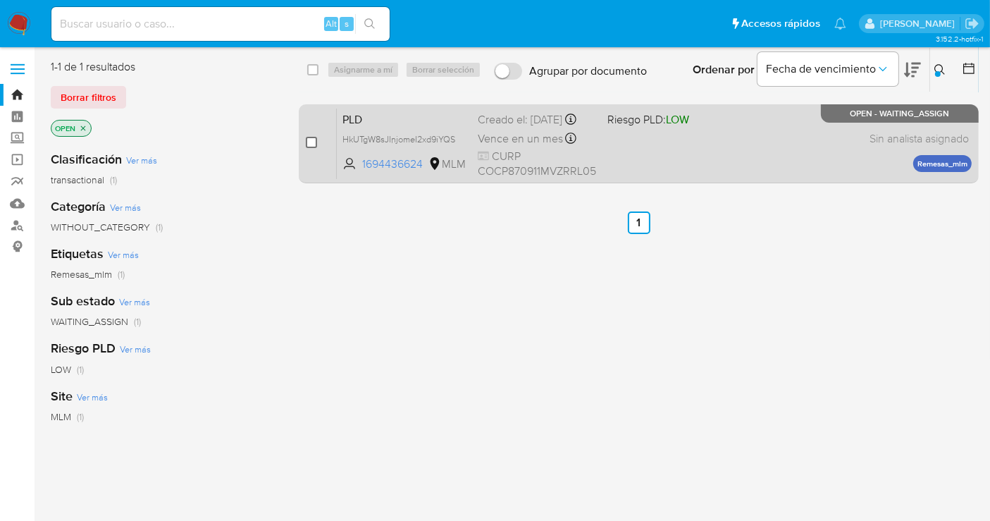
click at [309, 146] on input "checkbox" at bounding box center [311, 142] width 11 height 11
checkbox input "true"
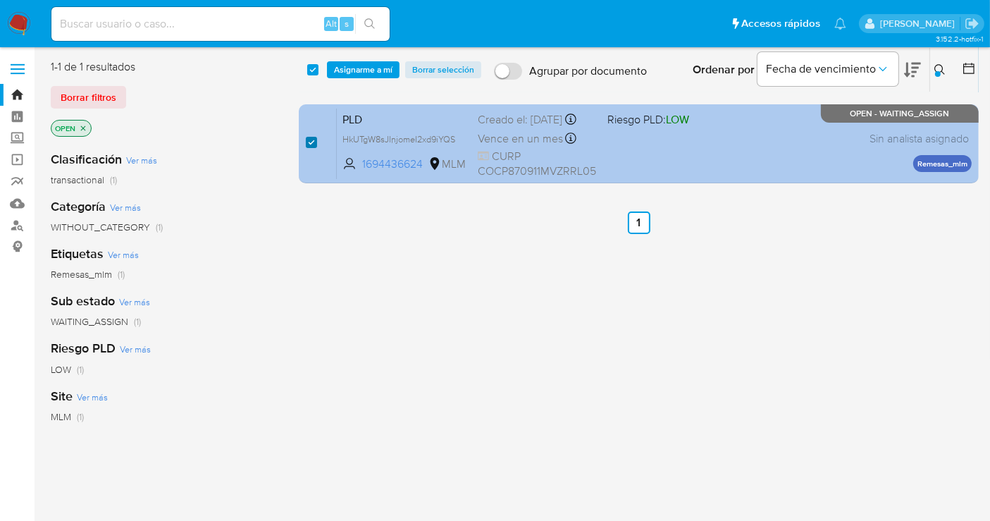
checkbox input "true"
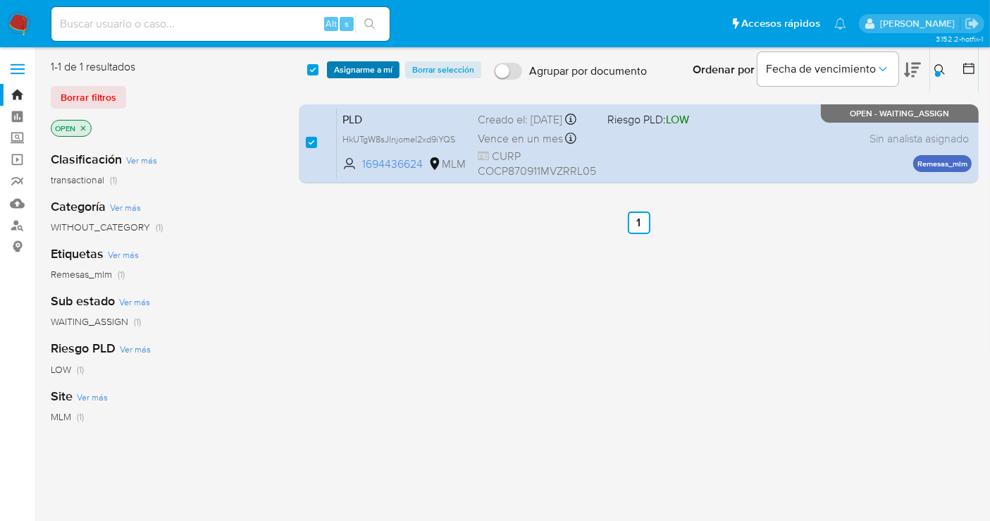
click at [356, 71] on span "Asignarme a mí" at bounding box center [363, 70] width 58 height 14
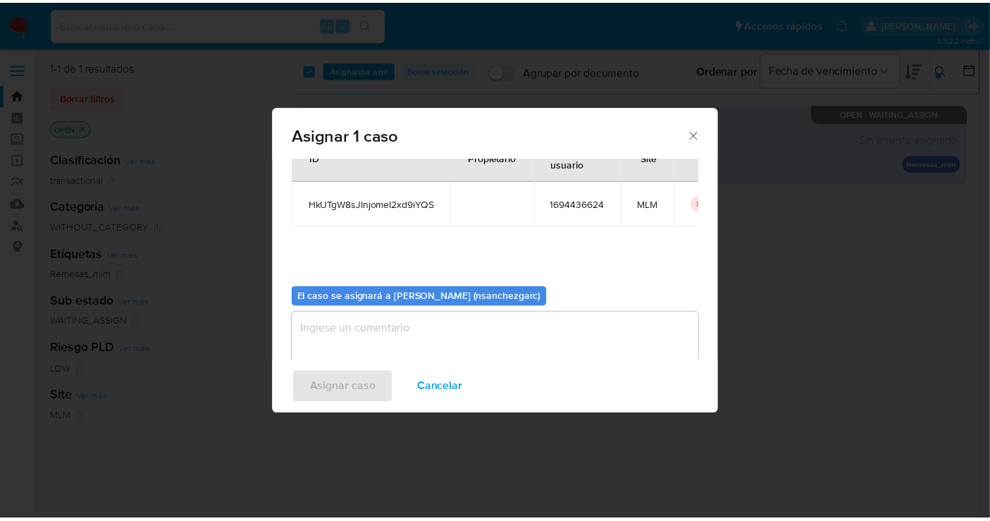
scroll to position [72, 0]
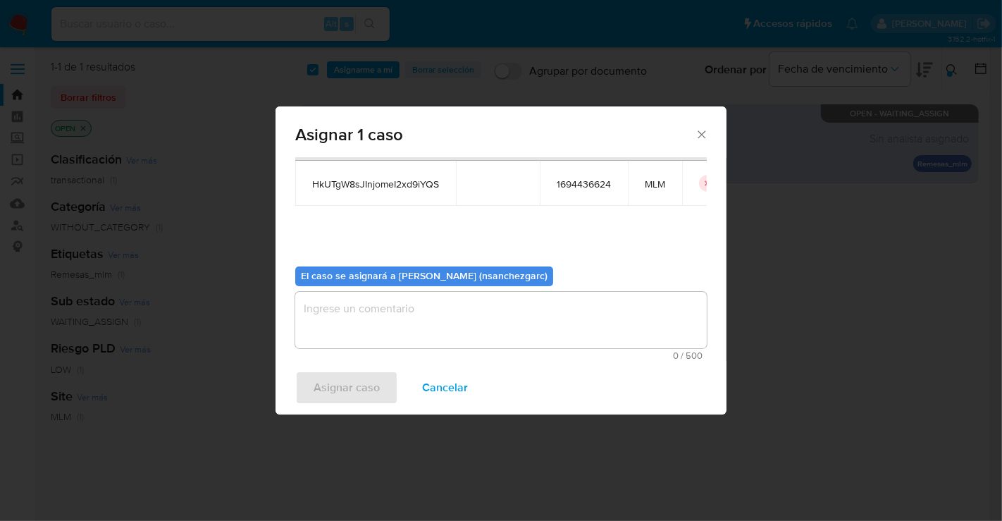
click at [325, 306] on textarea "assign-modal" at bounding box center [500, 320] width 411 height 56
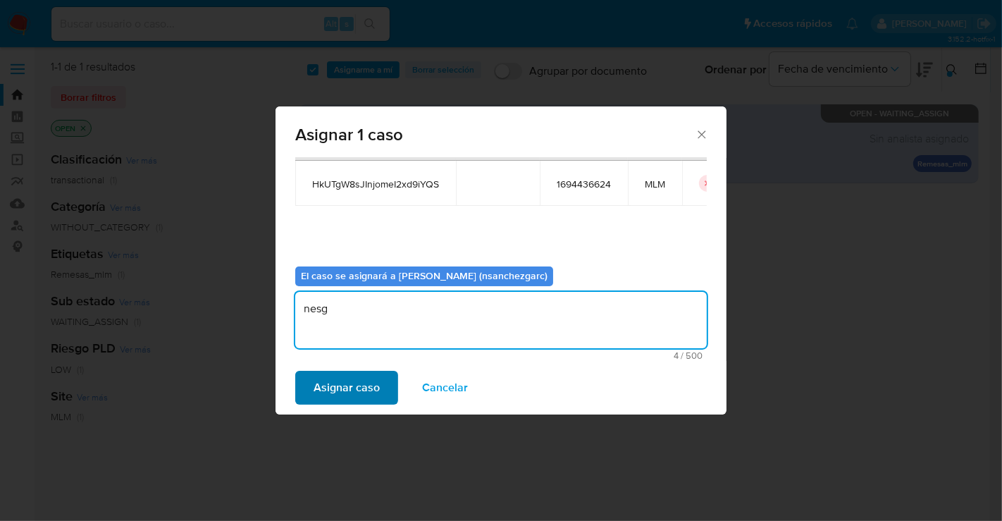
type textarea "nesg"
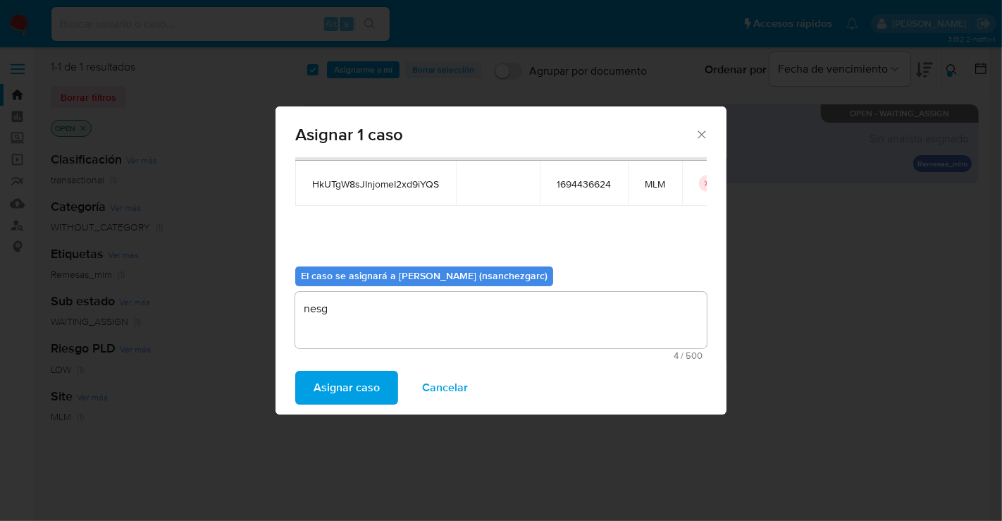
click at [364, 378] on span "Asignar caso" at bounding box center [347, 387] width 66 height 31
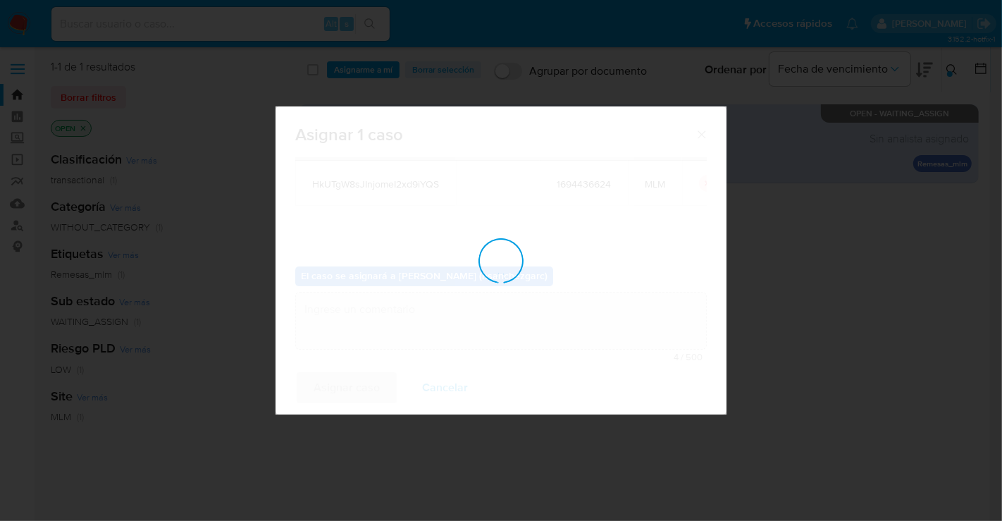
checkbox input "false"
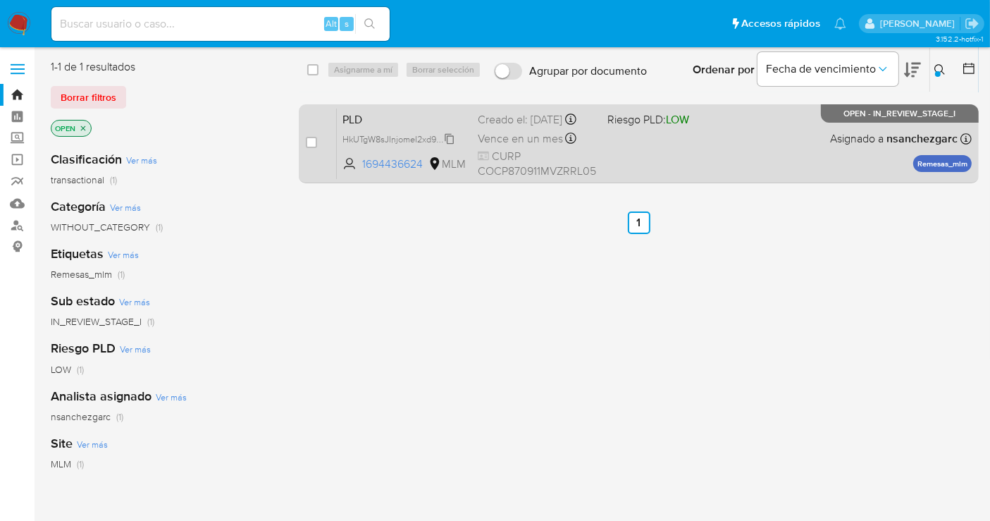
click at [452, 144] on span "HkUTgW8sJInjomeI2xd9iYQS" at bounding box center [398, 137] width 113 height 15
click at [493, 128] on div "Creado el: [DATE] Creado el: [DATE] 02:09:32" at bounding box center [537, 119] width 118 height 15
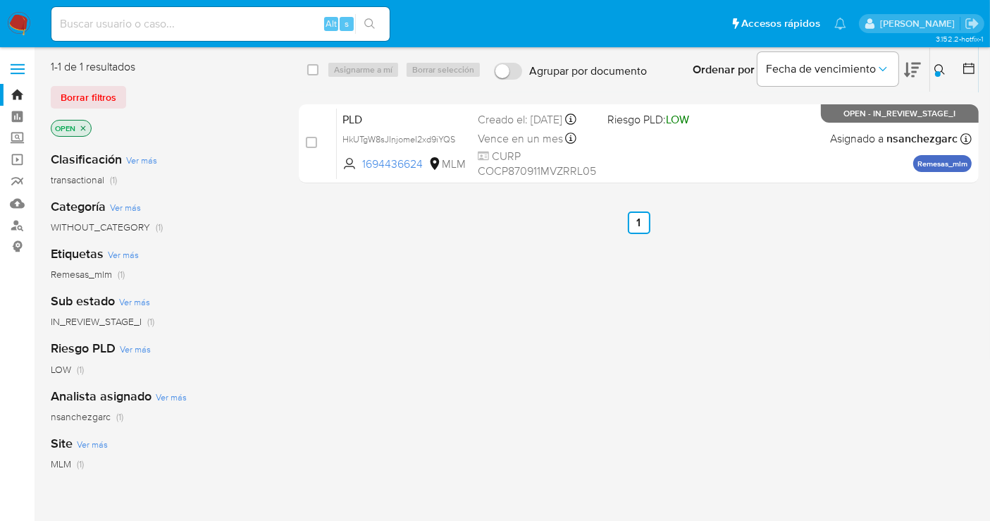
click at [21, 26] on img at bounding box center [19, 24] width 24 height 24
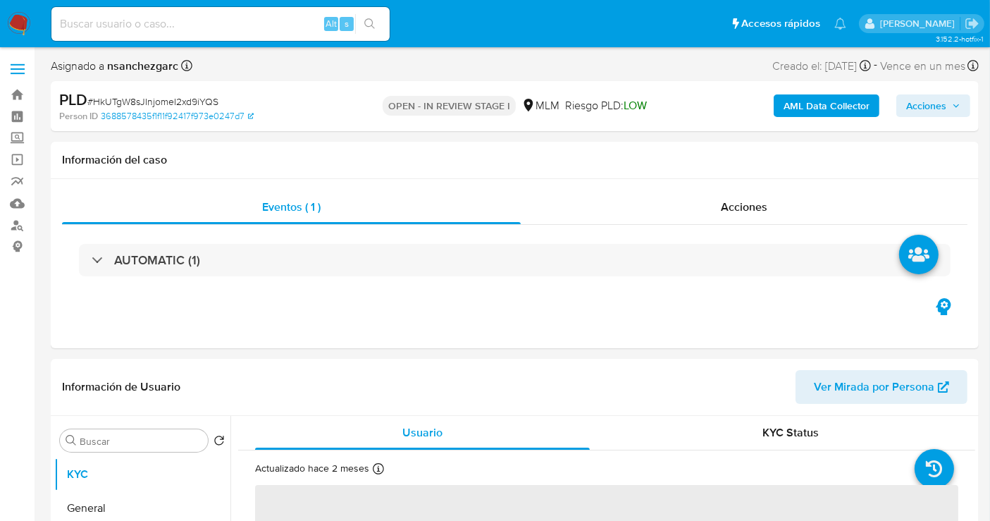
select select "10"
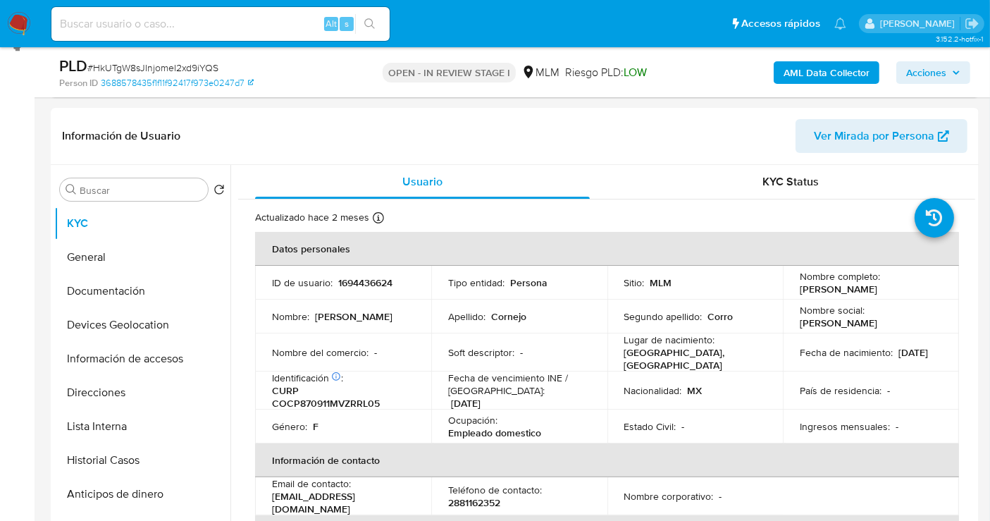
scroll to position [235, 0]
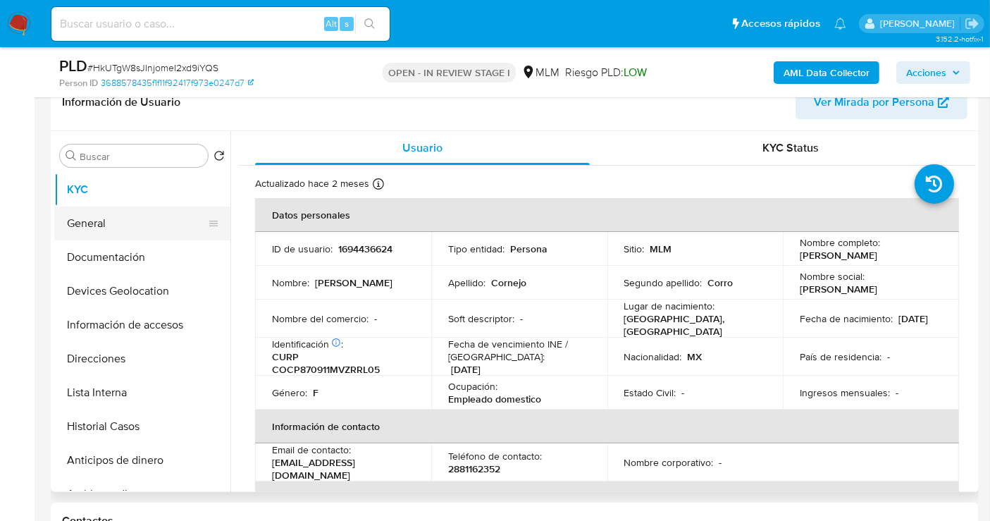
click at [103, 222] on button "General" at bounding box center [136, 223] width 165 height 34
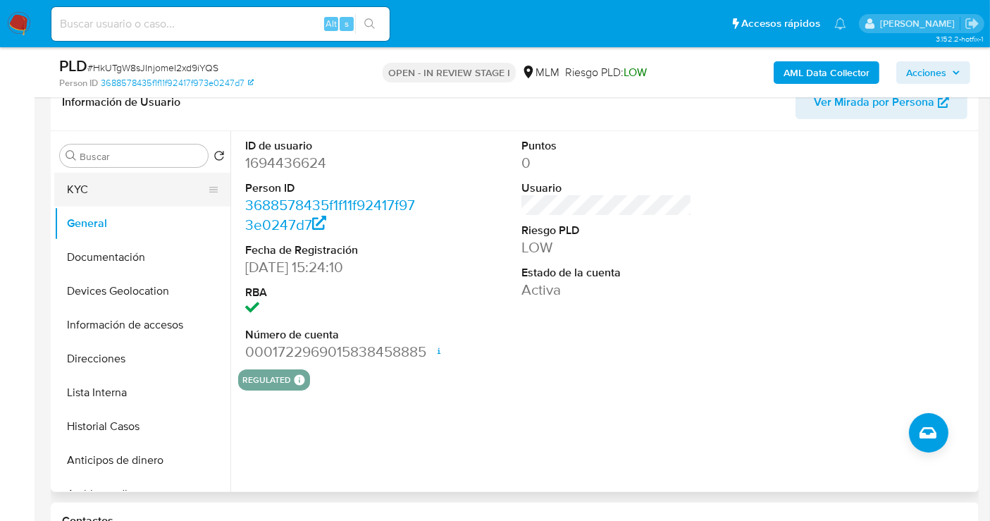
click at [100, 186] on button "KYC" at bounding box center [136, 190] width 165 height 34
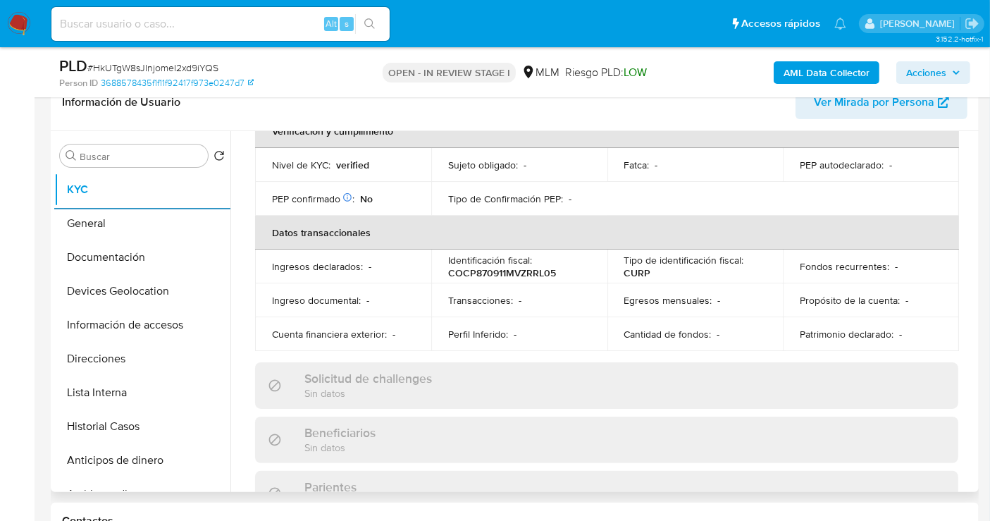
scroll to position [391, 0]
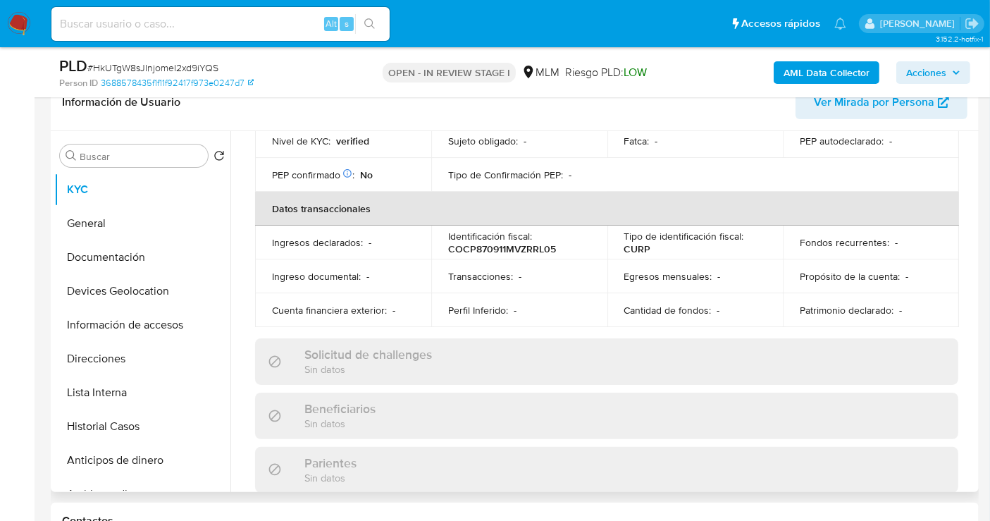
drag, startPoint x: 969, startPoint y: 267, endPoint x: 970, endPoint y: 256, distance: 10.7
click at [970, 256] on div "Usuario KYC Status Actualizado hace 2 meses Creado: 21/02/2024 13:24:10 Actuali…" at bounding box center [602, 311] width 745 height 361
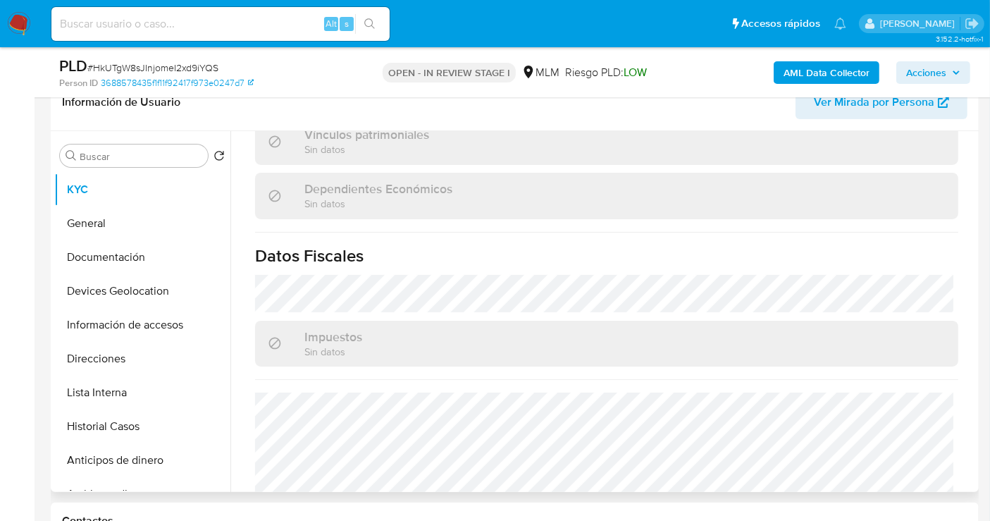
scroll to position [889, 0]
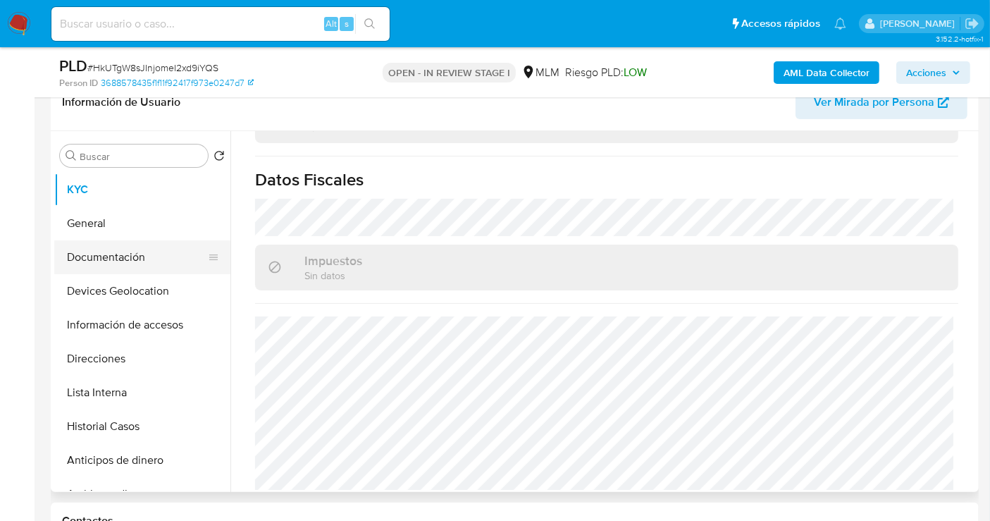
click at [133, 253] on button "Documentación" at bounding box center [136, 257] width 165 height 34
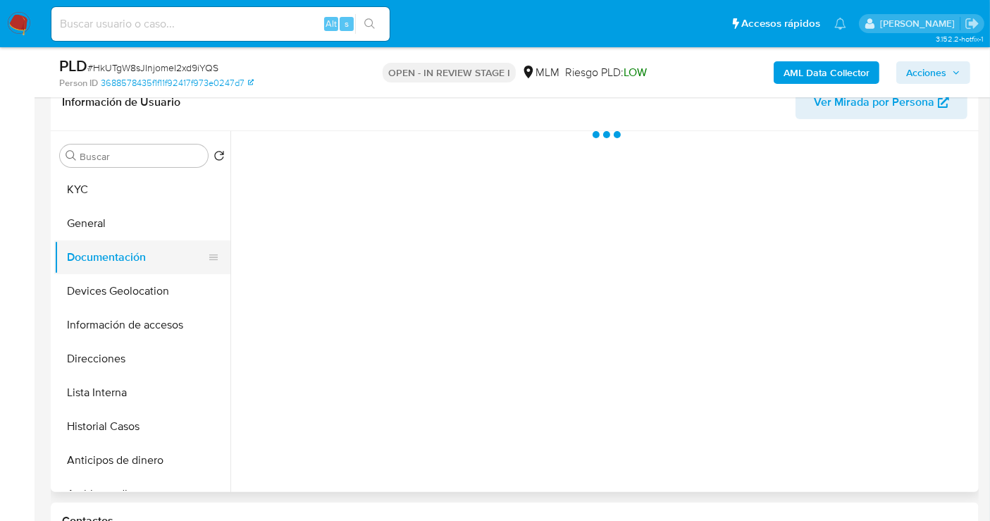
scroll to position [0, 0]
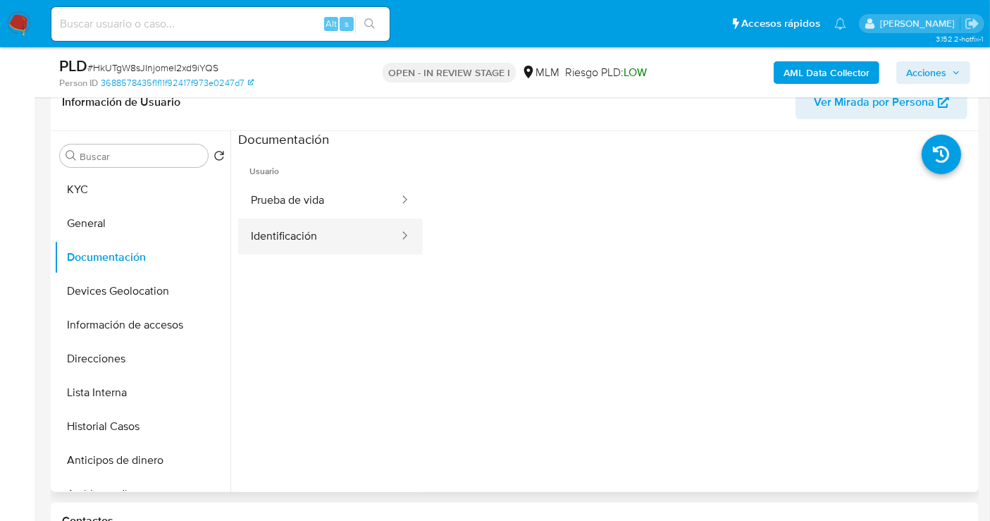
click at [325, 241] on button "Identificación" at bounding box center [319, 236] width 162 height 36
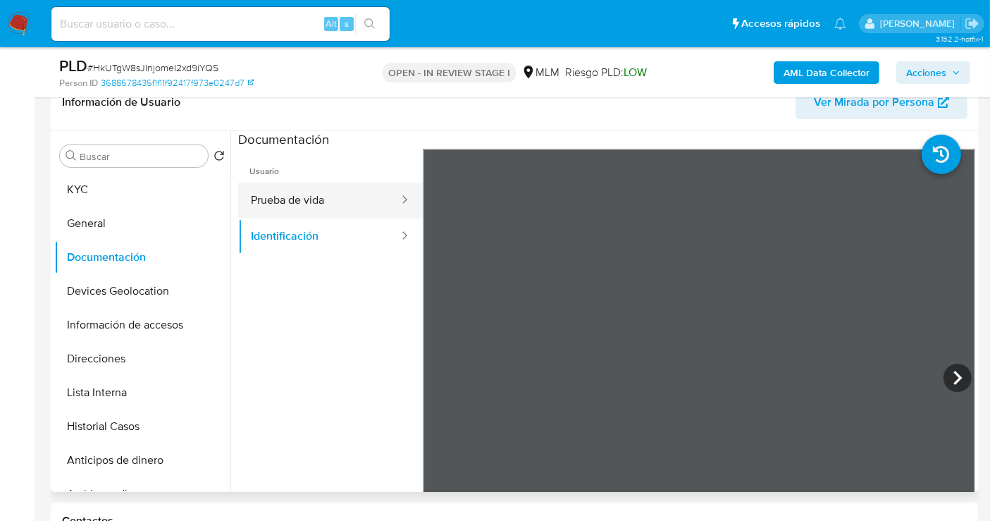
click at [280, 201] on button "Prueba de vida" at bounding box center [319, 200] width 162 height 36
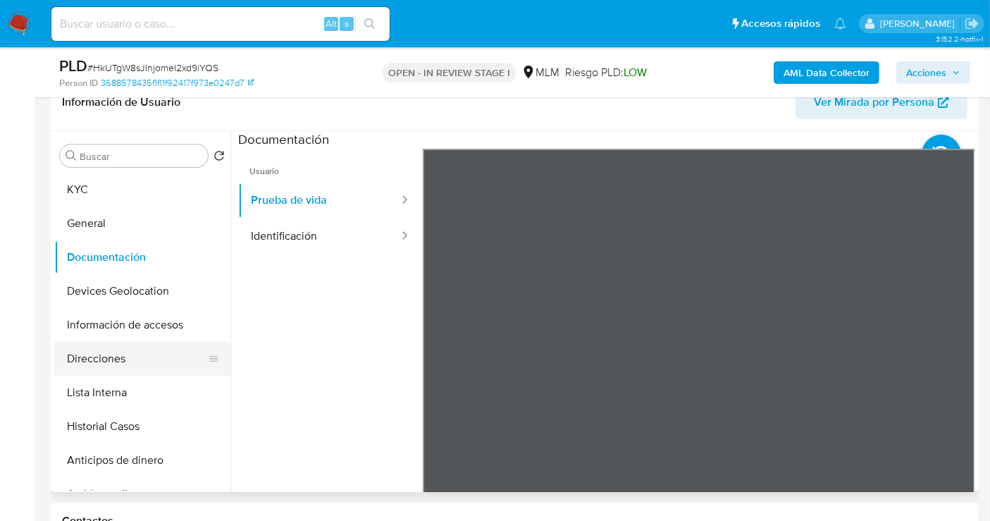
click at [93, 360] on button "Direcciones" at bounding box center [136, 359] width 165 height 34
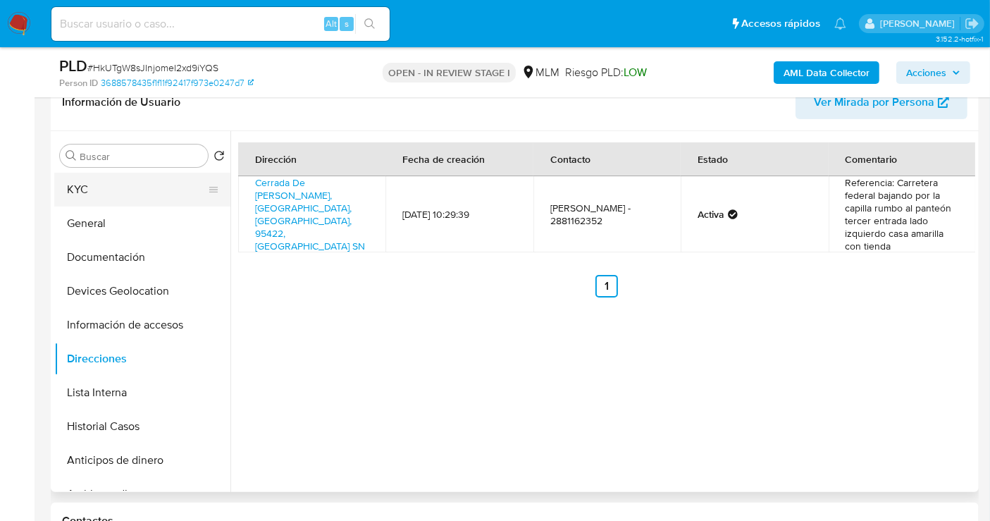
click at [100, 185] on button "KYC" at bounding box center [136, 190] width 165 height 34
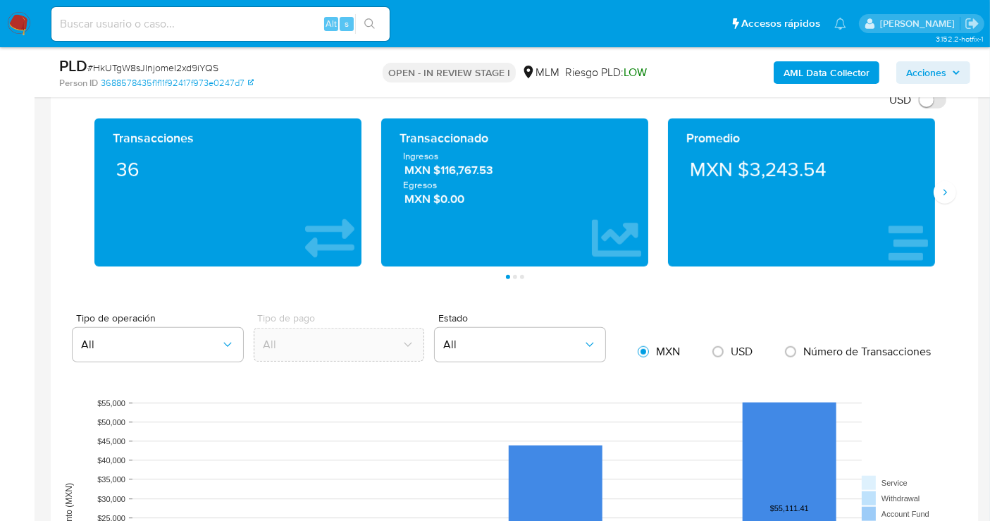
scroll to position [939, 0]
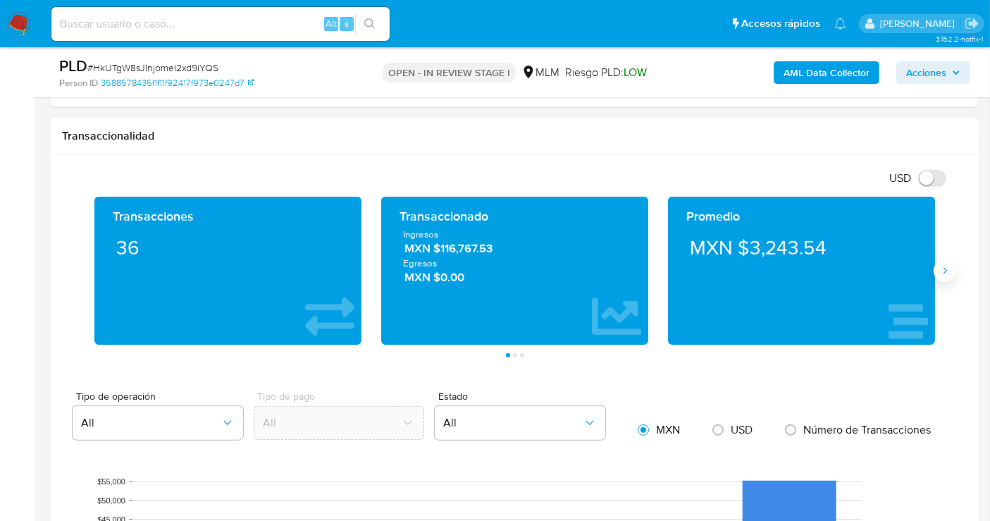
click at [945, 261] on button "Siguiente" at bounding box center [945, 270] width 23 height 23
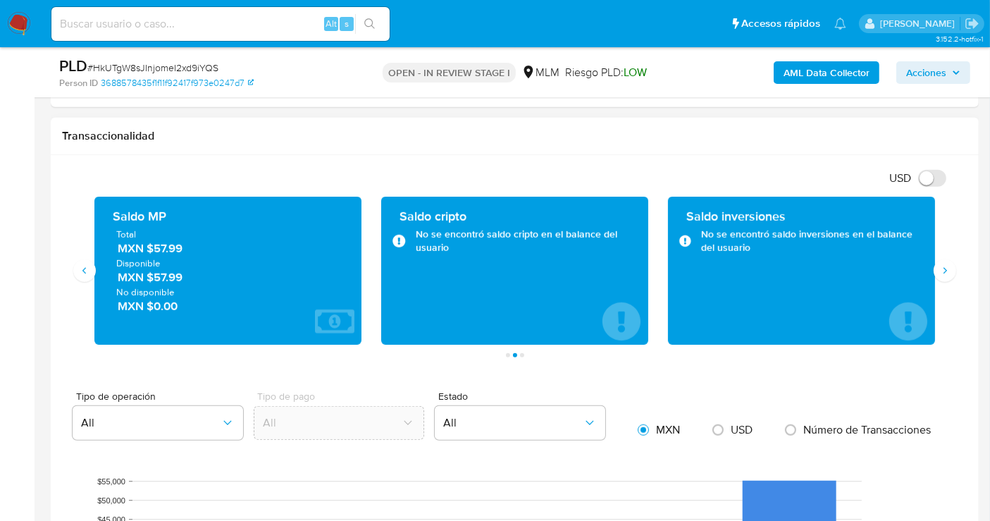
click at [166, 247] on span "MXN $57.99" at bounding box center [229, 248] width 222 height 16
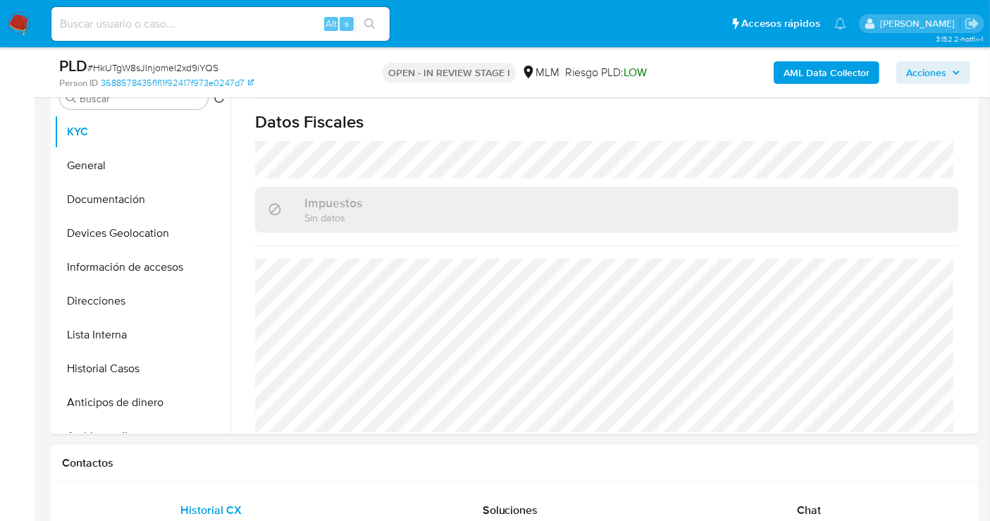
scroll to position [235, 0]
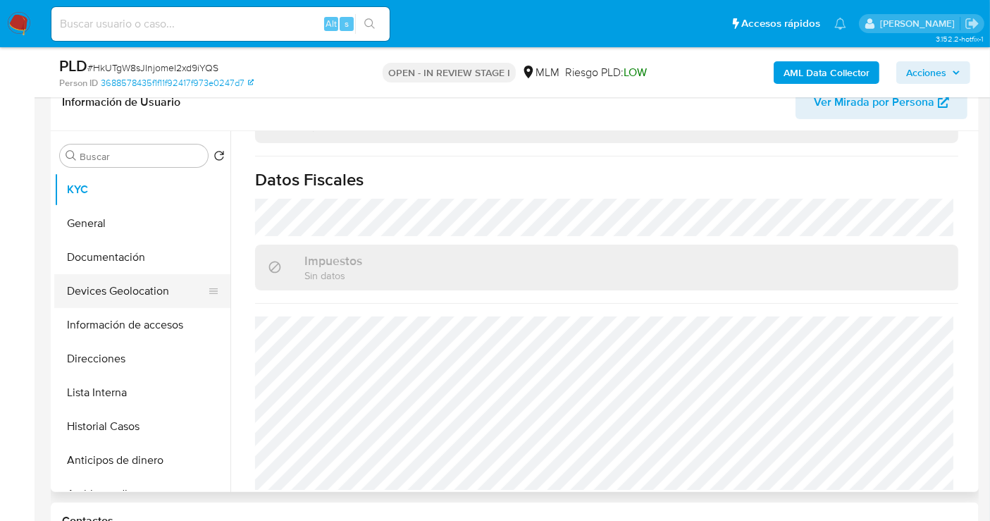
click at [109, 289] on button "Devices Geolocation" at bounding box center [136, 291] width 165 height 34
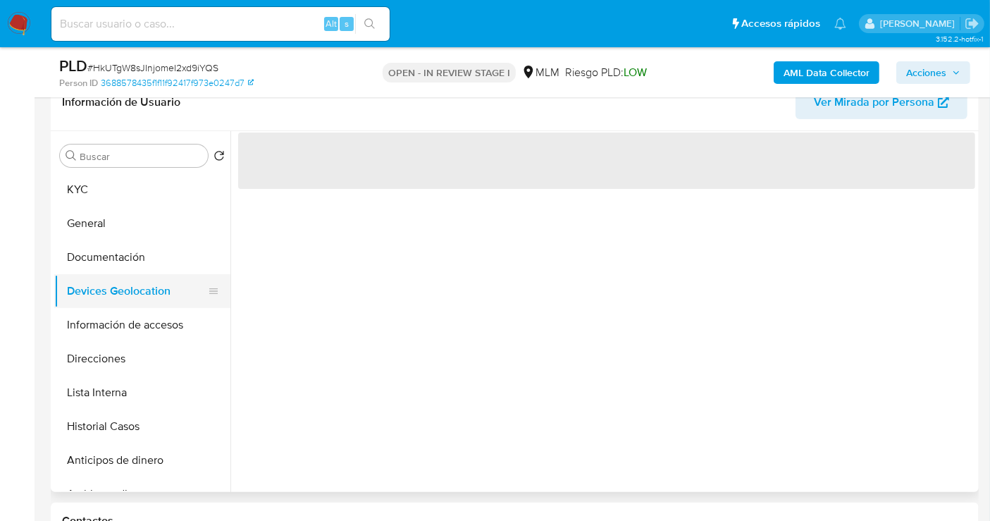
scroll to position [0, 0]
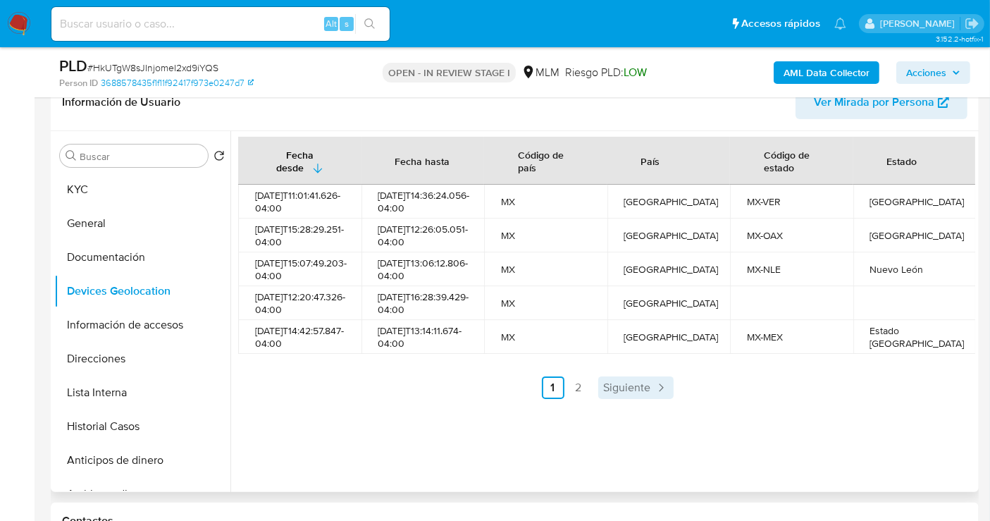
click at [614, 393] on span "Siguiente" at bounding box center [627, 387] width 47 height 11
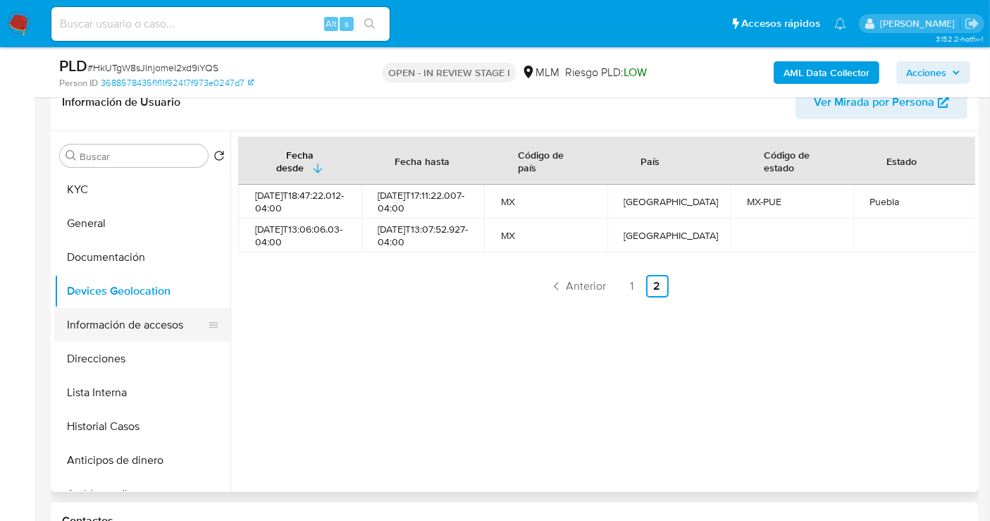
click at [134, 325] on button "Información de accesos" at bounding box center [136, 325] width 165 height 34
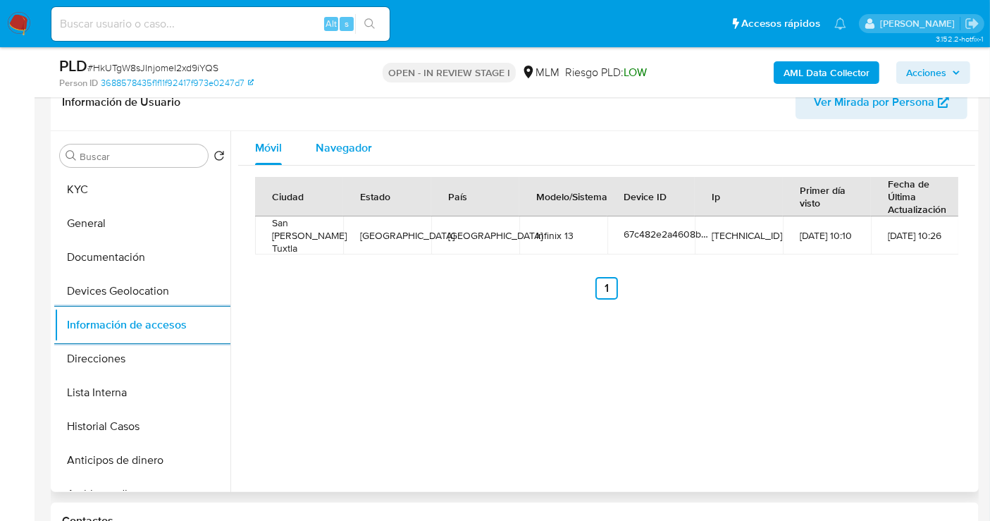
click at [349, 139] on span "Navegador" at bounding box center [344, 147] width 56 height 16
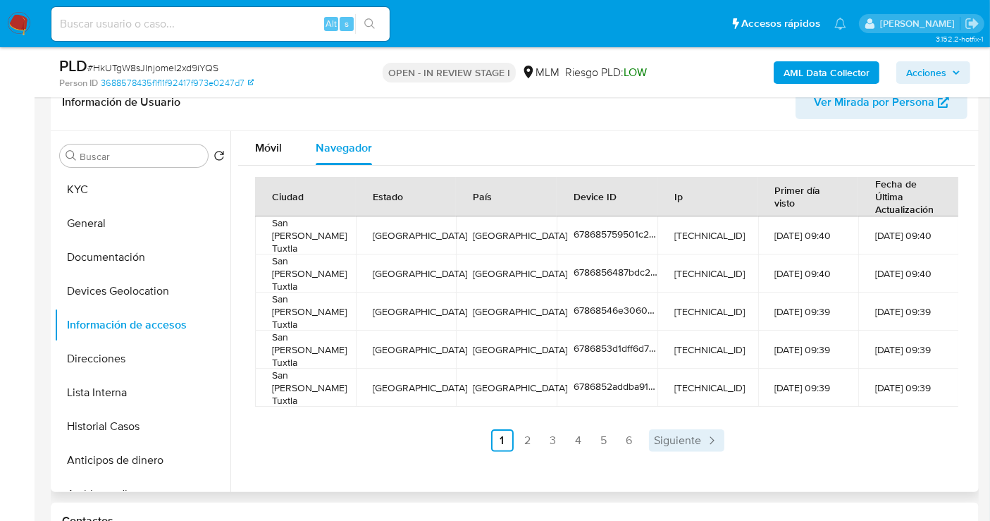
click at [667, 435] on span "Siguiente" at bounding box center [678, 440] width 47 height 11
click at [720, 435] on span "Siguiente" at bounding box center [715, 440] width 47 height 11
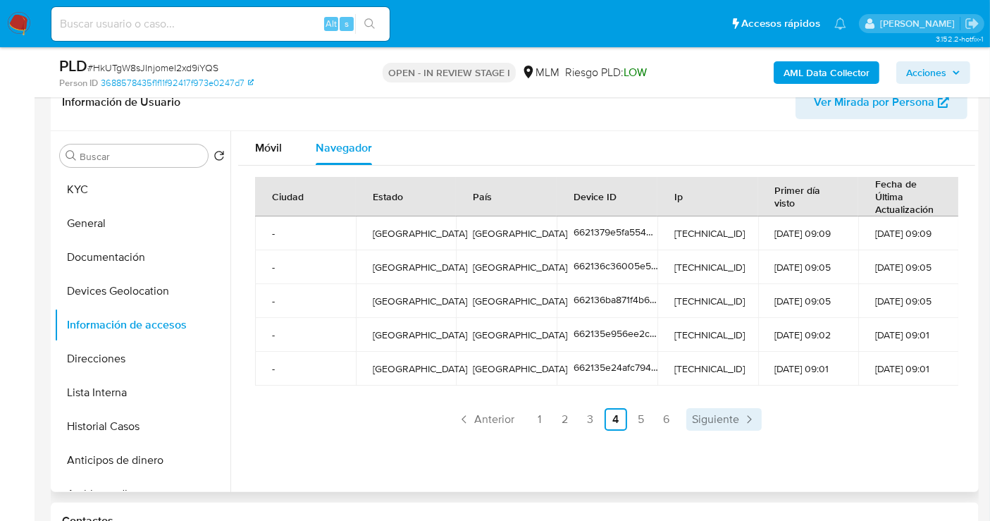
click at [713, 423] on span "Siguiente" at bounding box center [715, 419] width 47 height 11
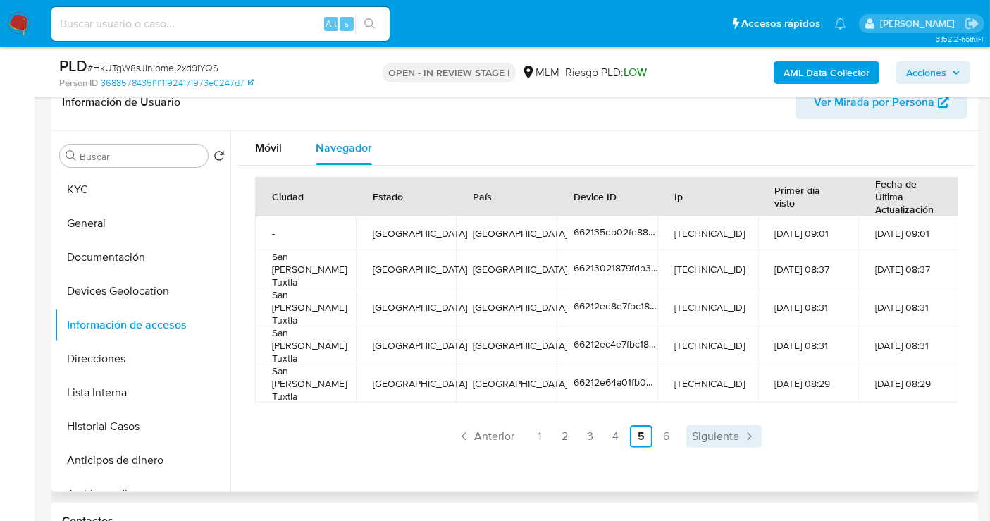
click at [706, 430] on span "Siguiente" at bounding box center [715, 435] width 47 height 11
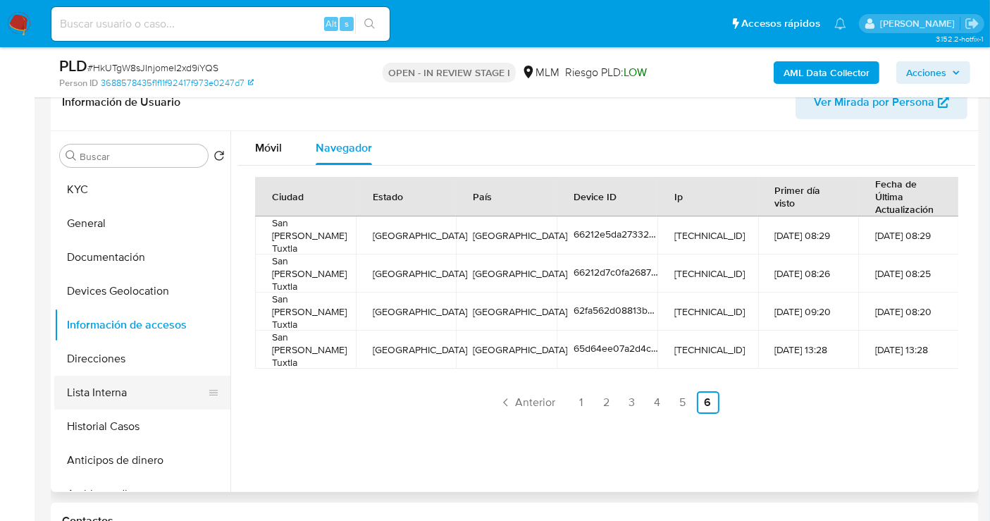
click at [122, 385] on button "Lista Interna" at bounding box center [136, 393] width 165 height 34
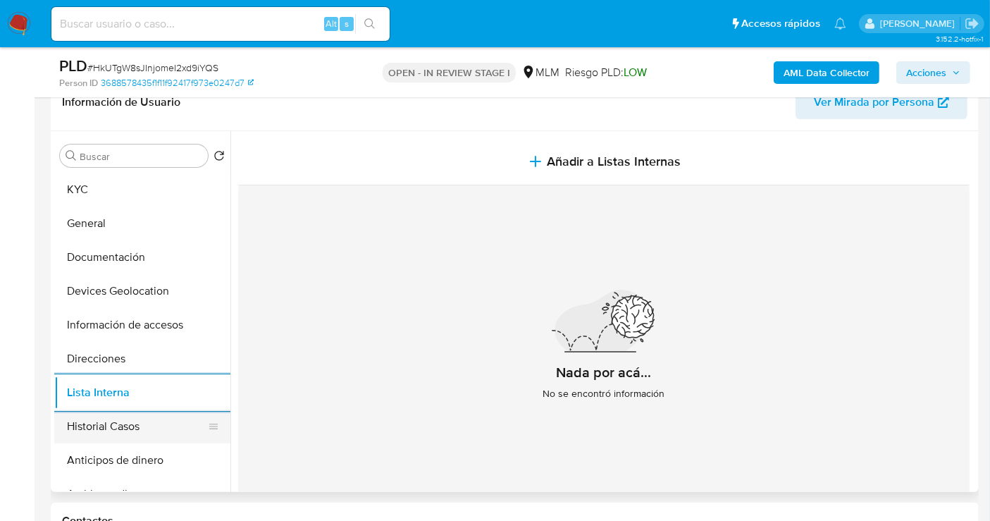
click at [115, 423] on button "Historial Casos" at bounding box center [136, 426] width 165 height 34
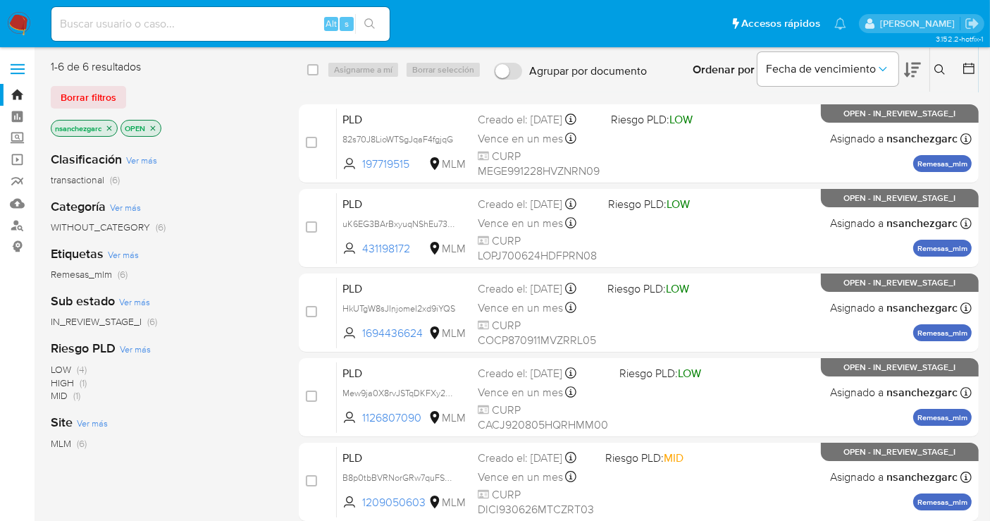
click at [938, 71] on icon at bounding box center [939, 69] width 11 height 11
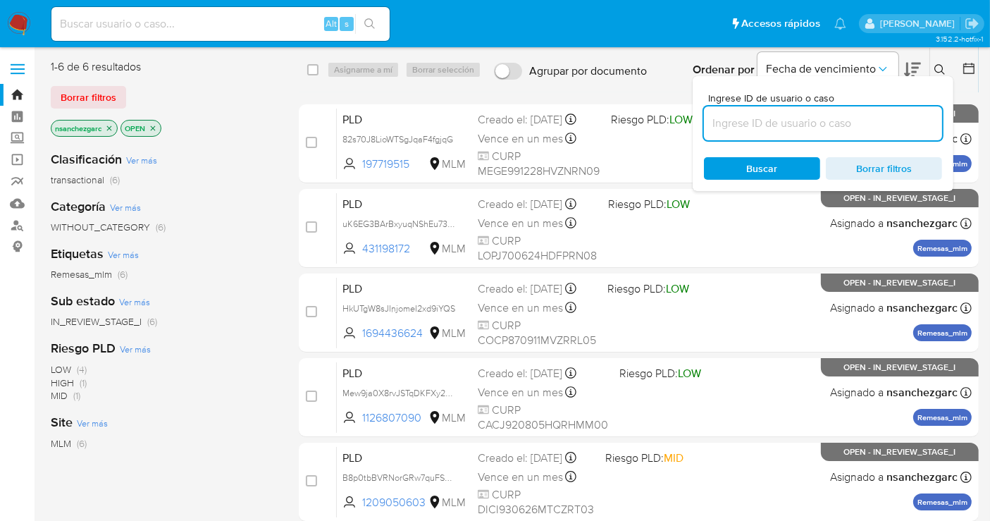
click at [750, 128] on input at bounding box center [823, 123] width 238 height 18
type input "1312882432"
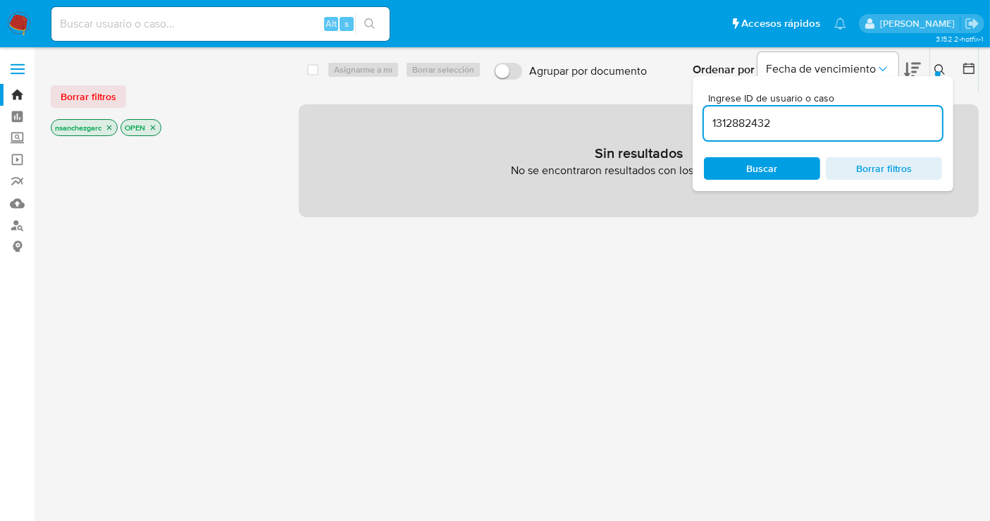
click at [111, 126] on icon "close-filter" at bounding box center [109, 127] width 5 height 5
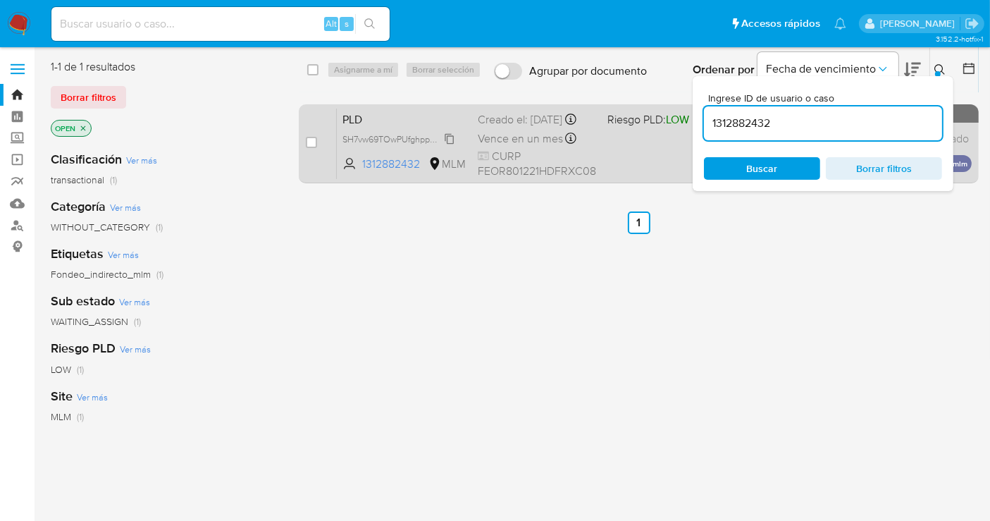
click at [450, 146] on span "SH7vw69TOwPUfghppMnQS5DK" at bounding box center [406, 137] width 128 height 15
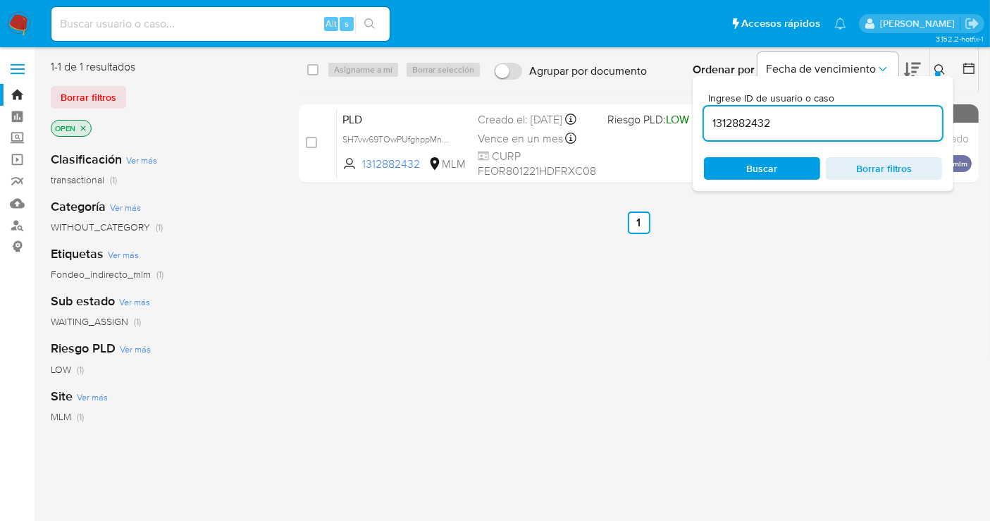
click at [937, 72] on div at bounding box center [938, 74] width 6 height 6
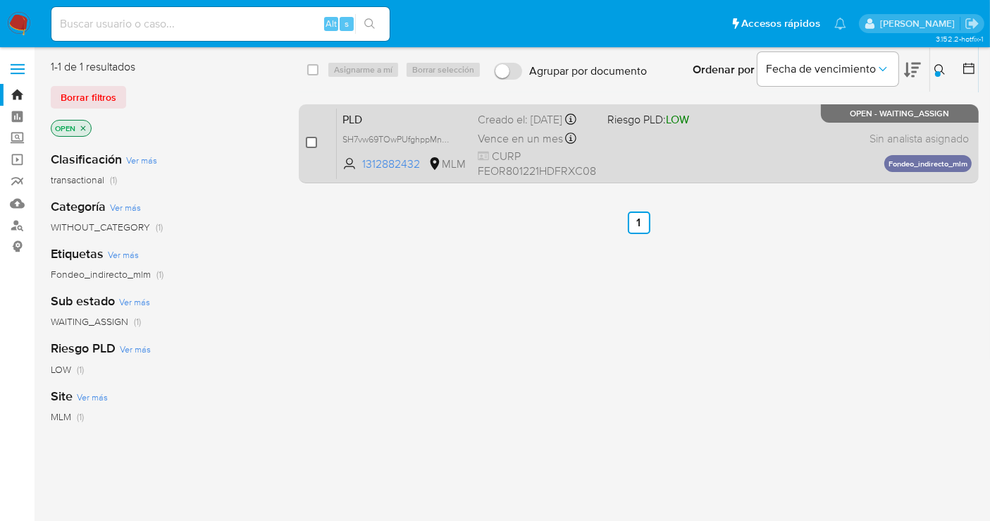
click at [316, 138] on input "checkbox" at bounding box center [311, 142] width 11 height 11
checkbox input "true"
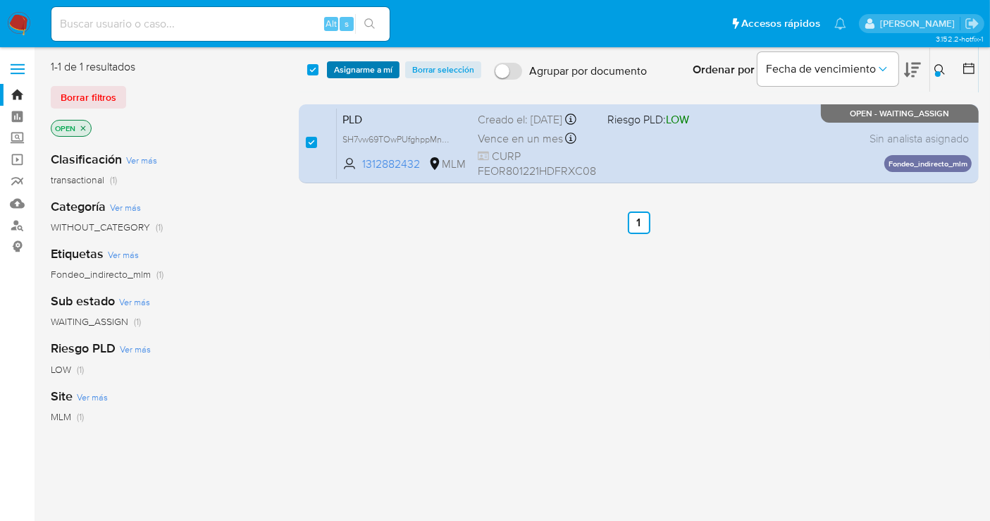
click at [360, 70] on span "Asignarme a mí" at bounding box center [363, 70] width 58 height 14
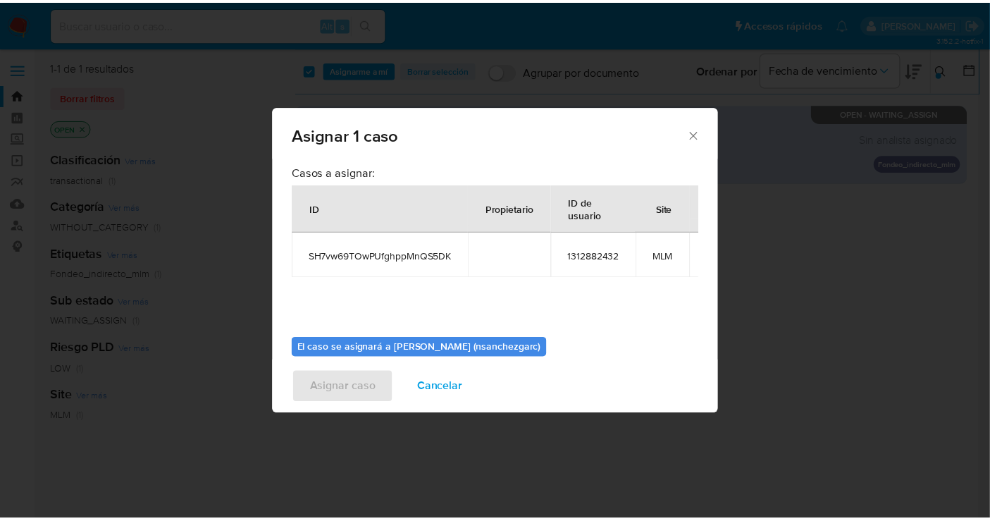
scroll to position [85, 0]
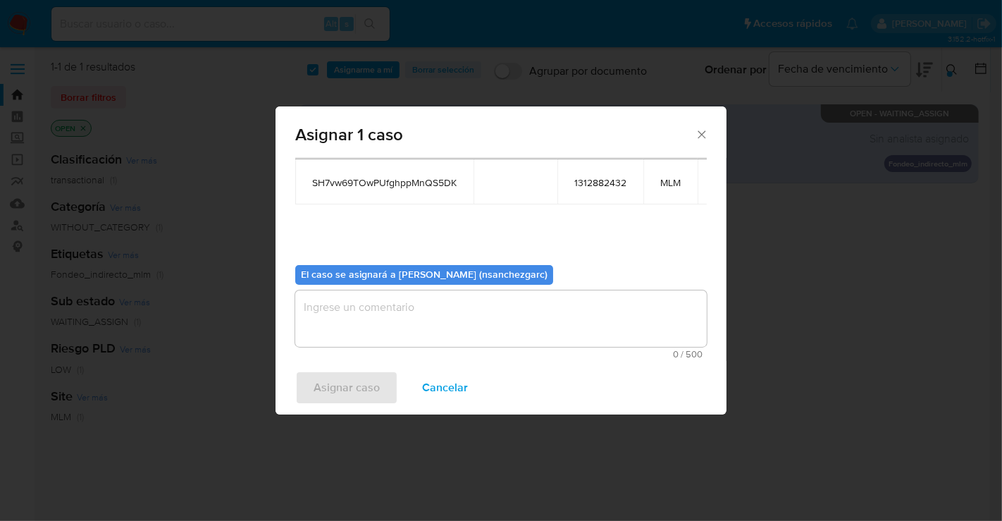
click at [361, 306] on textarea "assign-modal" at bounding box center [500, 318] width 411 height 56
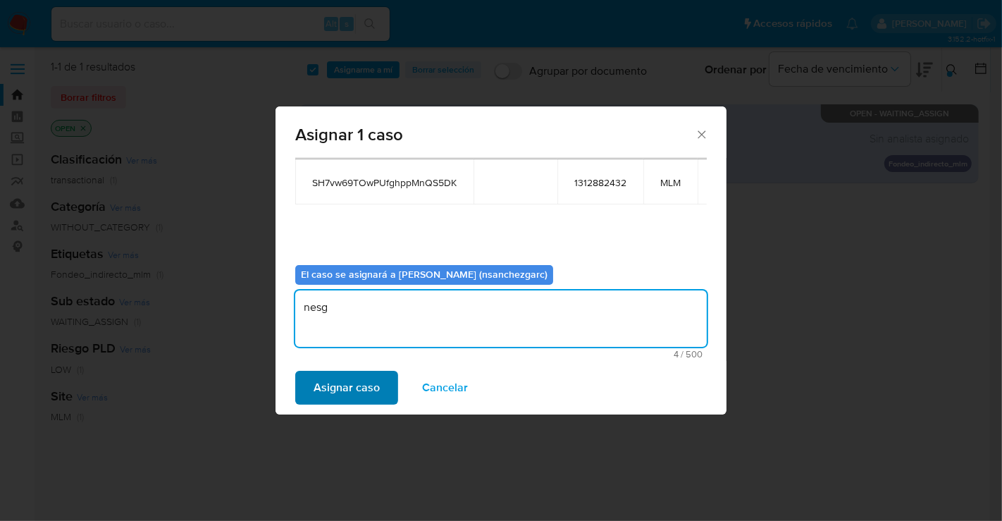
type textarea "nesg"
click at [352, 385] on span "Asignar caso" at bounding box center [347, 387] width 66 height 31
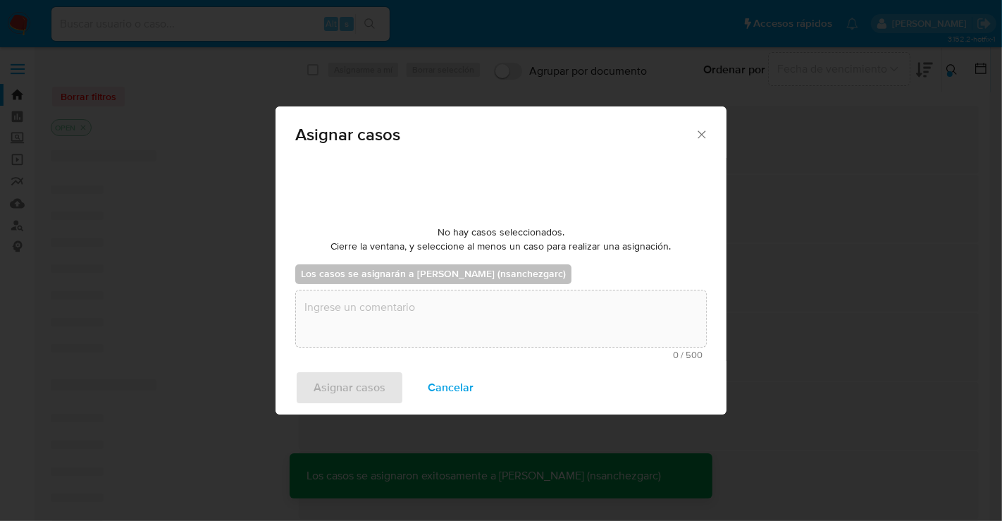
checkbox input "false"
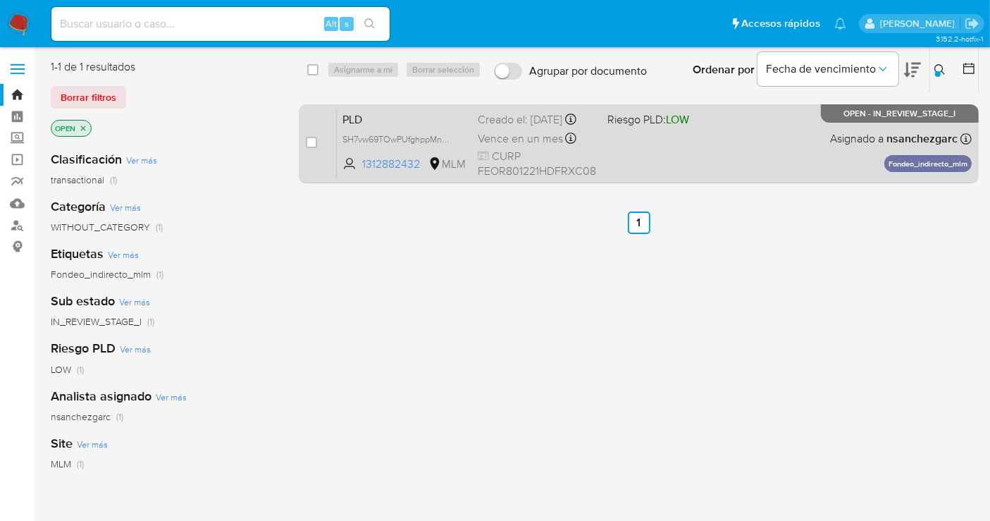
click at [505, 146] on span "Vence en un mes" at bounding box center [520, 138] width 85 height 15
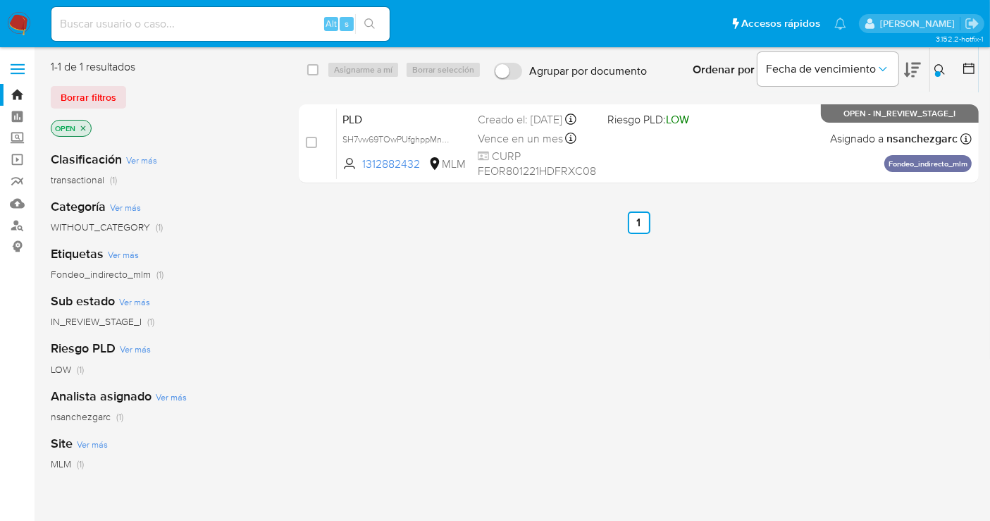
click at [18, 26] on img at bounding box center [19, 24] width 24 height 24
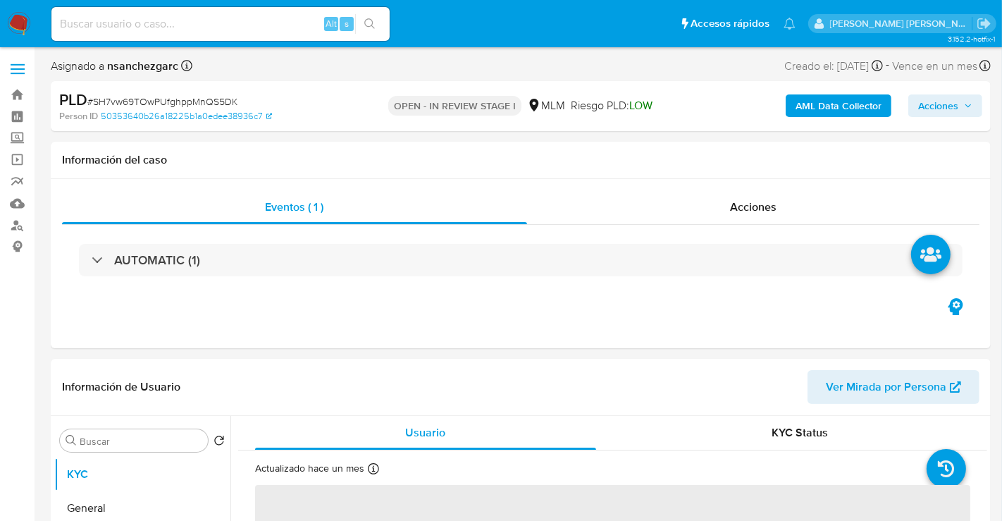
select select "10"
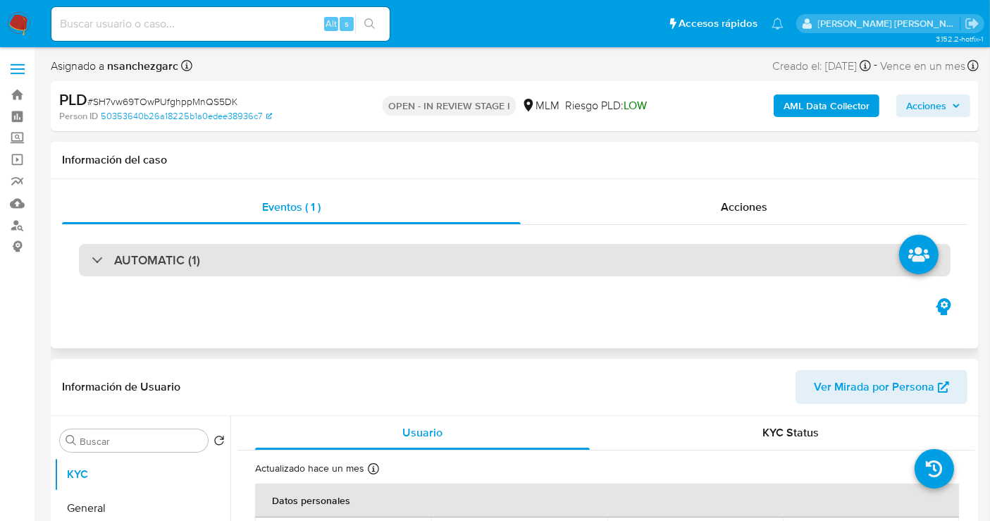
scroll to position [156, 0]
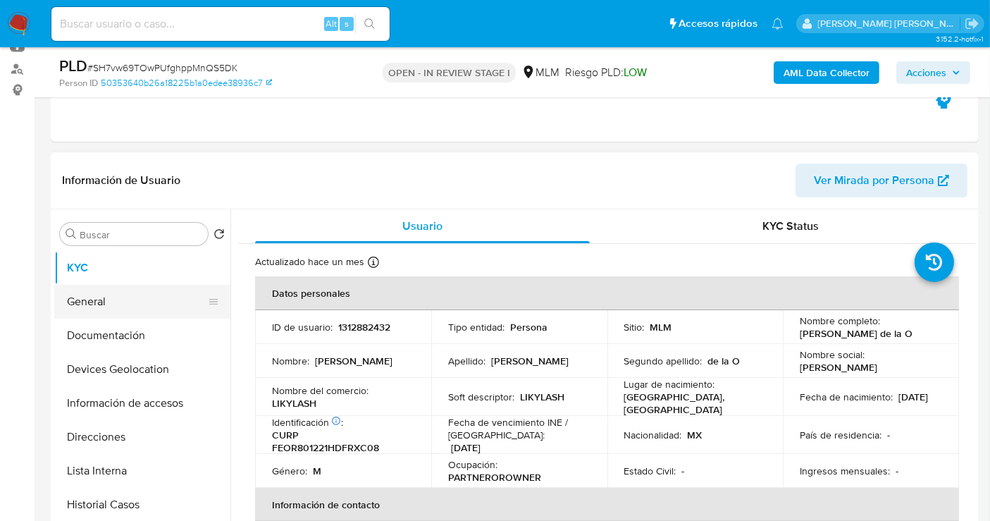
click at [99, 297] on button "General" at bounding box center [136, 302] width 165 height 34
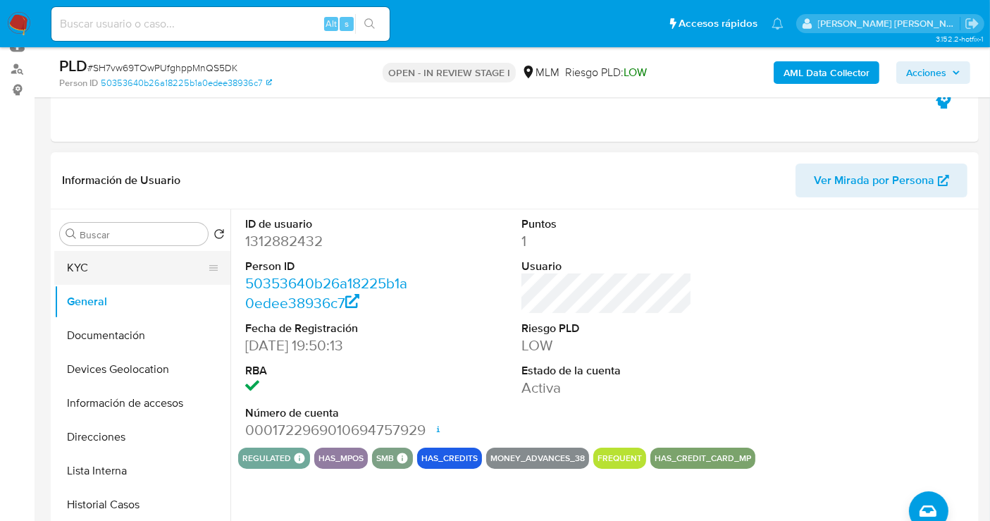
click at [120, 266] on button "KYC" at bounding box center [136, 268] width 165 height 34
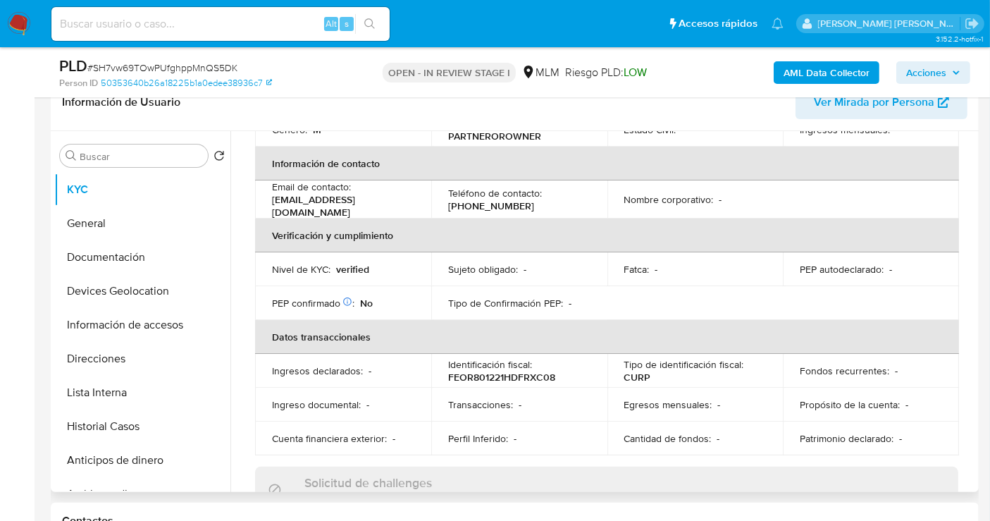
scroll to position [28, 0]
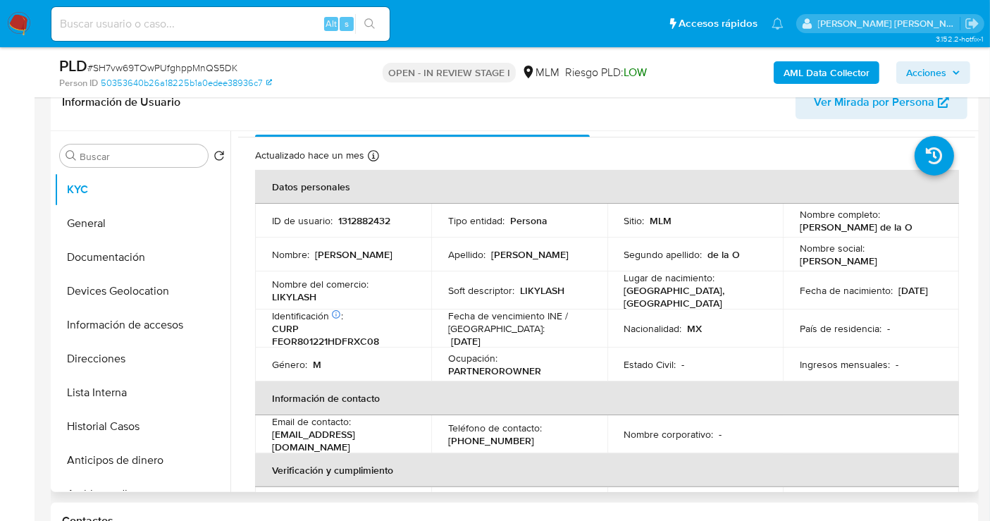
click at [302, 297] on p "LIKYLASH" at bounding box center [294, 296] width 44 height 13
copy p "LIKYLASH"
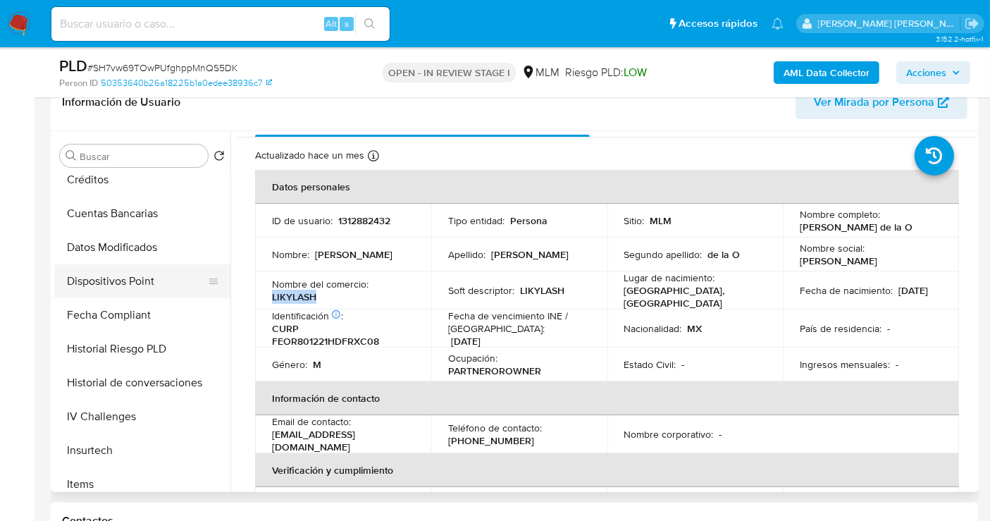
scroll to position [469, 0]
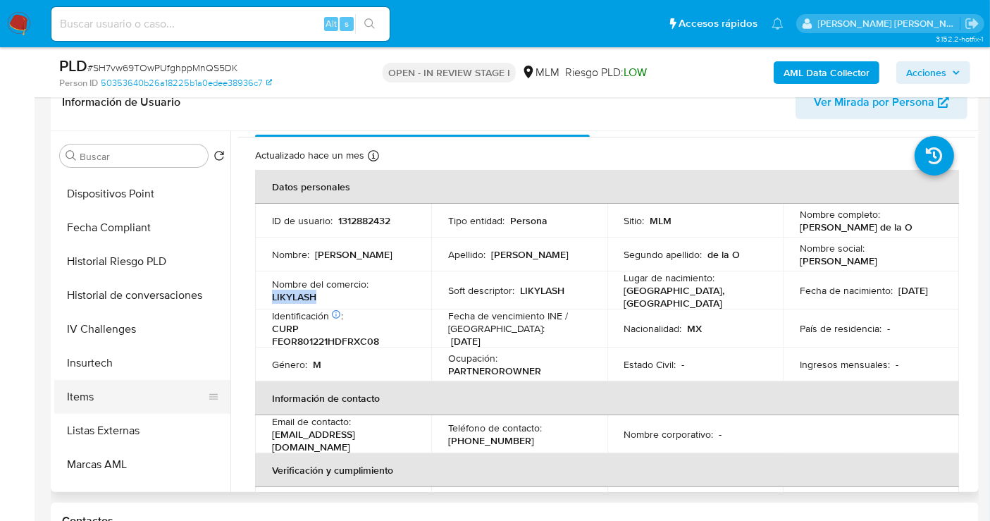
click at [96, 398] on button "Items" at bounding box center [136, 397] width 165 height 34
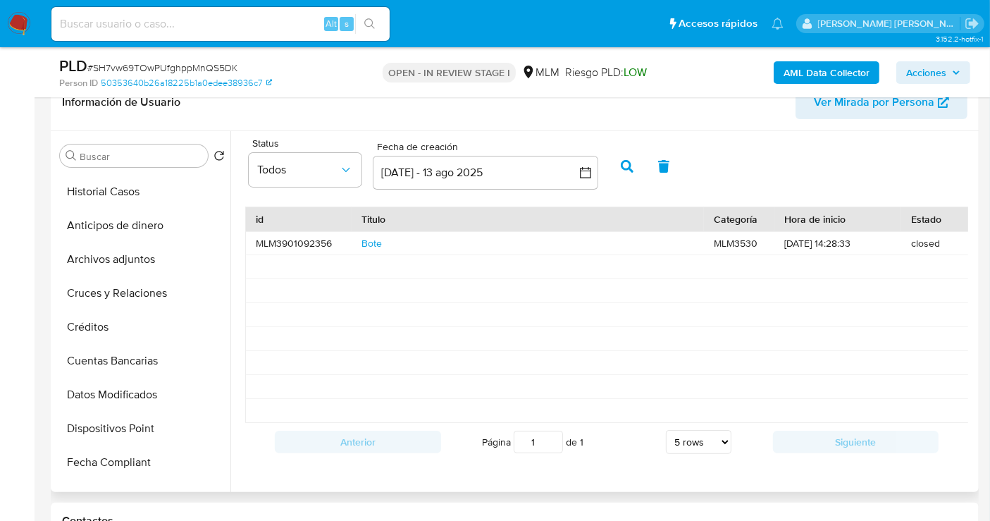
scroll to position [0, 0]
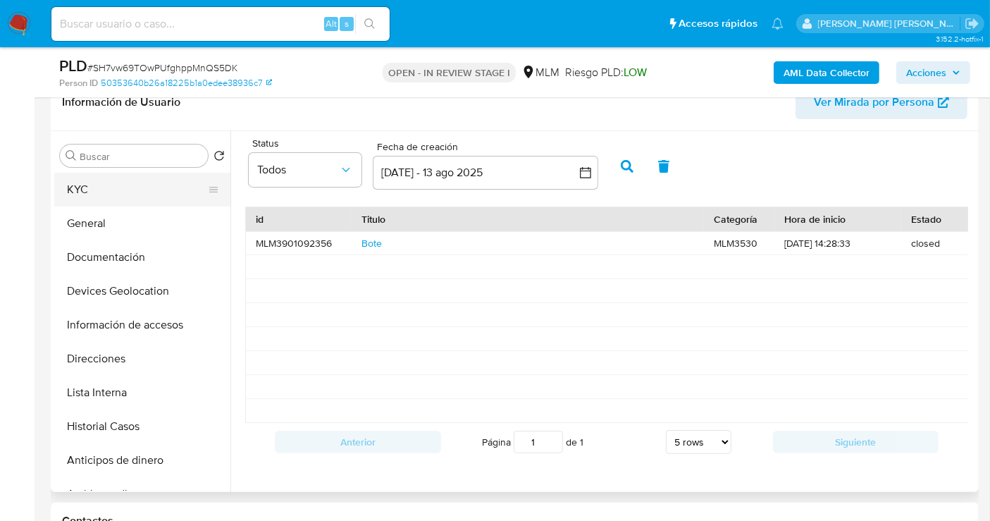
click at [82, 192] on button "KYC" at bounding box center [136, 190] width 165 height 34
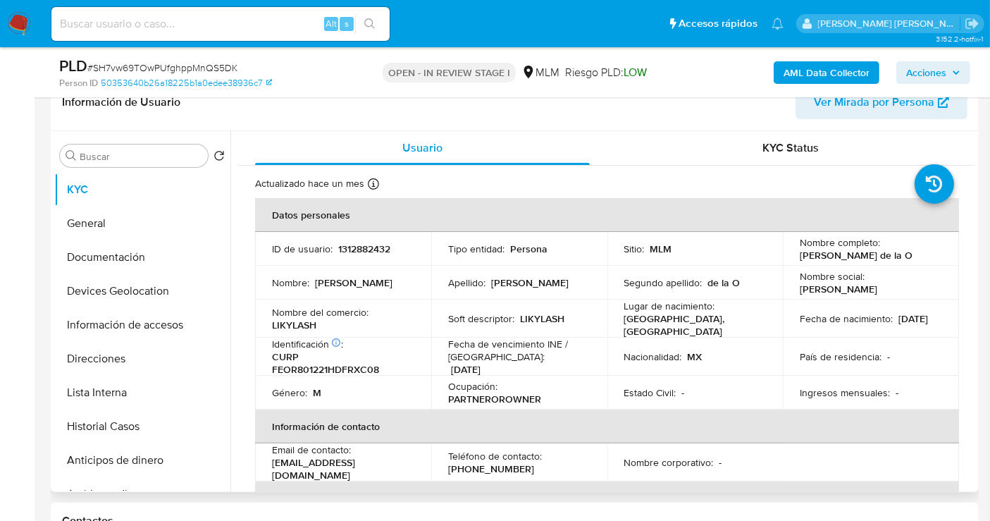
click at [378, 466] on p "[EMAIL_ADDRESS][DOMAIN_NAME]" at bounding box center [340, 468] width 137 height 25
click at [314, 466] on p "[EMAIL_ADDRESS][DOMAIN_NAME]" at bounding box center [340, 468] width 137 height 25
drag, startPoint x: 423, startPoint y: 464, endPoint x: 266, endPoint y: 464, distance: 157.1
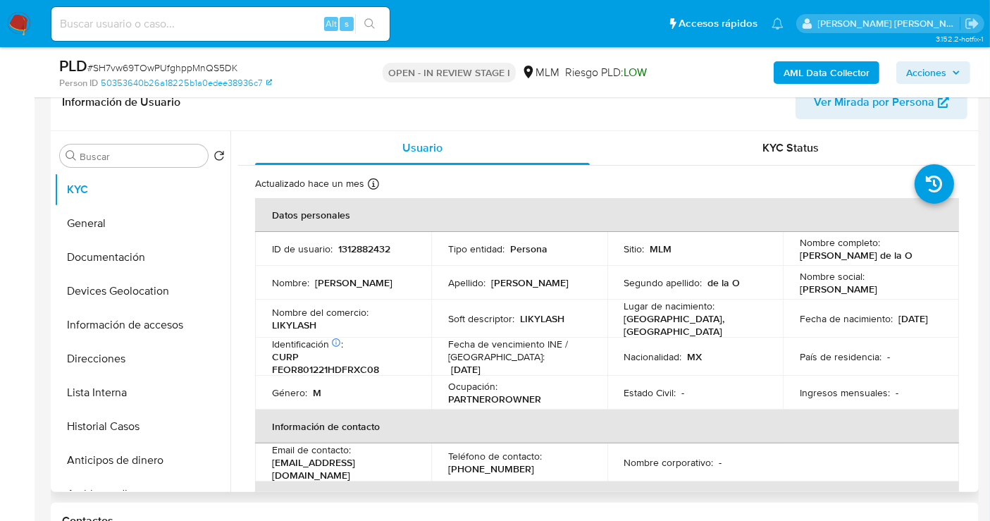
click at [266, 464] on td "Email de contacto : ricardofernandezdelao@gmail.com" at bounding box center [343, 462] width 176 height 38
copy p "[EMAIL_ADDRESS][DOMAIN_NAME]"
drag, startPoint x: 511, startPoint y: 461, endPoint x: 447, endPoint y: 463, distance: 64.9
click at [448, 463] on div "Teléfono de contacto : (55) 14778177" at bounding box center [519, 461] width 142 height 25
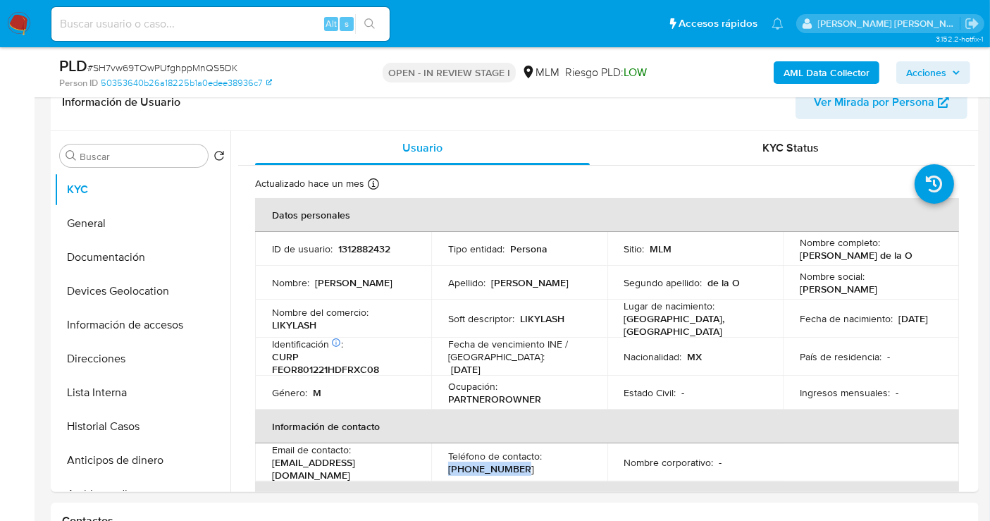
copy p "[PHONE_NUMBER]"
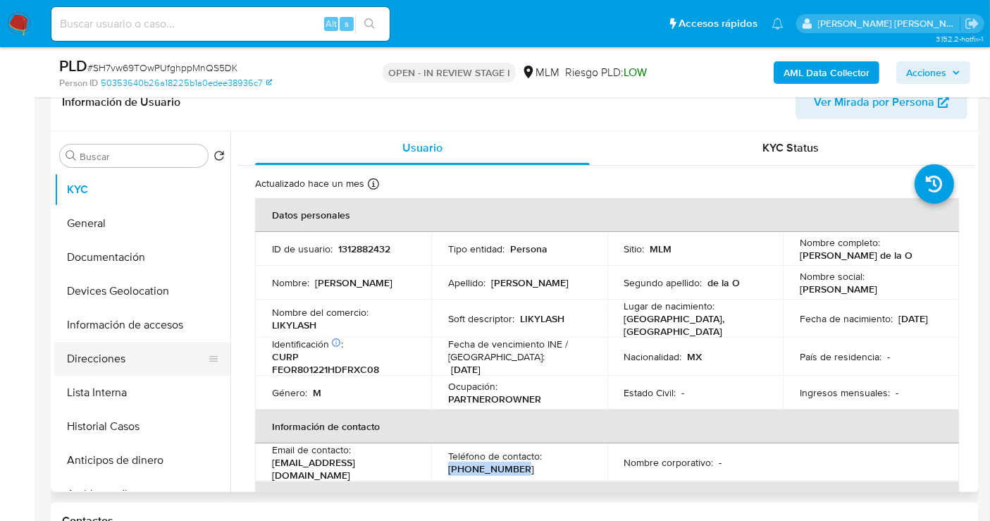
click at [104, 350] on button "Direcciones" at bounding box center [136, 359] width 165 height 34
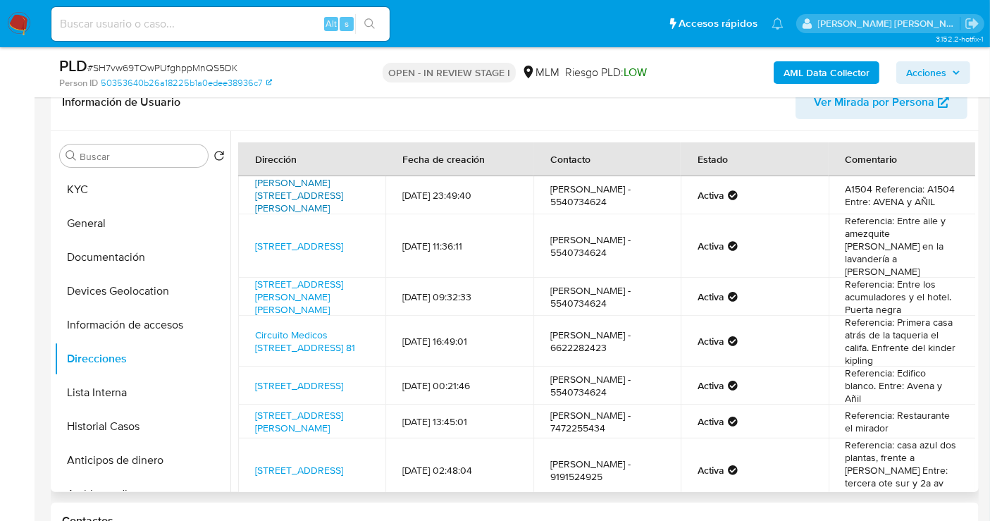
click at [317, 193] on link "Francisco Del Paso Y Troncoso 175, Iztacalco, Distrito Federal, 08400, Mexico 1…" at bounding box center [299, 194] width 88 height 39
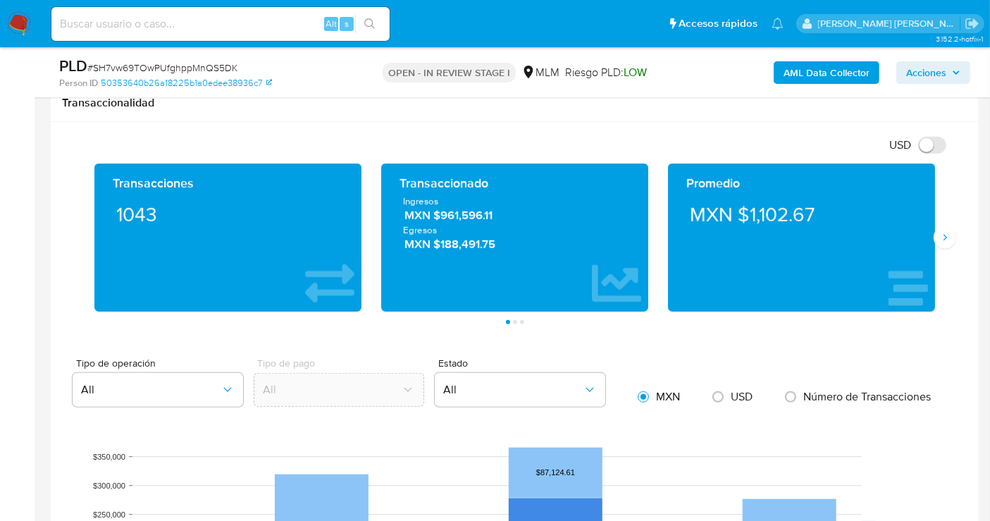
scroll to position [939, 0]
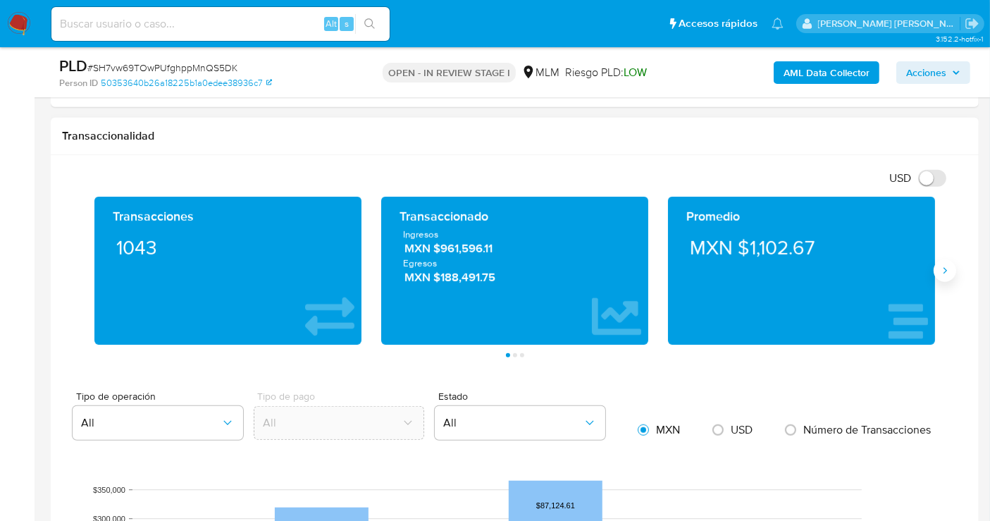
click at [947, 261] on button "Siguiente" at bounding box center [945, 270] width 23 height 23
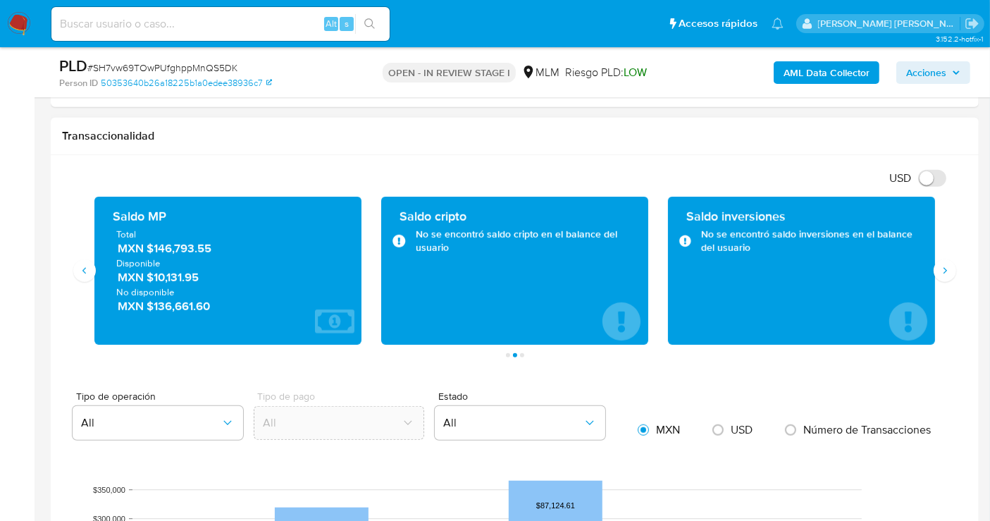
click at [180, 251] on span "MXN $146,793.55" at bounding box center [229, 248] width 222 height 16
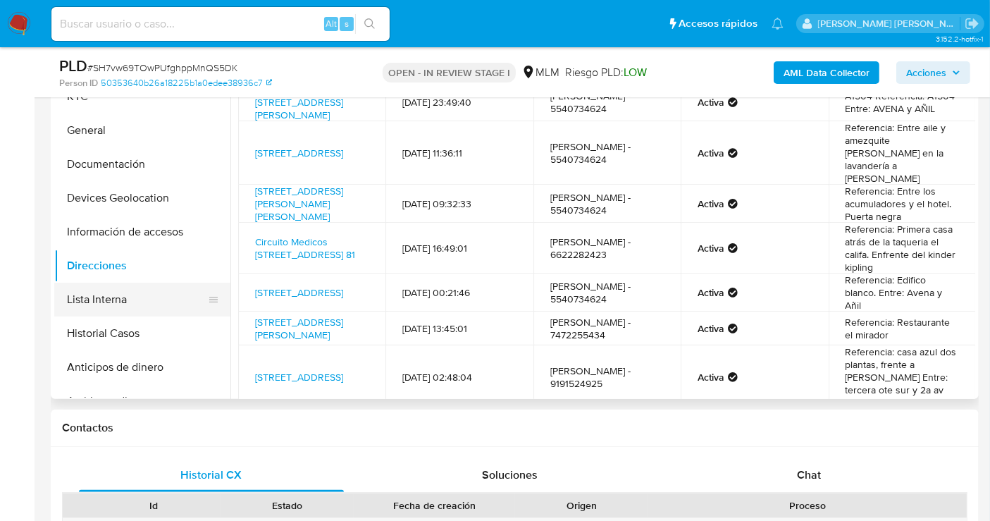
scroll to position [313, 0]
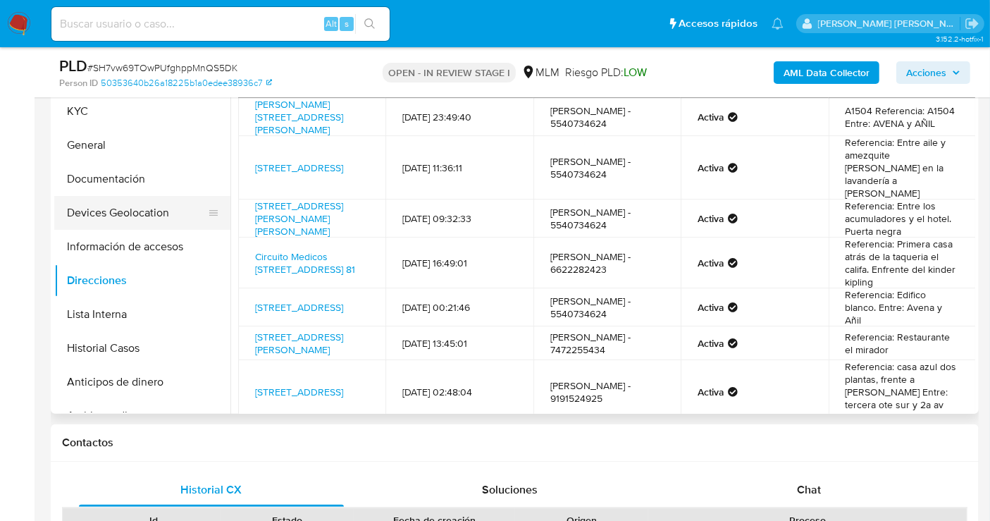
click at [94, 218] on button "Devices Geolocation" at bounding box center [136, 213] width 165 height 34
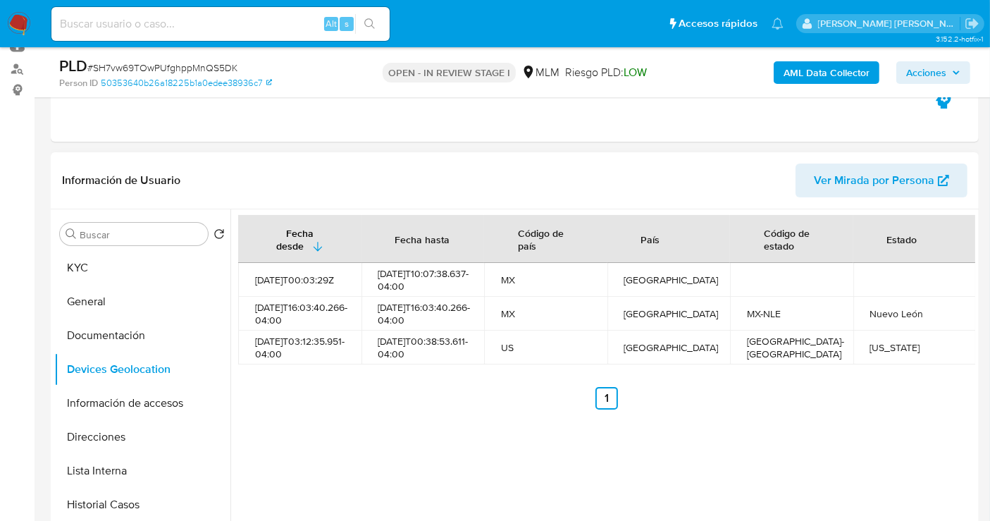
scroll to position [235, 0]
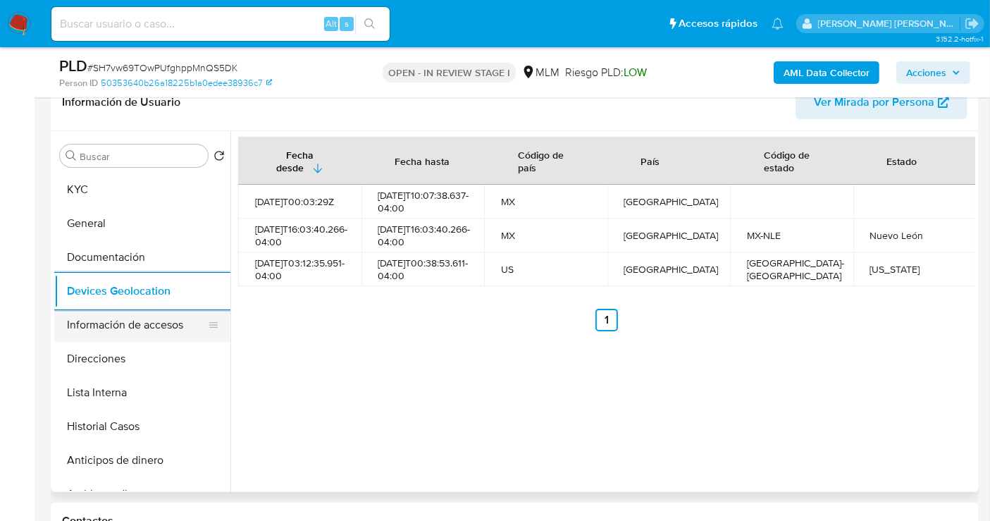
click at [152, 324] on button "Información de accesos" at bounding box center [136, 325] width 165 height 34
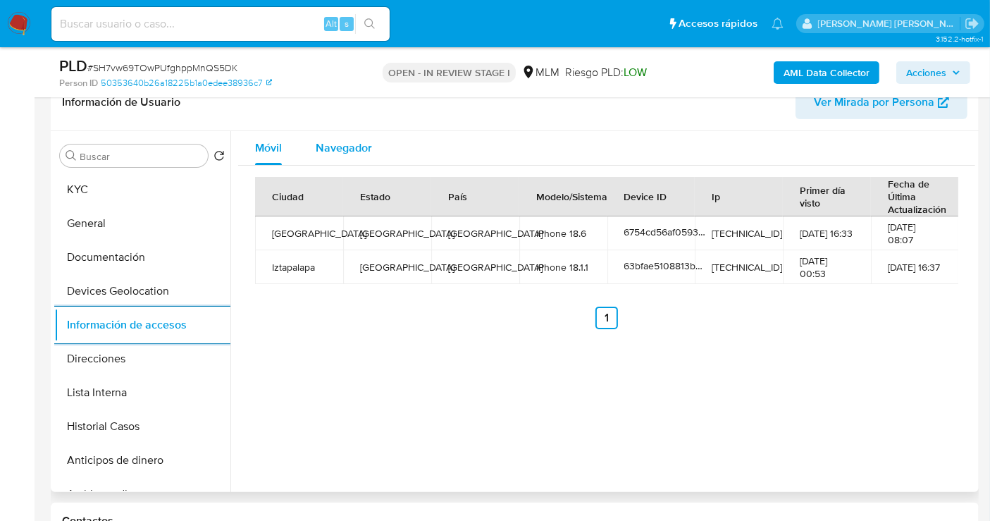
click at [337, 149] on span "Navegador" at bounding box center [344, 147] width 56 height 16
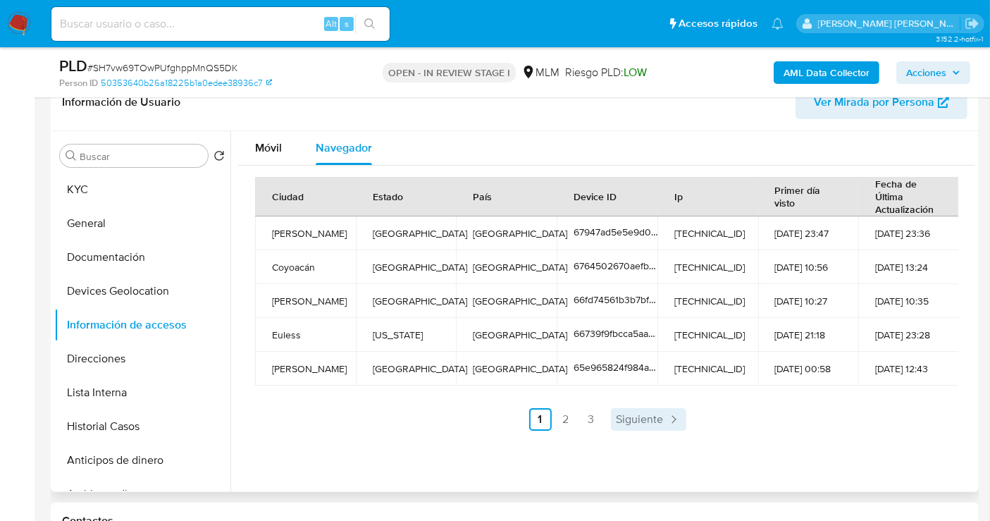
click at [645, 408] on link "Siguiente" at bounding box center [648, 419] width 75 height 23
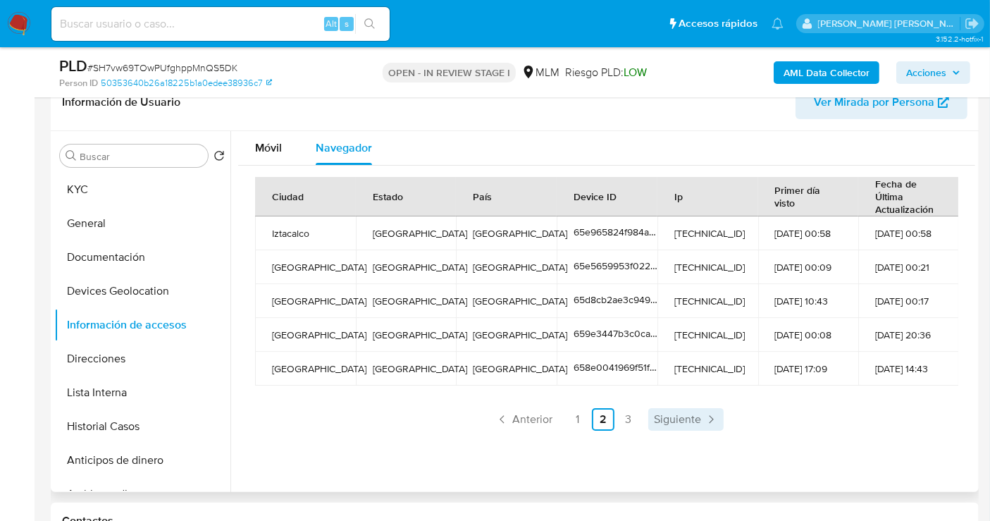
click at [654, 421] on span "Siguiente" at bounding box center [677, 419] width 47 height 11
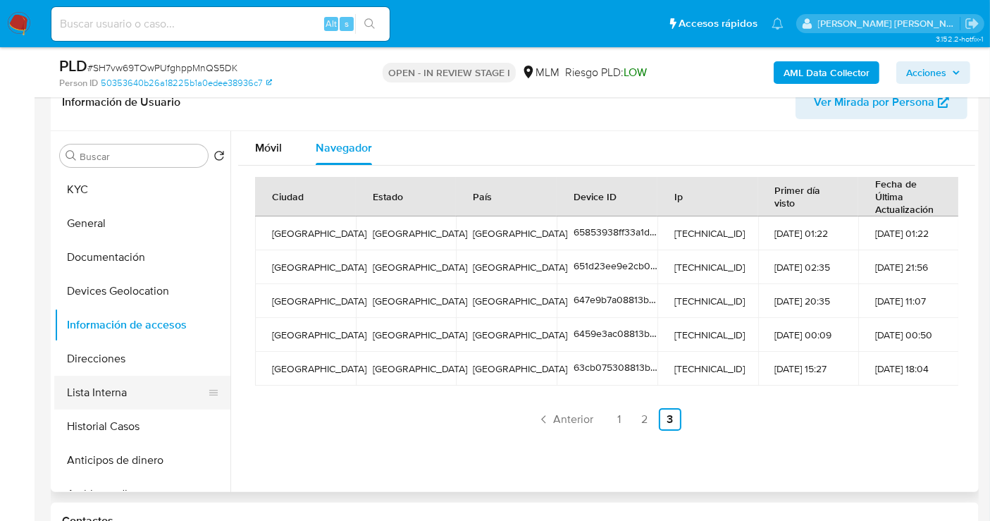
click at [83, 391] on button "Lista Interna" at bounding box center [136, 393] width 165 height 34
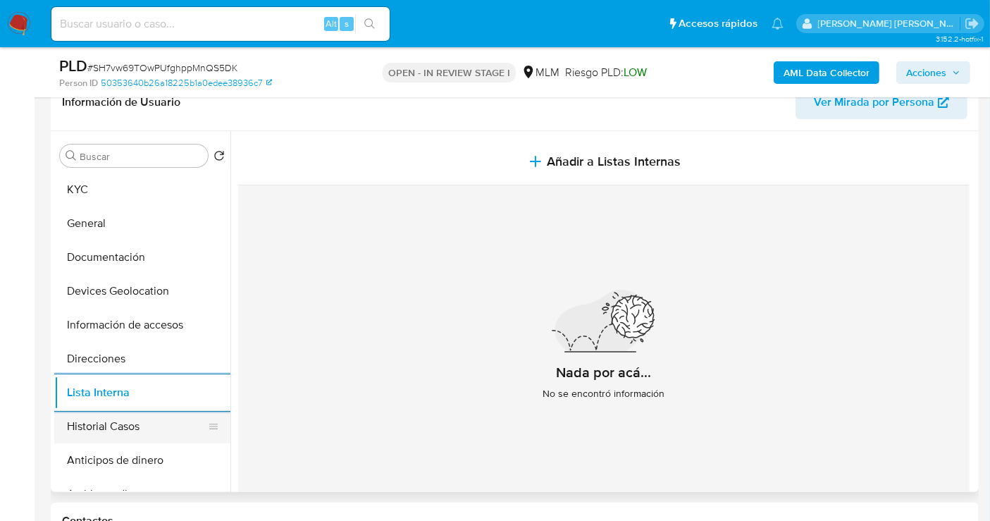
click at [98, 426] on button "Historial Casos" at bounding box center [136, 426] width 165 height 34
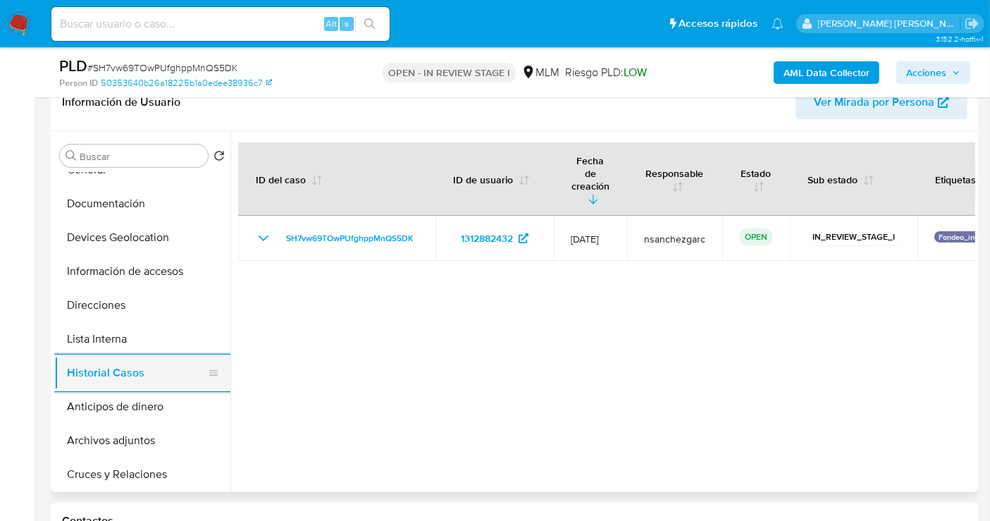
scroll to position [78, 0]
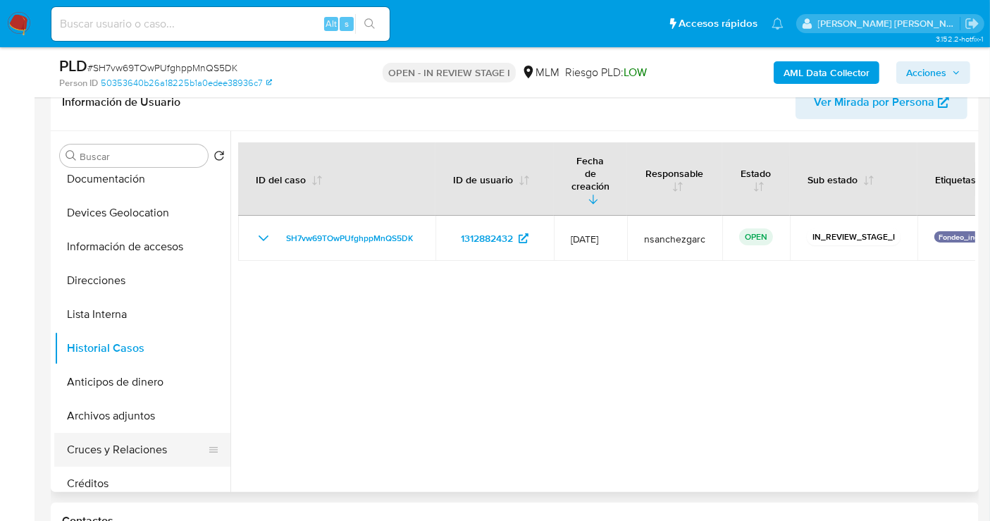
click at [106, 447] on button "Cruces y Relaciones" at bounding box center [136, 450] width 165 height 34
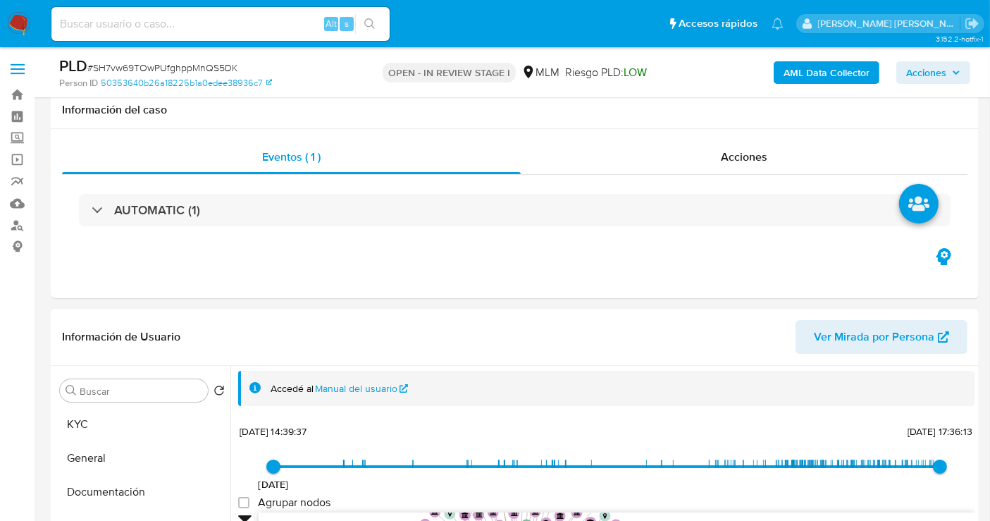
scroll to position [156, 0]
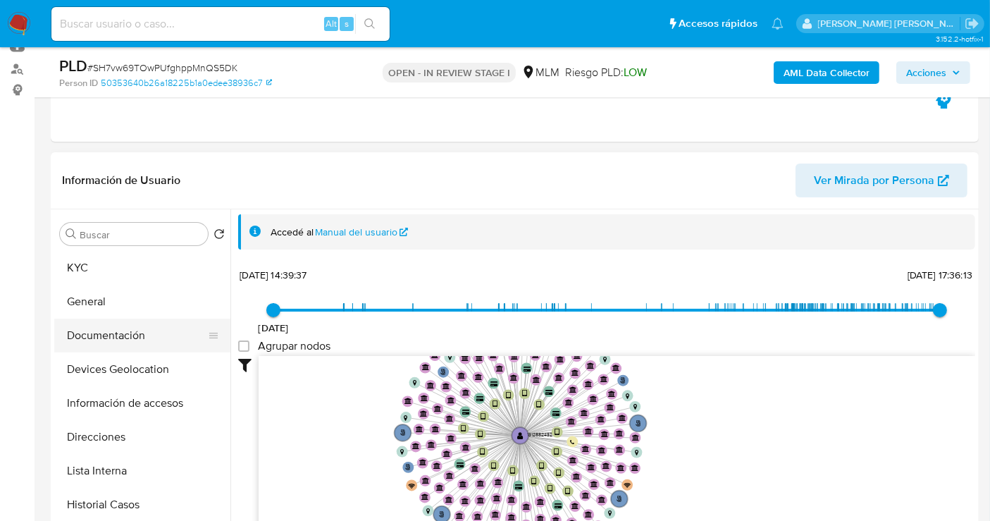
click at [119, 339] on button "Documentación" at bounding box center [136, 335] width 165 height 34
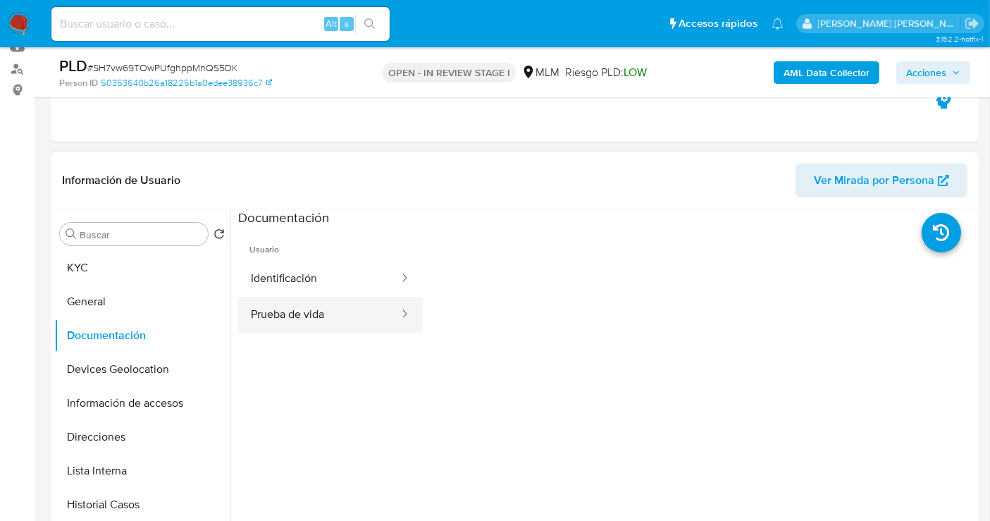
click at [342, 313] on button "Prueba de vida" at bounding box center [319, 315] width 162 height 36
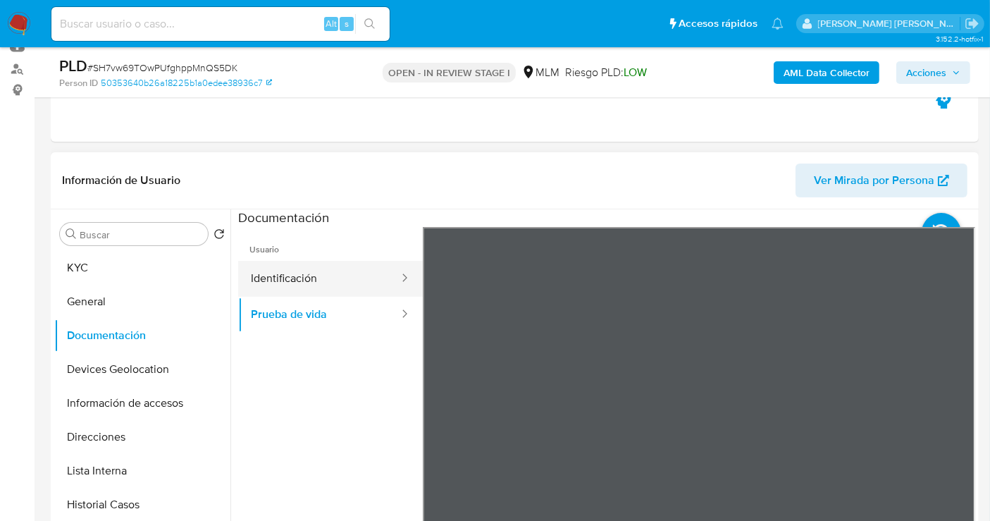
click at [291, 285] on button "Identificación" at bounding box center [319, 279] width 162 height 36
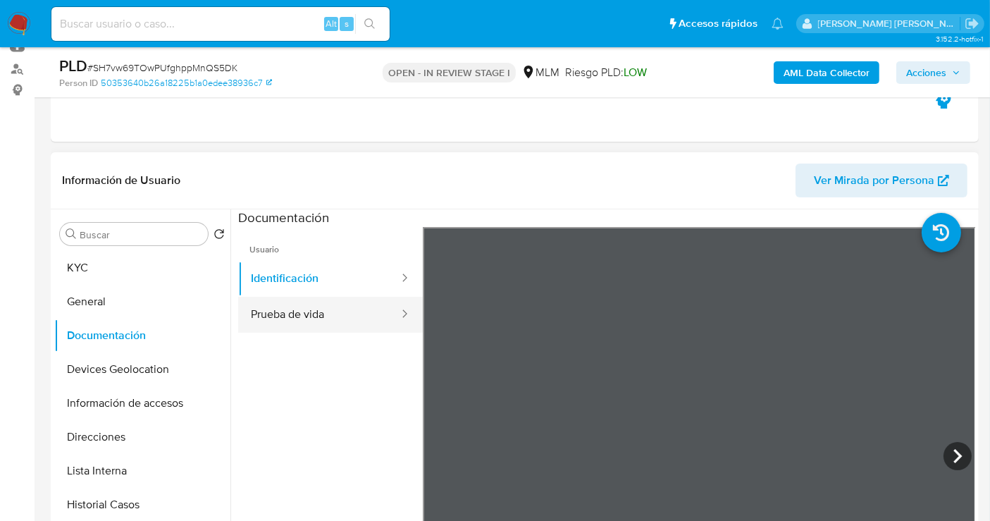
click at [298, 314] on button "Prueba de vida" at bounding box center [319, 315] width 162 height 36
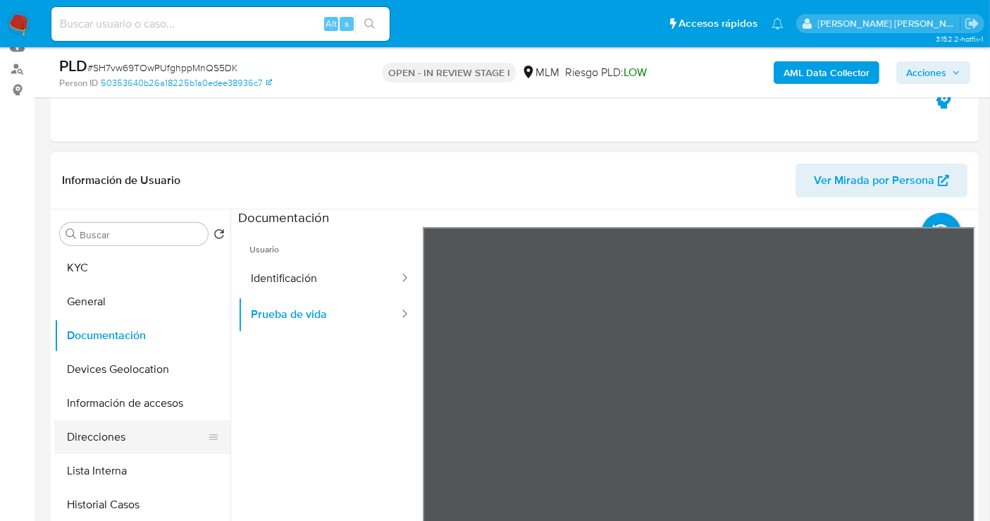
click at [116, 440] on button "Direcciones" at bounding box center [136, 437] width 165 height 34
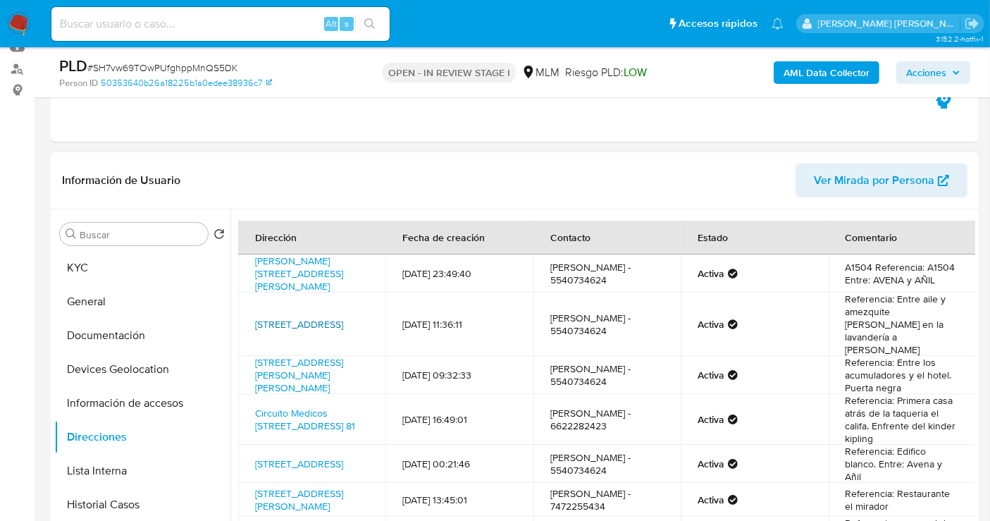
click at [287, 326] on link "Calle Zihuatlan 39, Coyoacán, Distrito Federal, 04369, Mexico 39" at bounding box center [299, 324] width 88 height 14
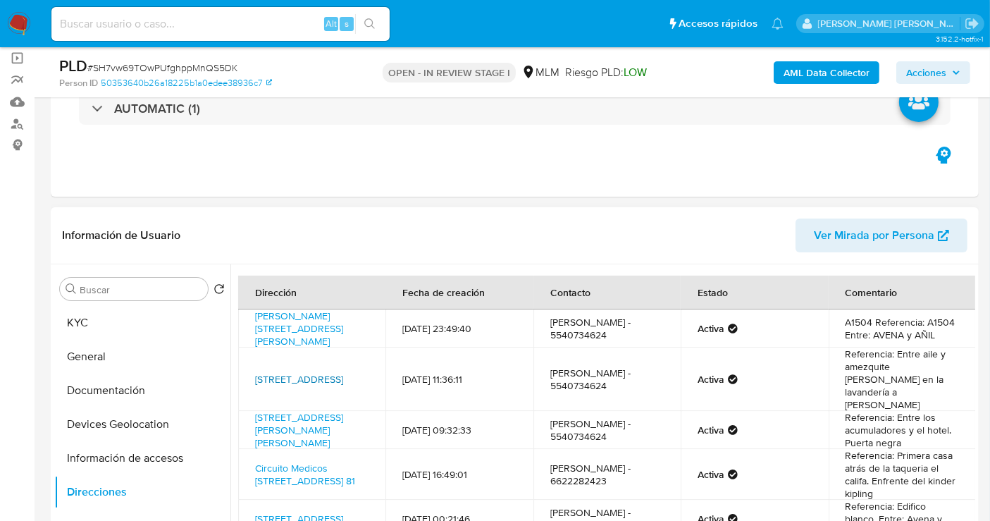
scroll to position [78, 0]
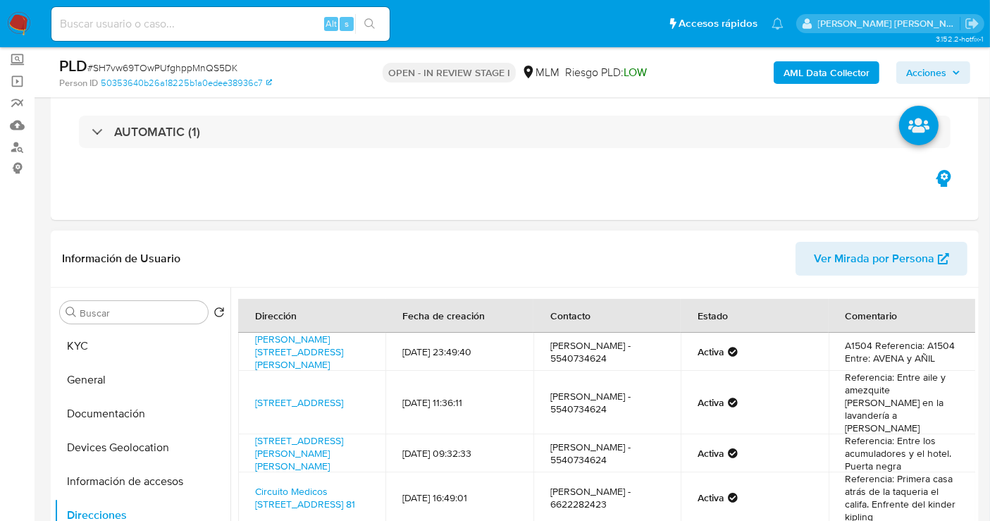
click at [874, 254] on span "Ver Mirada por Persona" at bounding box center [874, 259] width 120 height 34
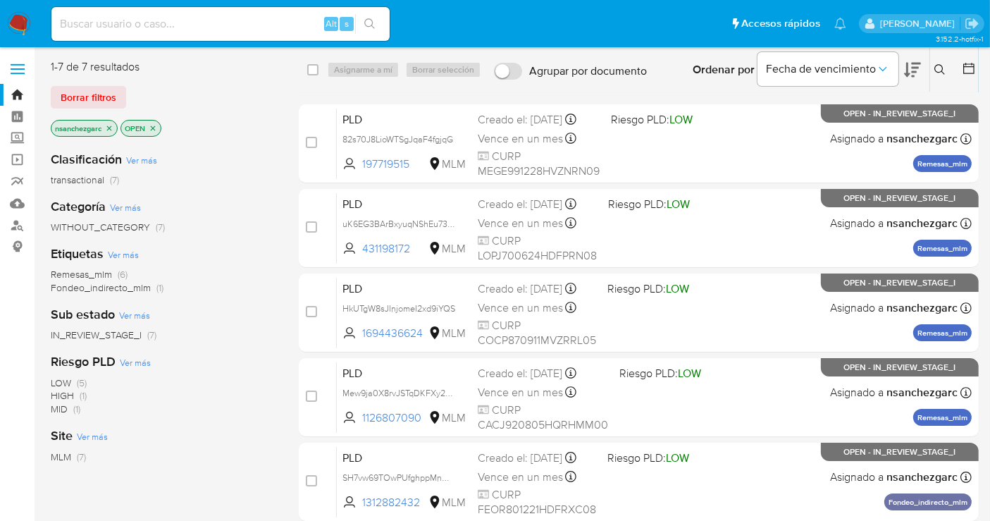
click at [18, 25] on img at bounding box center [19, 24] width 24 height 24
click at [120, 29] on input at bounding box center [220, 24] width 338 height 18
paste input "802894290"
type input "802894290"
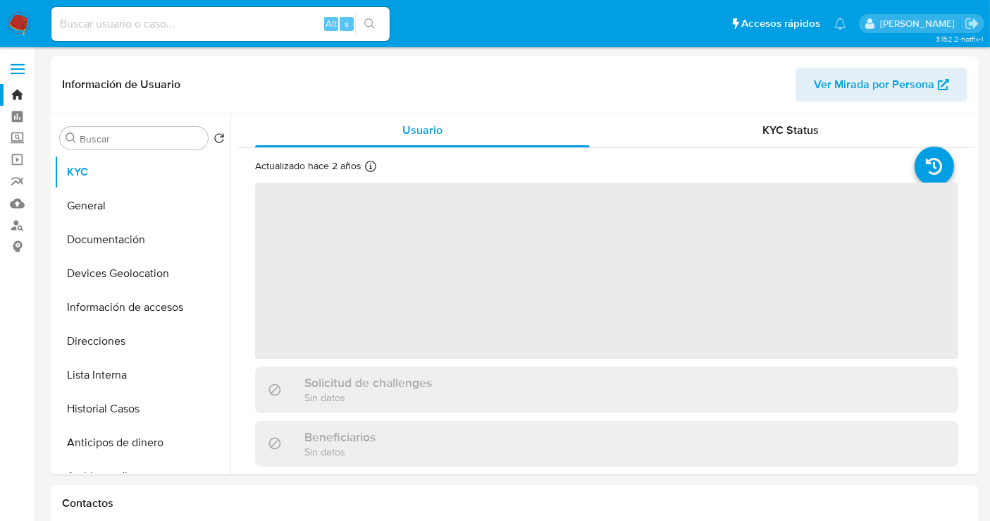
select select "10"
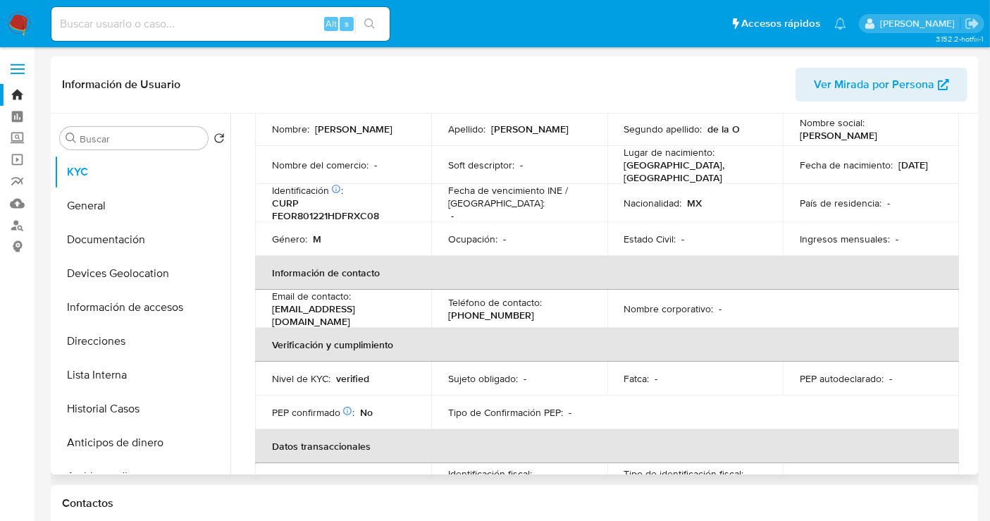
scroll to position [215, 0]
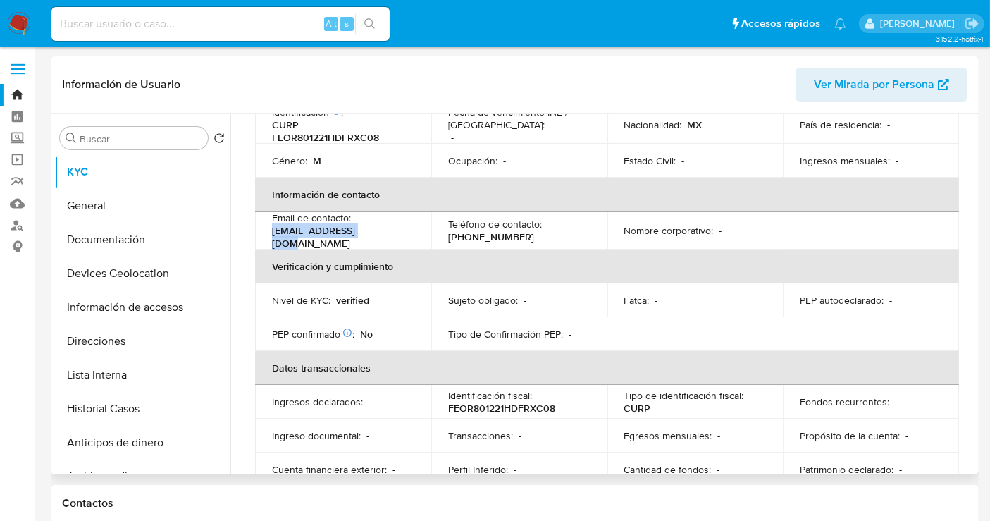
drag, startPoint x: 365, startPoint y: 234, endPoint x: 268, endPoint y: 232, distance: 97.2
click at [268, 232] on td "Email de contacto : richardf28@live.com" at bounding box center [343, 230] width 176 height 38
copy p "richardf28@live.com"
drag, startPoint x: 516, startPoint y: 232, endPoint x: 430, endPoint y: 230, distance: 86.0
click at [431, 230] on td "Teléfono de contacto : (55) 14778177" at bounding box center [519, 230] width 176 height 38
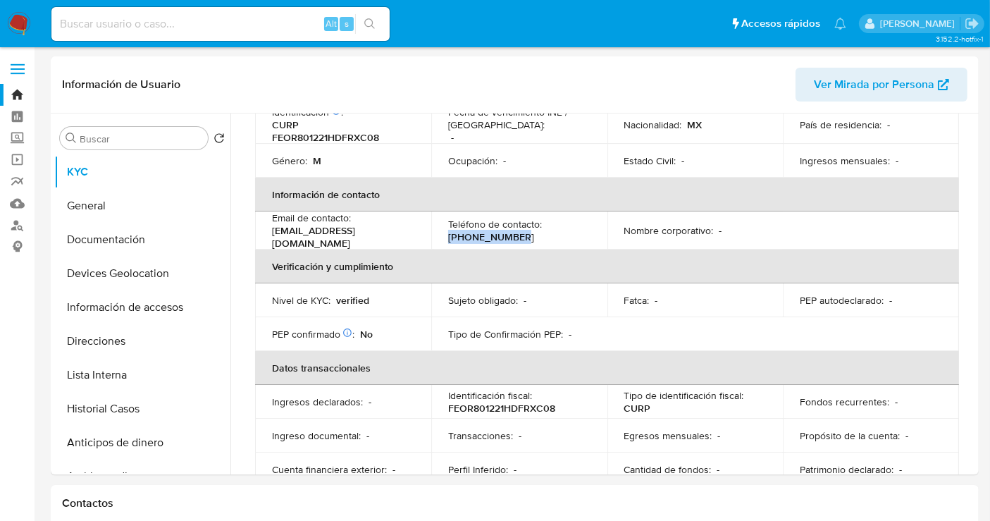
copy p "[PHONE_NUMBER]"
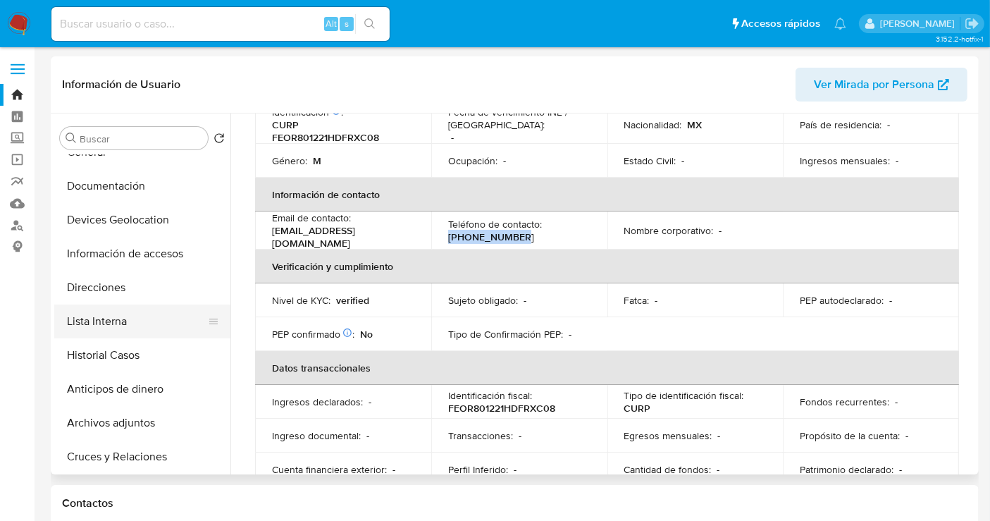
scroll to position [78, 0]
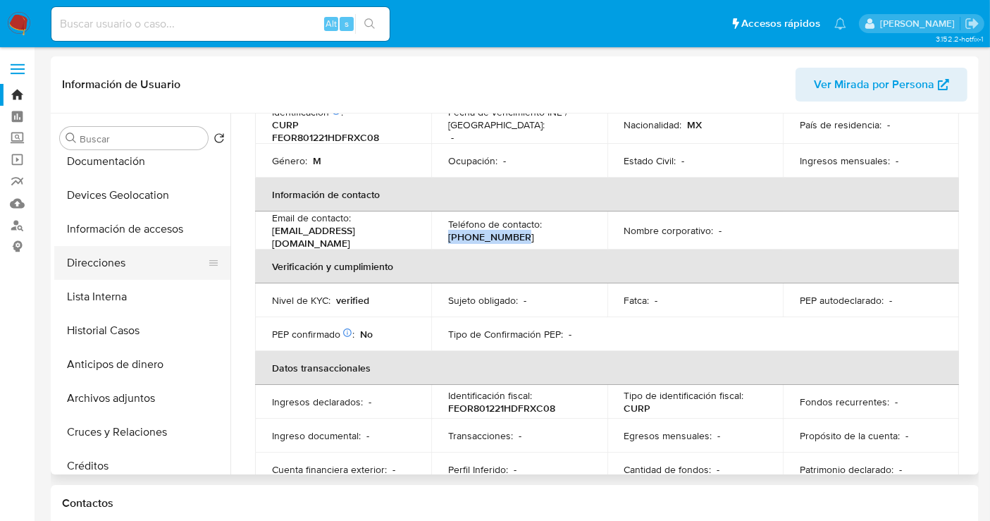
click at [97, 262] on button "Direcciones" at bounding box center [136, 263] width 165 height 34
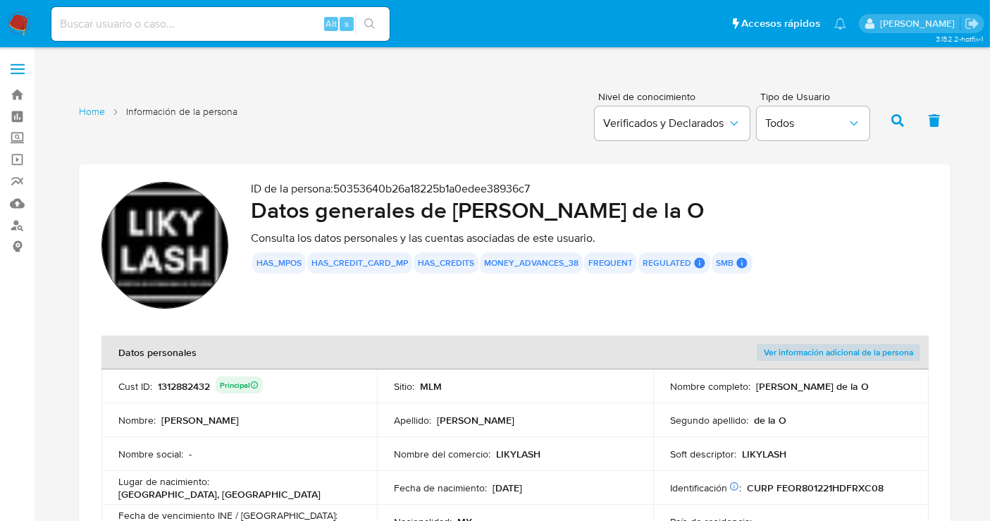
click at [158, 242] on img at bounding box center [164, 245] width 127 height 127
